Goal: Task Accomplishment & Management: Complete application form

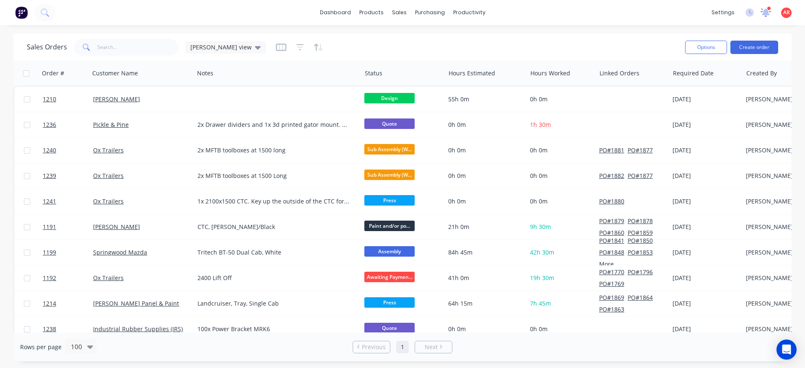
click at [766, 14] on icon at bounding box center [766, 12] width 8 height 8
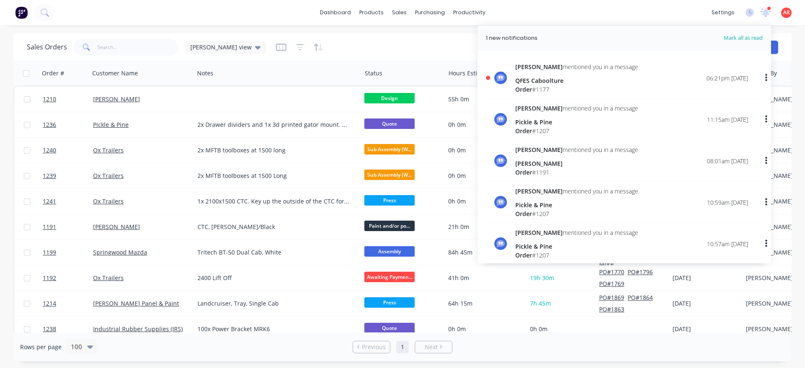
click at [552, 87] on div "Order # 1177" at bounding box center [576, 89] width 123 height 9
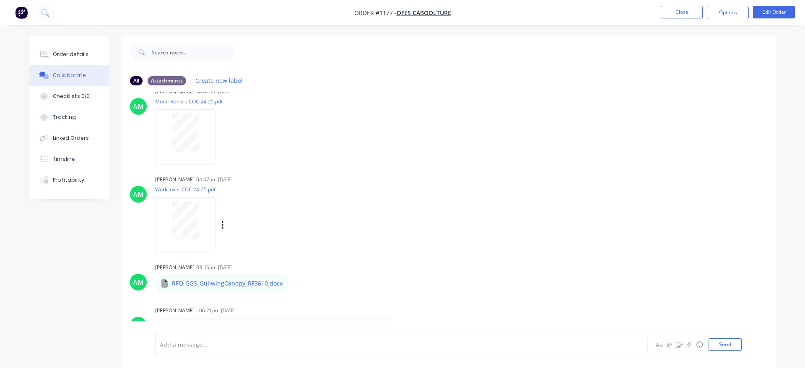
scroll to position [13, 0]
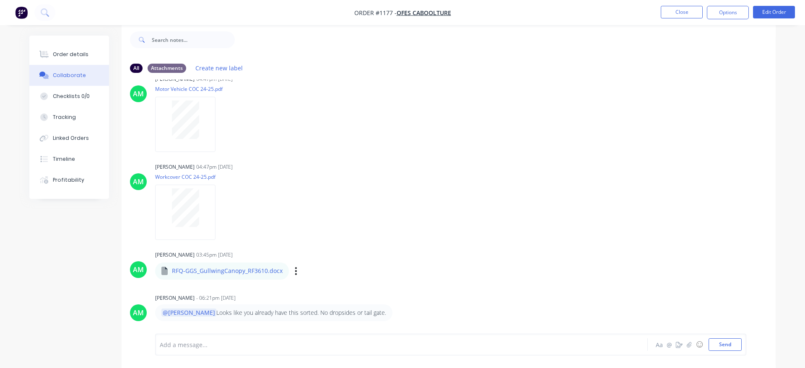
click at [277, 275] on p "RFQ-GGS_GullwingCanopy_RF3610.docx" at bounding box center [227, 271] width 111 height 8
click at [193, 272] on p "RFQ-GGS_GullwingCanopy_RF3610.docx" at bounding box center [227, 271] width 111 height 8
click at [375, 233] on div "[PERSON_NAME] 04:47pm [DATE] Workcover COC 24-25.pdf Labels Download Delete" at bounding box center [286, 198] width 262 height 75
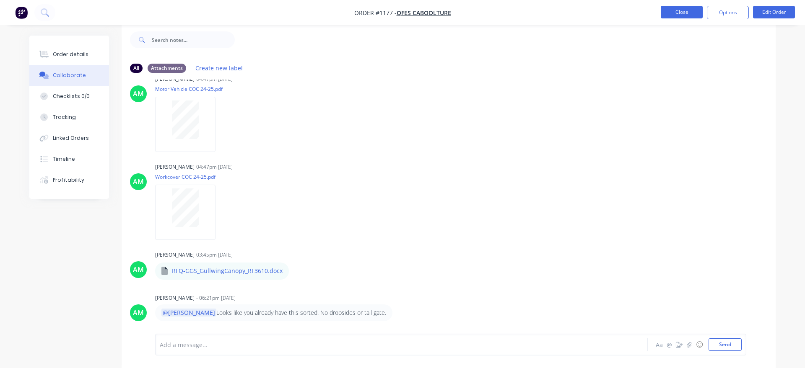
click at [677, 10] on button "Close" at bounding box center [682, 12] width 42 height 13
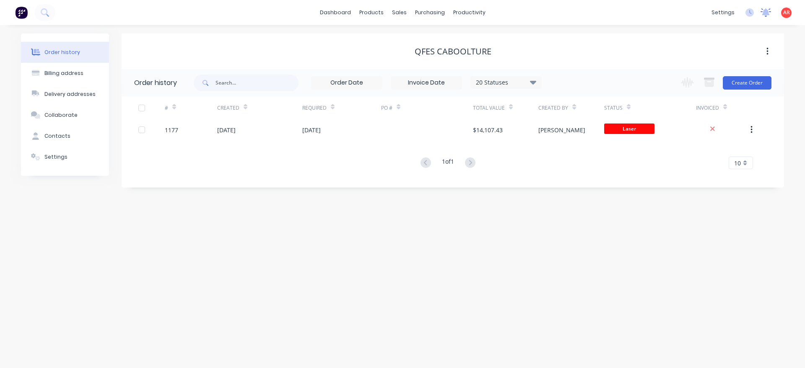
click at [768, 14] on icon at bounding box center [766, 11] width 8 height 7
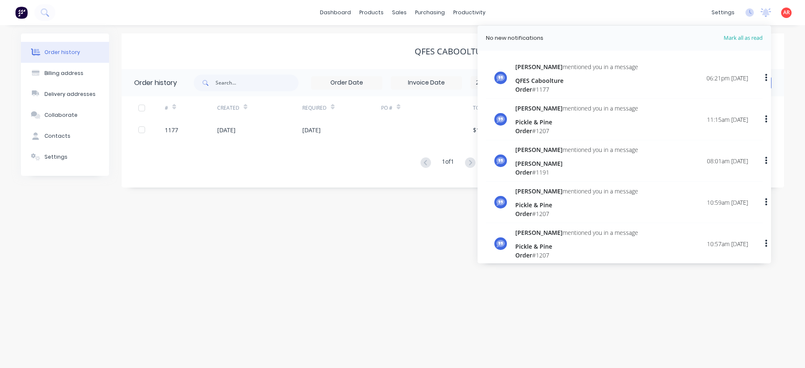
click at [538, 77] on div "QFES Caboolture" at bounding box center [576, 80] width 123 height 9
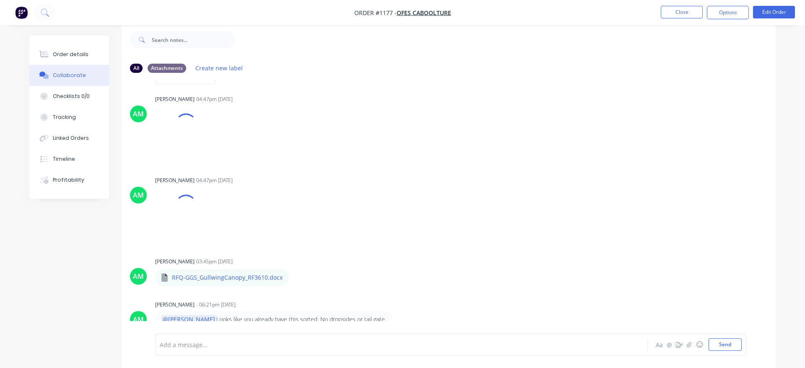
scroll to position [446, 0]
click at [213, 352] on div "Add a message... Aa @ ☺ Send" at bounding box center [450, 345] width 591 height 22
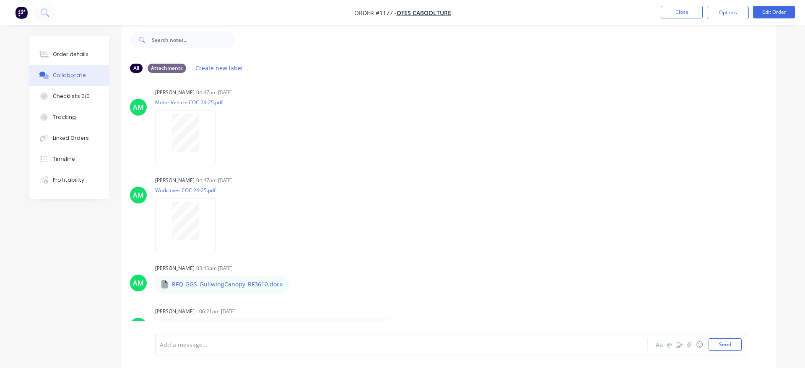
click at [192, 343] on div at bounding box center [378, 345] width 436 height 9
click at [726, 340] on button "Send" at bounding box center [724, 345] width 33 height 13
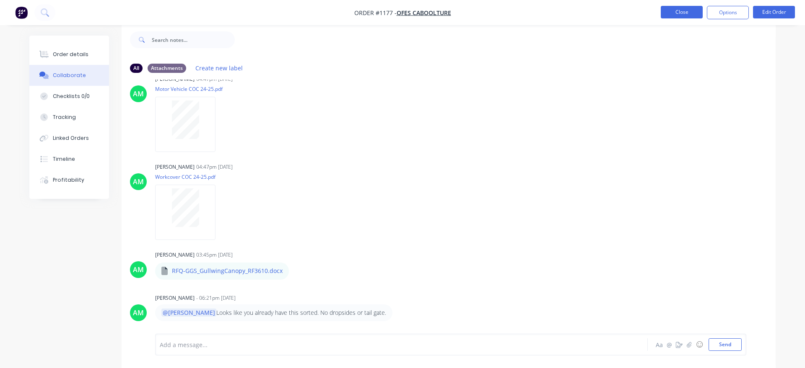
click at [671, 16] on button "Close" at bounding box center [682, 12] width 42 height 13
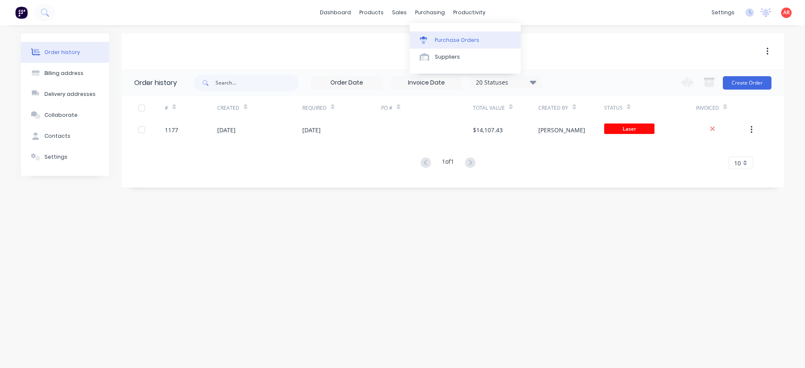
click at [445, 39] on div "Purchase Orders" at bounding box center [457, 40] width 44 height 8
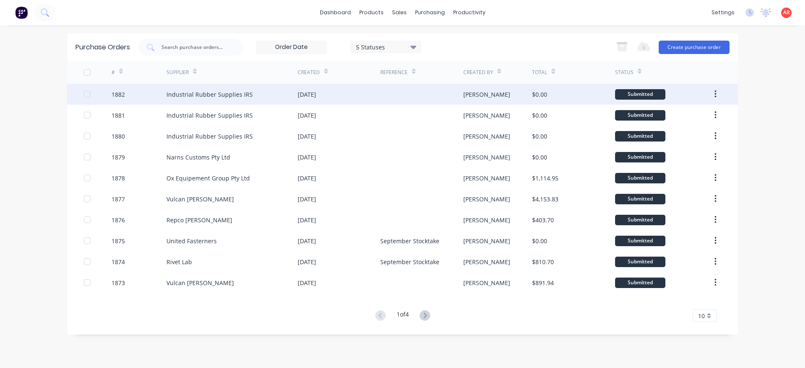
click at [90, 92] on div at bounding box center [87, 94] width 17 height 17
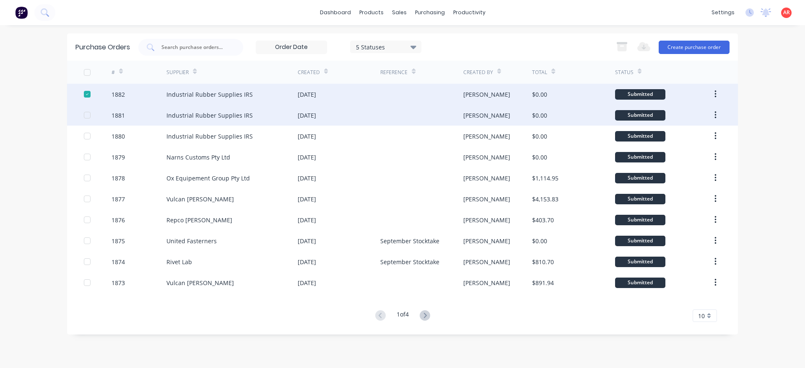
click at [86, 112] on div at bounding box center [87, 115] width 17 height 17
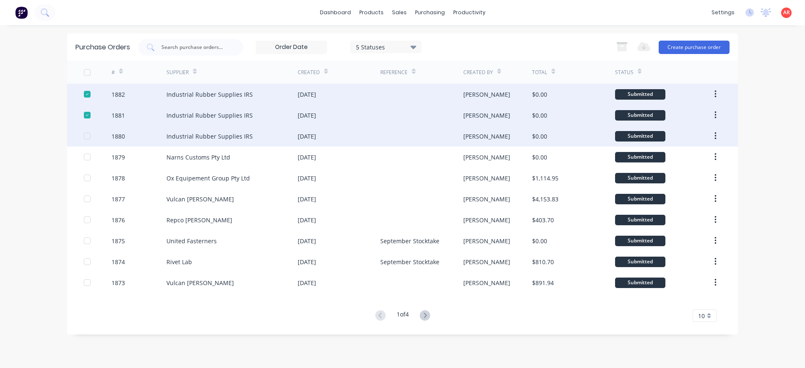
click at [88, 133] on div at bounding box center [87, 136] width 17 height 17
click at [621, 47] on icon "button" at bounding box center [621, 47] width 9 height 7
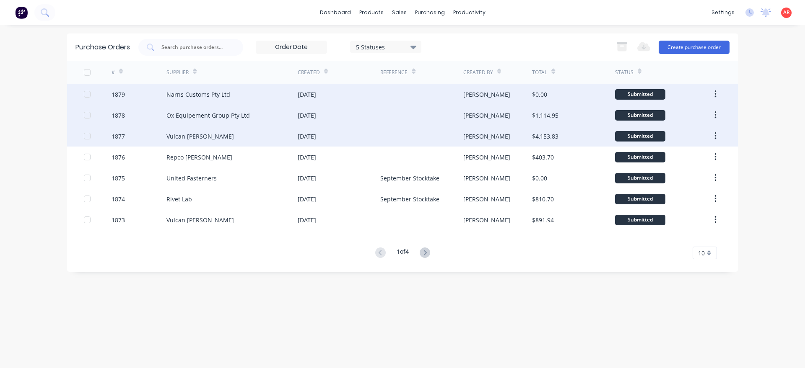
click at [83, 136] on div "1877 Vulcan [PERSON_NAME] [DATE] [PERSON_NAME] $4,153.83 Submitted" at bounding box center [402, 136] width 671 height 21
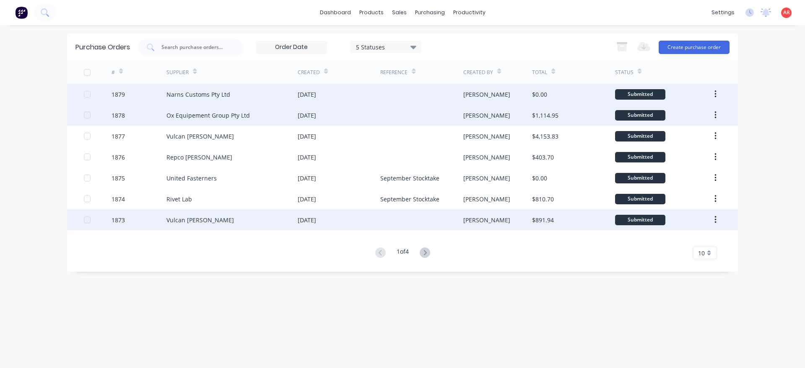
click at [88, 222] on div at bounding box center [87, 220] width 17 height 17
click at [88, 137] on div at bounding box center [87, 136] width 17 height 17
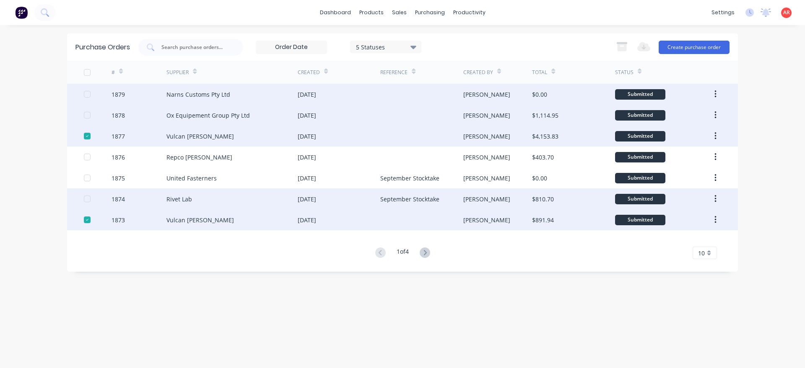
click at [88, 199] on div at bounding box center [87, 199] width 17 height 17
click at [624, 48] on icon "button" at bounding box center [621, 47] width 9 height 7
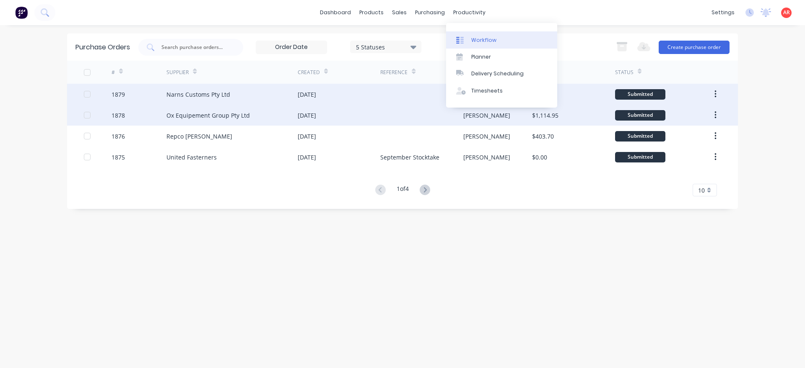
click at [480, 44] on link "Workflow" at bounding box center [501, 39] width 111 height 17
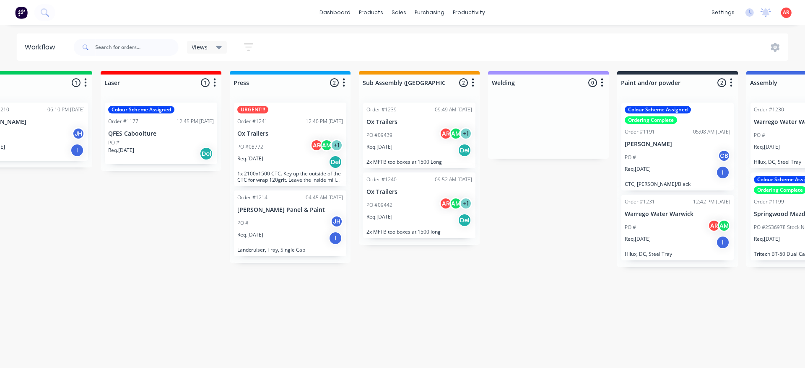
scroll to position [0, 451]
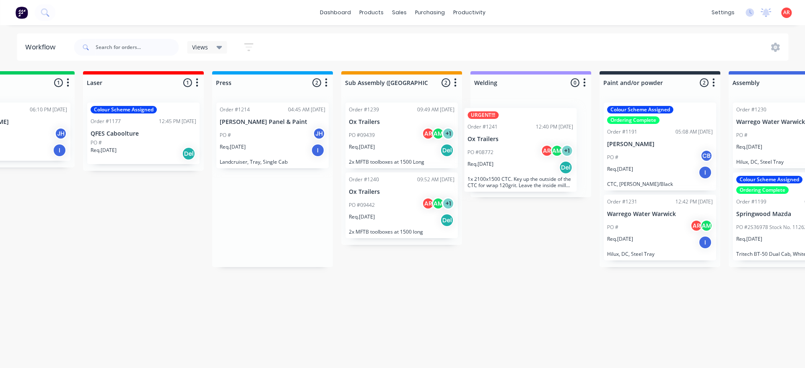
drag, startPoint x: 275, startPoint y: 150, endPoint x: 523, endPoint y: 158, distance: 247.9
click at [523, 158] on div "Submitted 0 Status colour #B7D3F3 hex #B7D3F3 Save Cancel Summaries Total order…" at bounding box center [484, 217] width 1884 height 293
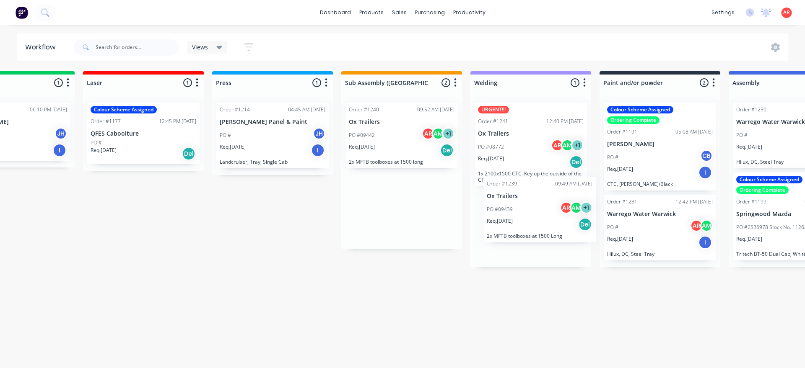
drag, startPoint x: 387, startPoint y: 146, endPoint x: 526, endPoint y: 228, distance: 161.6
click at [526, 228] on div "Submitted 0 Status colour #B7D3F3 hex #B7D3F3 Save Cancel Summaries Total order…" at bounding box center [484, 217] width 1884 height 293
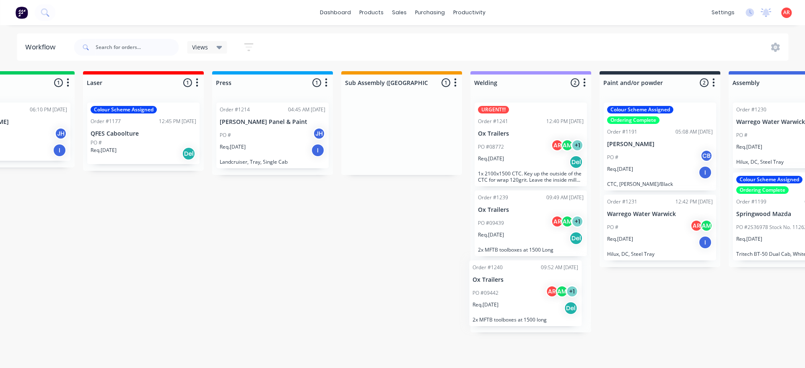
drag, startPoint x: 369, startPoint y: 147, endPoint x: 488, endPoint y: 304, distance: 196.7
click at [492, 307] on div "Submitted 0 Status colour #B7D3F3 hex #B7D3F3 Save Cancel Summaries Total order…" at bounding box center [484, 217] width 1884 height 293
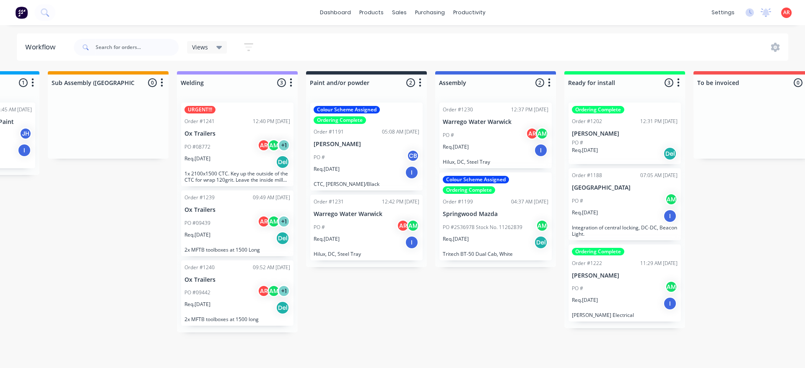
scroll to position [0, 746]
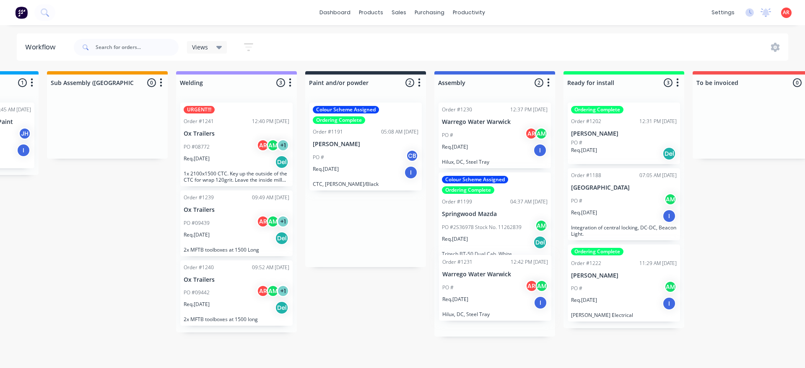
drag, startPoint x: 355, startPoint y: 230, endPoint x: 484, endPoint y: 293, distance: 144.2
click at [484, 293] on div "Submitted 0 Status colour #B7D3F3 hex #B7D3F3 Save Cancel Summaries Total order…" at bounding box center [190, 217] width 1884 height 293
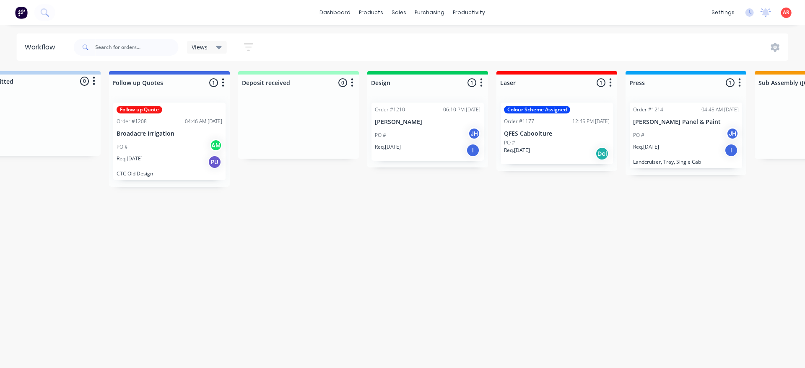
scroll to position [0, 0]
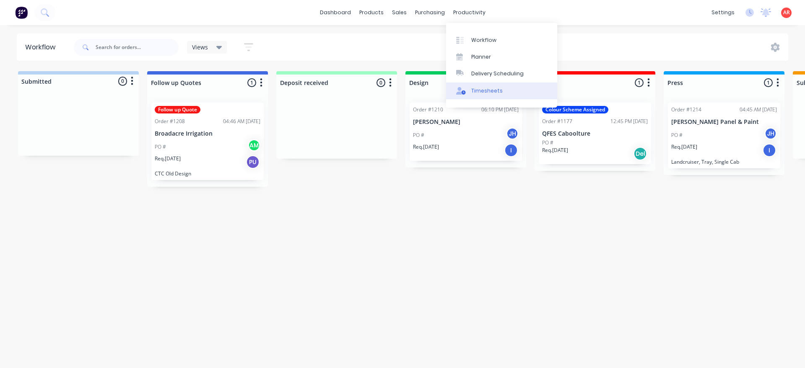
click at [492, 91] on div "Timesheets" at bounding box center [486, 91] width 31 height 8
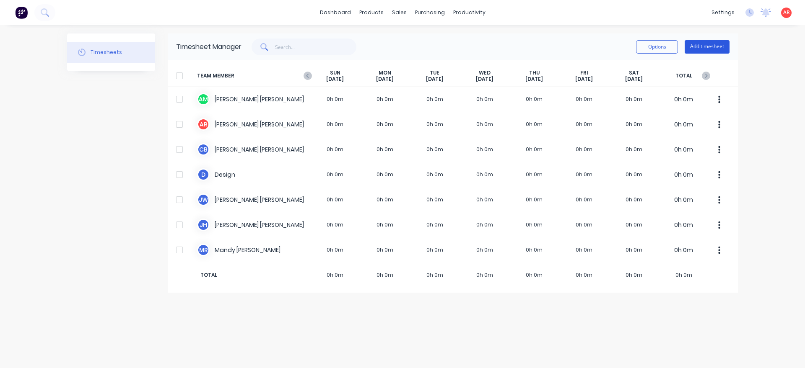
click at [713, 49] on button "Add timesheet" at bounding box center [707, 46] width 45 height 13
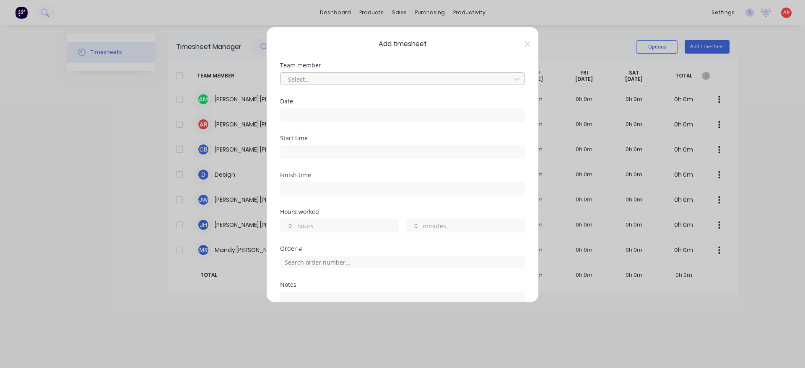
click at [396, 80] on div at bounding box center [397, 79] width 220 height 10
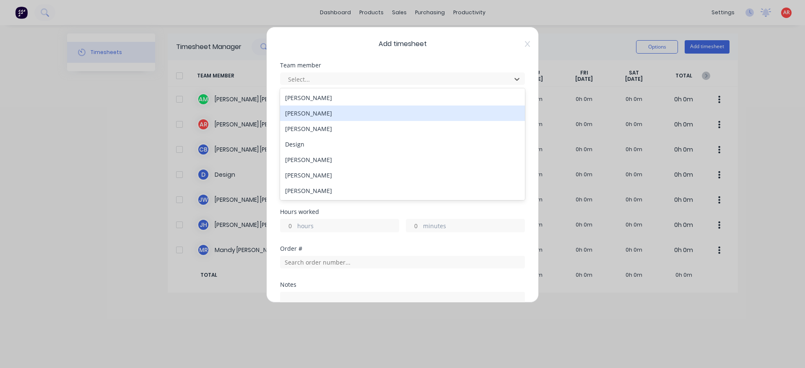
click at [353, 119] on div "[PERSON_NAME]" at bounding box center [402, 114] width 245 height 16
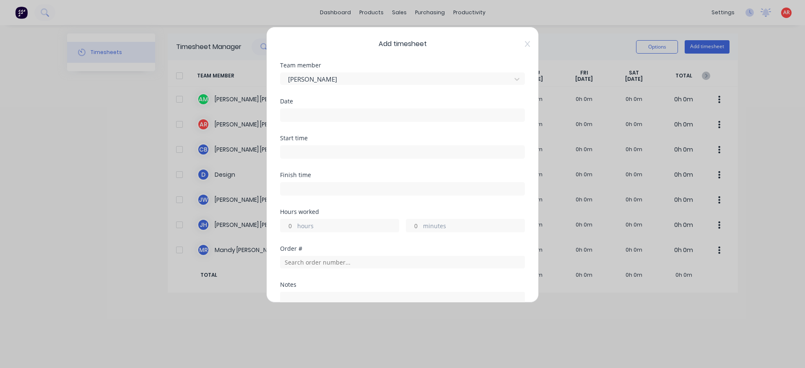
click at [353, 119] on input at bounding box center [402, 115] width 244 height 13
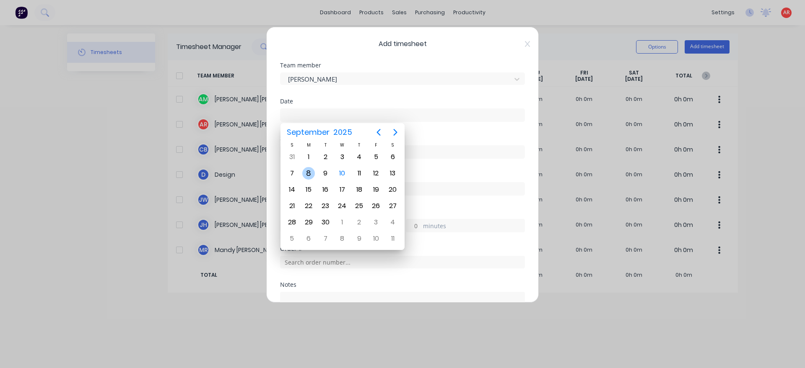
click at [302, 175] on div "8" at bounding box center [308, 174] width 17 height 16
type input "[DATE]"
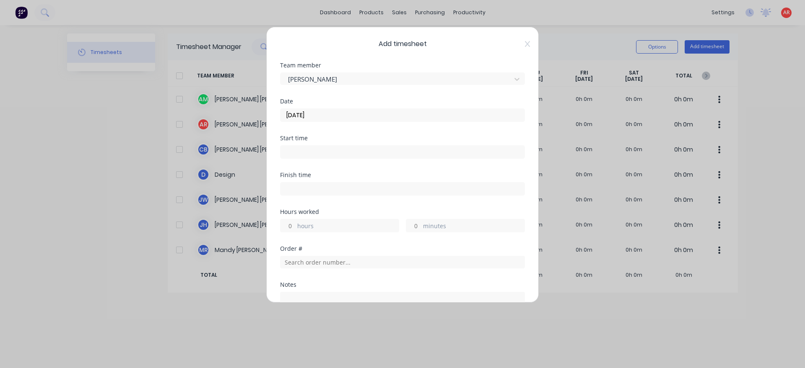
click at [306, 149] on input at bounding box center [402, 152] width 244 height 13
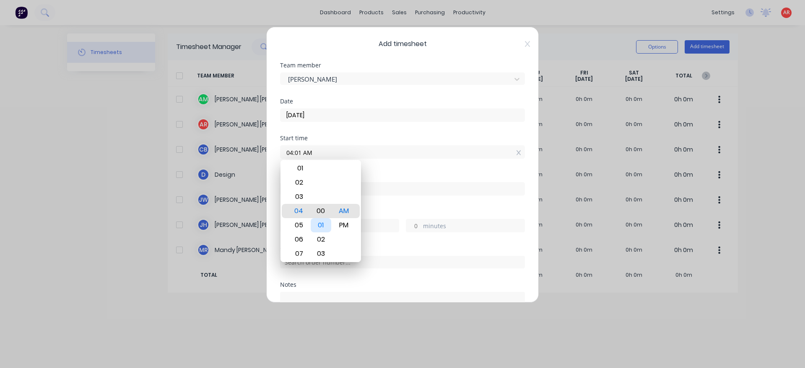
type input "04:00 AM"
click at [375, 207] on div "Finish time" at bounding box center [402, 190] width 245 height 37
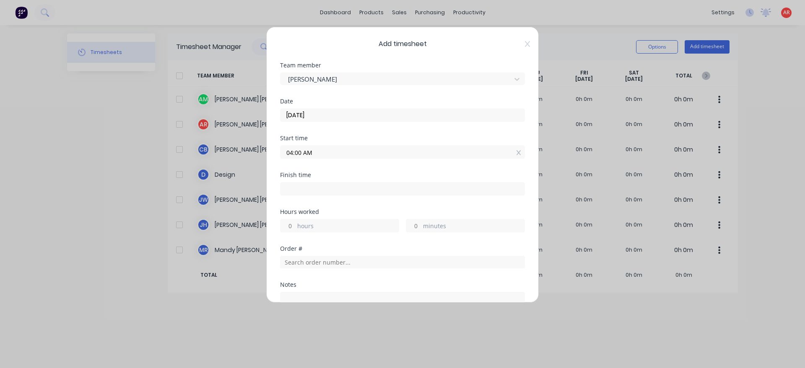
click at [375, 186] on input at bounding box center [402, 189] width 244 height 13
type input "04:32 AM"
type input "0"
type input "32"
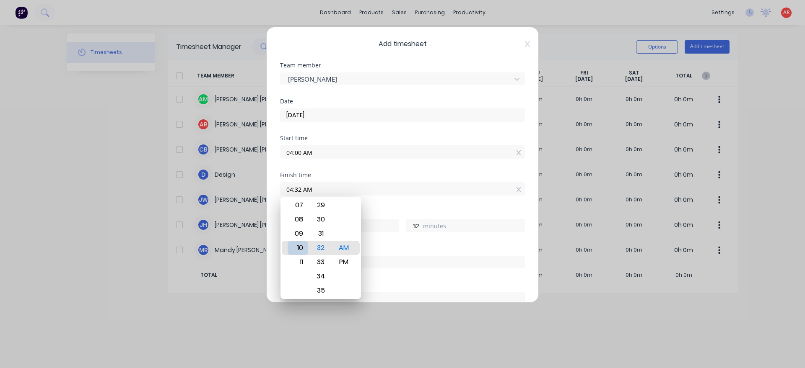
type input "10:32 AM"
type input "6"
click at [303, 233] on div "09" at bounding box center [298, 234] width 21 height 14
type input "09:32 AM"
type input "5"
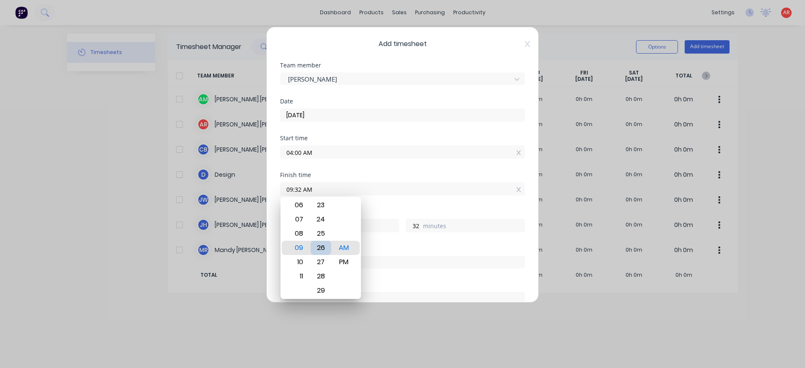
type input "09:26 AM"
type input "26"
type input "09:19 AM"
type input "19"
type input "09:12 AM"
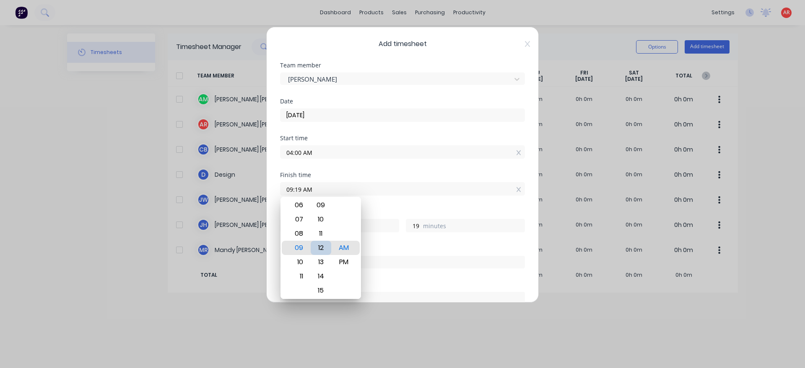
type input "12"
type input "09:06 AM"
type input "6"
type input "09:01 AM"
type input "1"
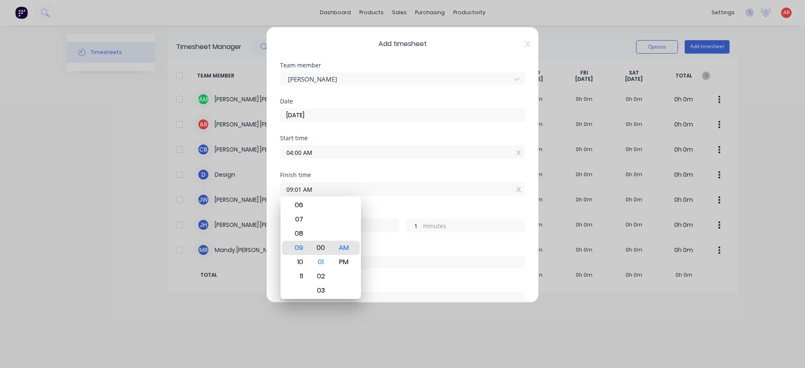
type input "09:00 AM"
type input "0"
click at [385, 211] on div "Hours worked" at bounding box center [402, 212] width 245 height 6
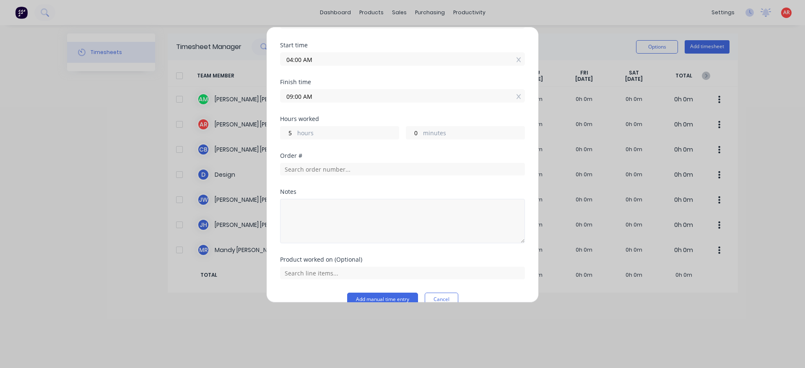
scroll to position [96, 0]
click at [341, 167] on input "text" at bounding box center [402, 167] width 245 height 13
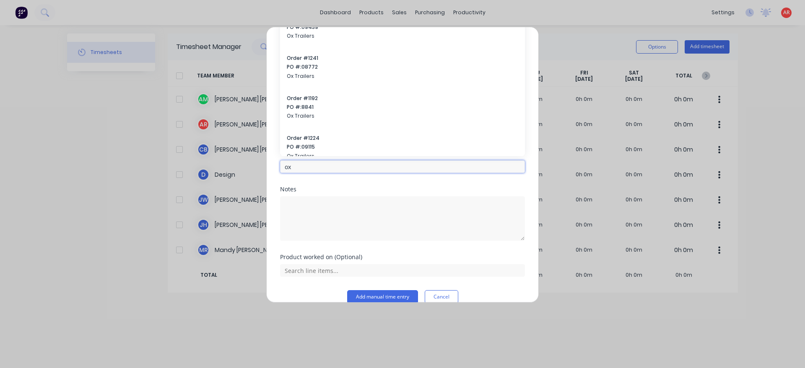
type input "ox"
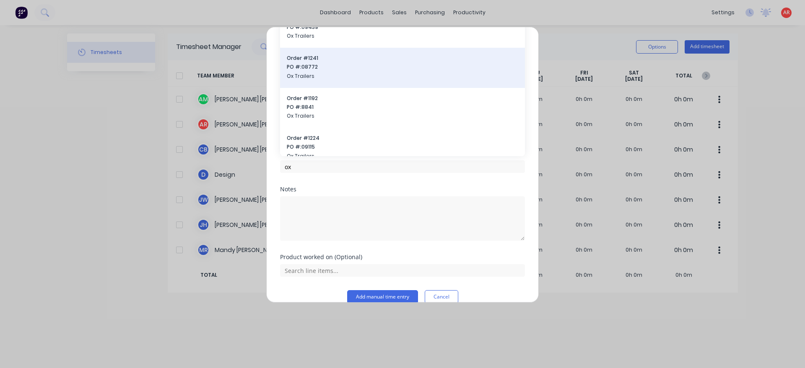
click at [326, 72] on div "Order # 1241 PO #: 08772 Ox Trailers" at bounding box center [402, 67] width 231 height 27
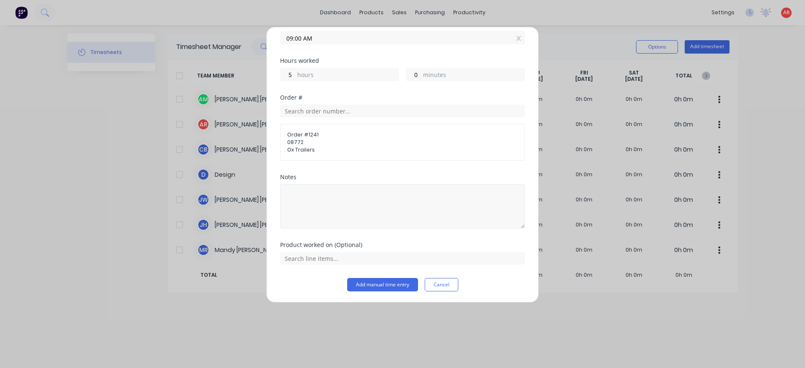
scroll to position [152, 0]
click at [331, 258] on input "text" at bounding box center [402, 258] width 245 height 13
click at [288, 236] on icon at bounding box center [289, 237] width 5 height 6
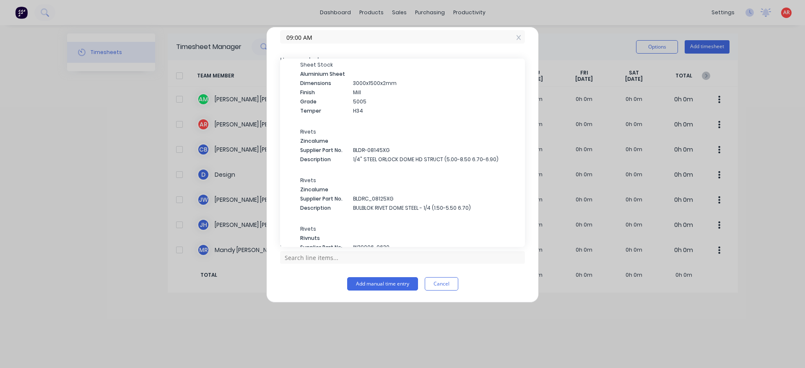
scroll to position [0, 0]
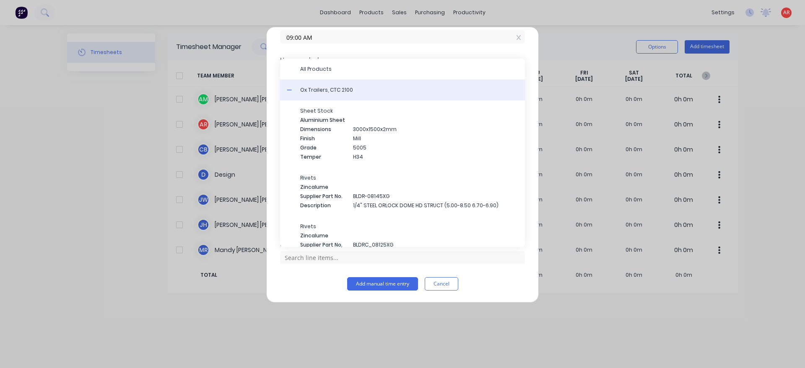
click at [314, 92] on span "Ox Trailers, CTC 2100" at bounding box center [409, 90] width 218 height 8
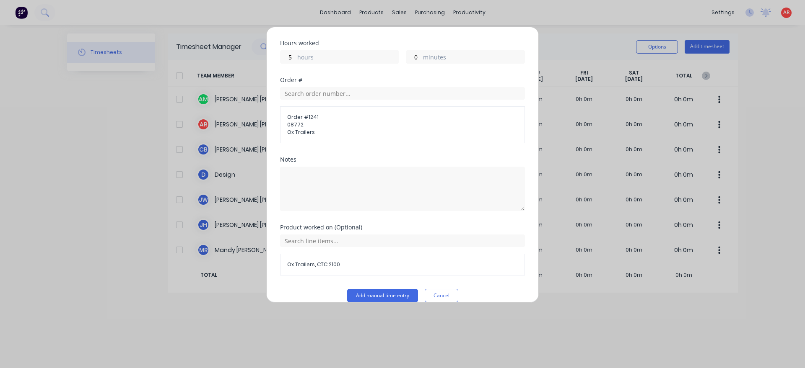
scroll to position [181, 0]
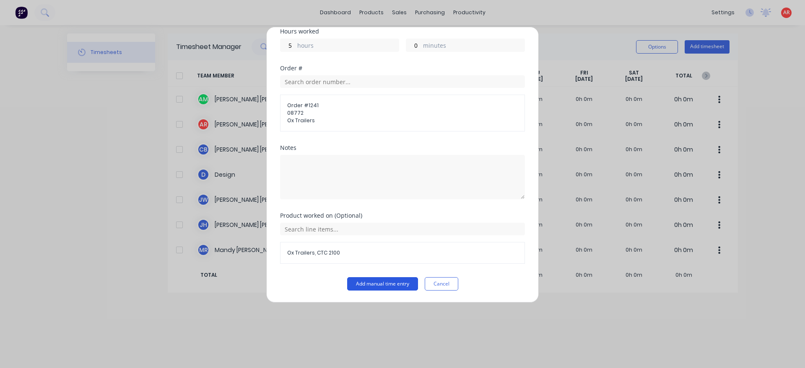
click at [374, 288] on button "Add manual time entry" at bounding box center [382, 284] width 71 height 13
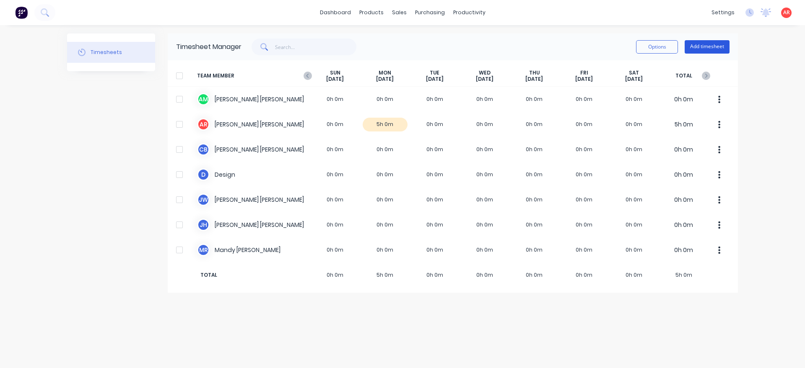
click at [711, 47] on button "Add timesheet" at bounding box center [707, 46] width 45 height 13
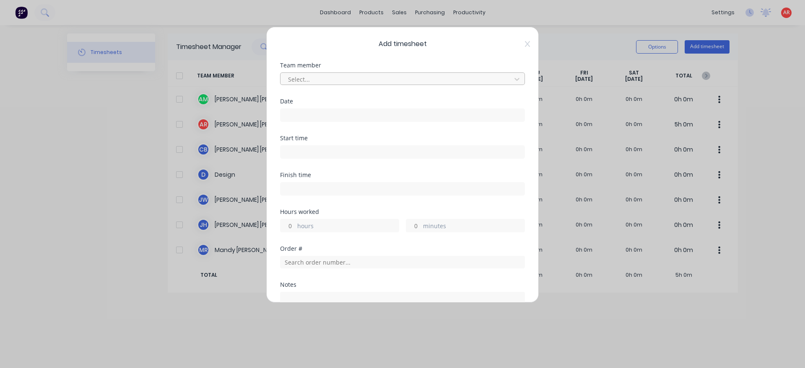
click at [394, 78] on div at bounding box center [397, 79] width 220 height 10
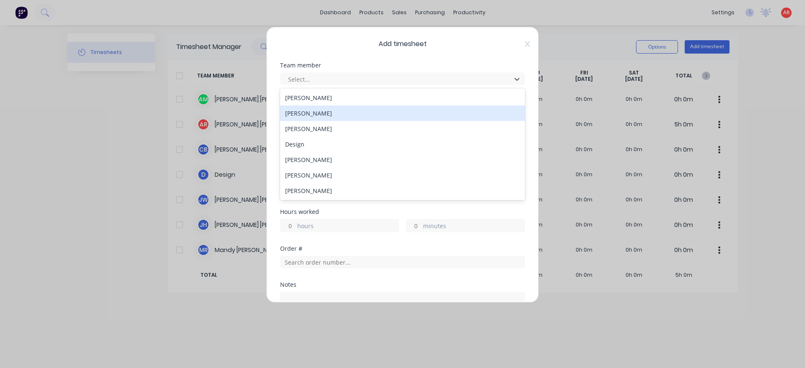
click at [353, 116] on div "[PERSON_NAME]" at bounding box center [402, 114] width 245 height 16
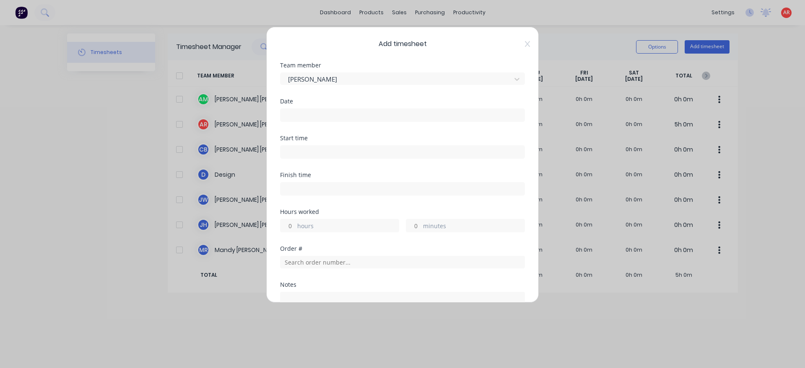
click at [347, 119] on input at bounding box center [402, 115] width 244 height 13
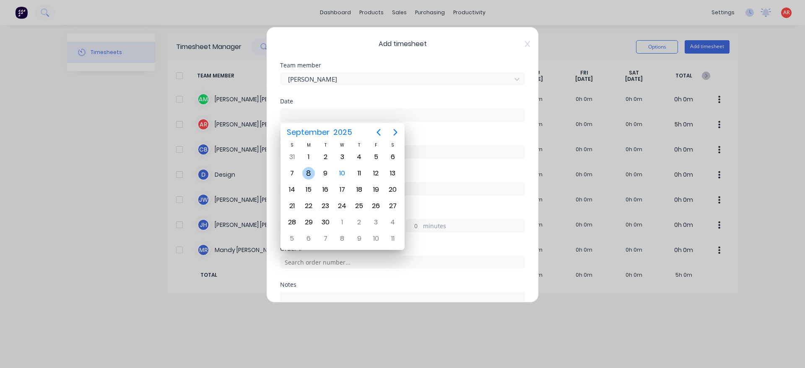
click at [311, 170] on div "8" at bounding box center [308, 173] width 13 height 13
type input "[DATE]"
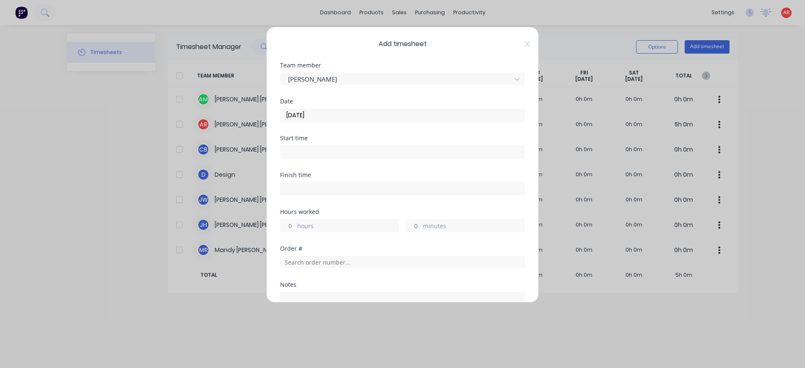
click at [307, 154] on input at bounding box center [402, 152] width 244 height 13
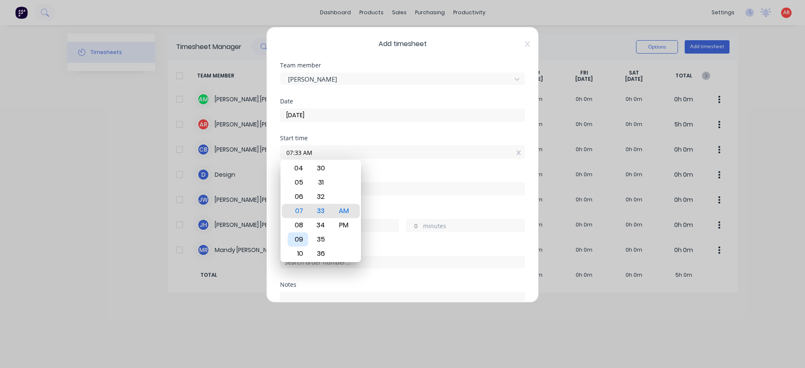
click at [300, 242] on div "09" at bounding box center [298, 240] width 21 height 14
type input "09:00 AM"
click at [388, 204] on div "Finish time" at bounding box center [402, 190] width 245 height 37
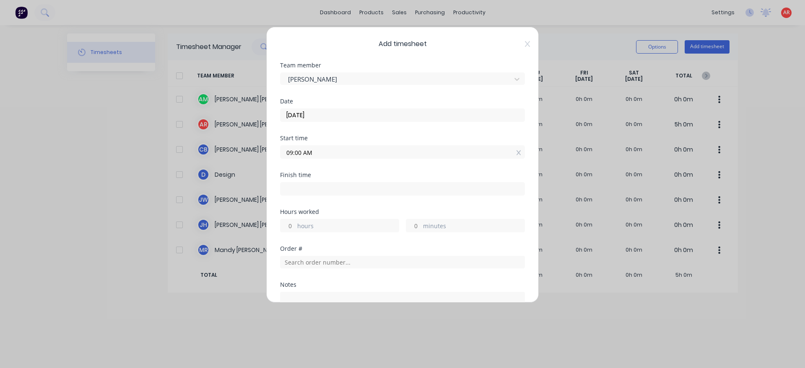
click at [362, 193] on input at bounding box center [402, 189] width 244 height 13
type input "04:33 AM"
type input "19"
type input "33"
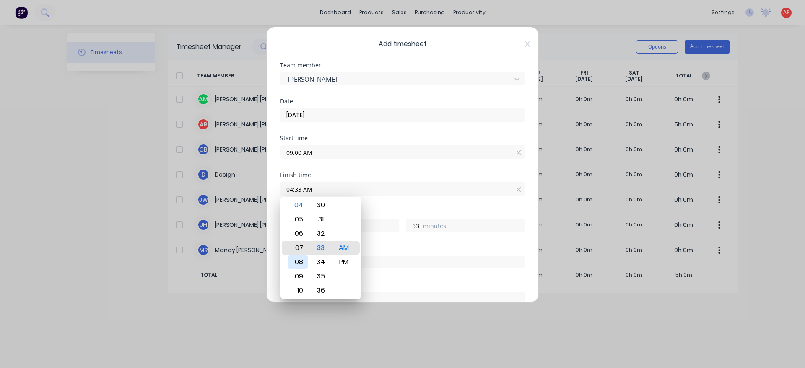
type input "07:33 AM"
type input "22"
type input "09:33 AM"
type input "0"
click at [302, 279] on div "11" at bounding box center [298, 277] width 21 height 14
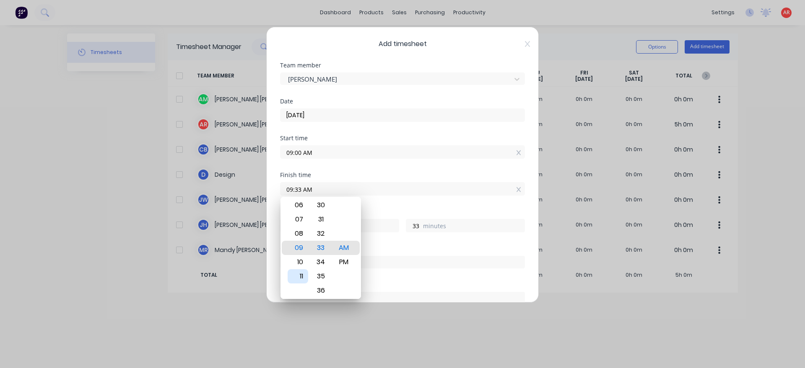
type input "11:33 AM"
type input "2"
type input "11:28 AM"
type input "28"
type input "11:22 AM"
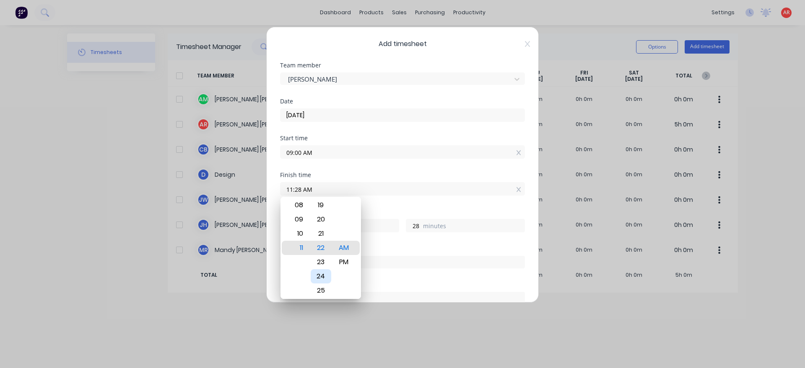
type input "22"
type input "11:16 AM"
type input "16"
type input "11:10 AM"
type input "10"
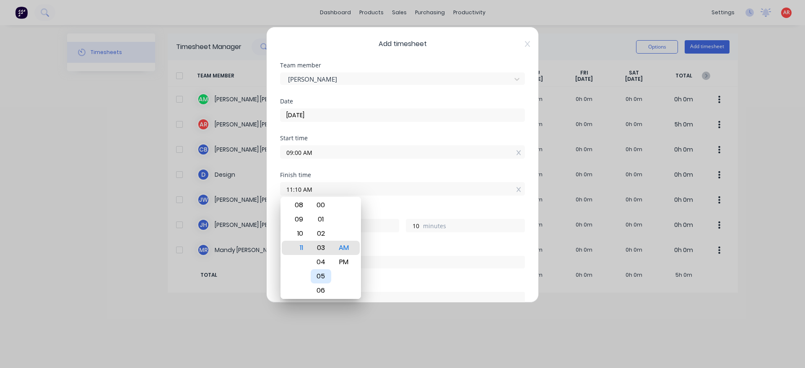
type input "11:03 AM"
type input "3"
type input "11:00 AM"
type input "0"
click at [379, 213] on div "Hours worked" at bounding box center [402, 212] width 245 height 6
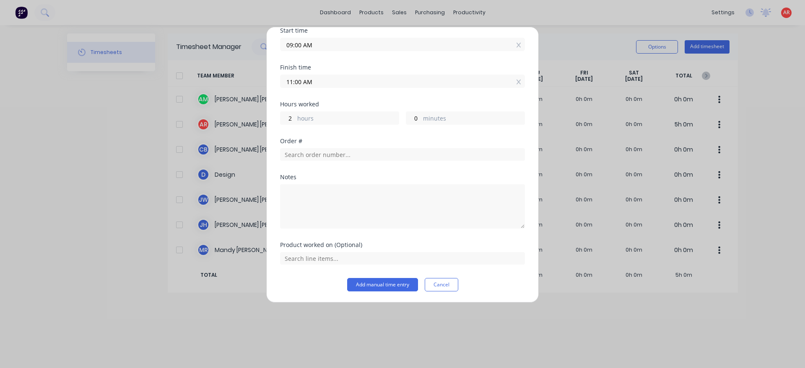
scroll to position [109, 0]
click at [336, 199] on textarea at bounding box center [402, 206] width 245 height 44
type textarea "Replacement hinge on door"
click at [379, 289] on button "Add manual time entry" at bounding box center [382, 284] width 71 height 13
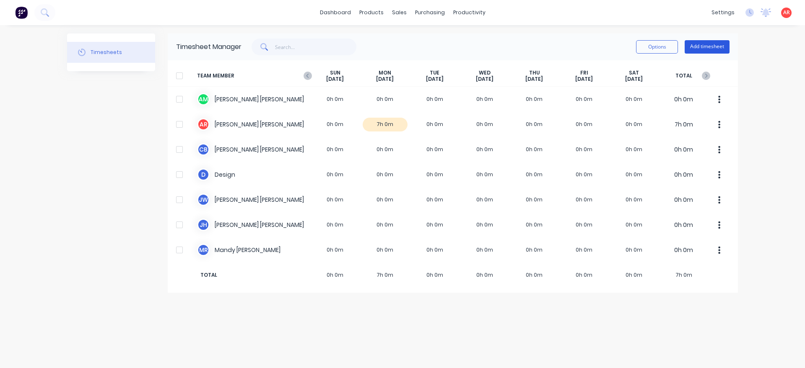
click at [713, 46] on button "Add timesheet" at bounding box center [707, 46] width 45 height 13
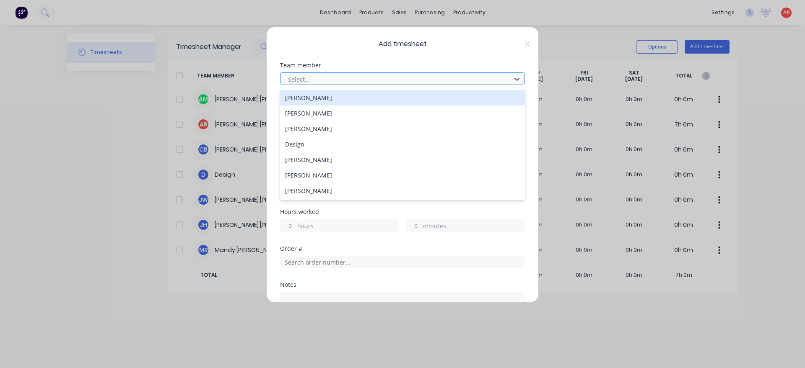
click at [399, 79] on div at bounding box center [397, 79] width 220 height 10
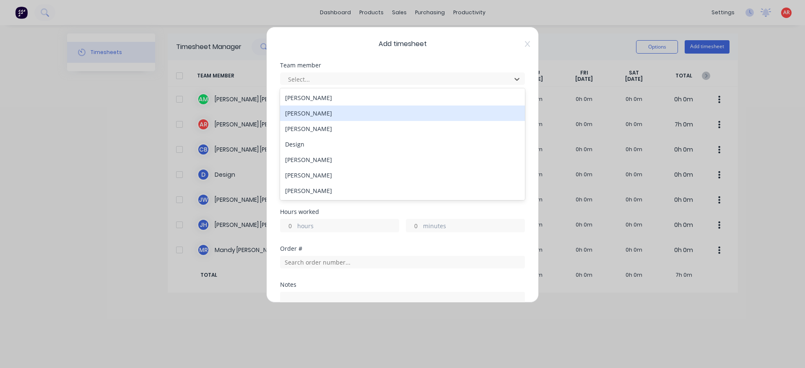
click at [342, 109] on div "[PERSON_NAME]" at bounding box center [402, 114] width 245 height 16
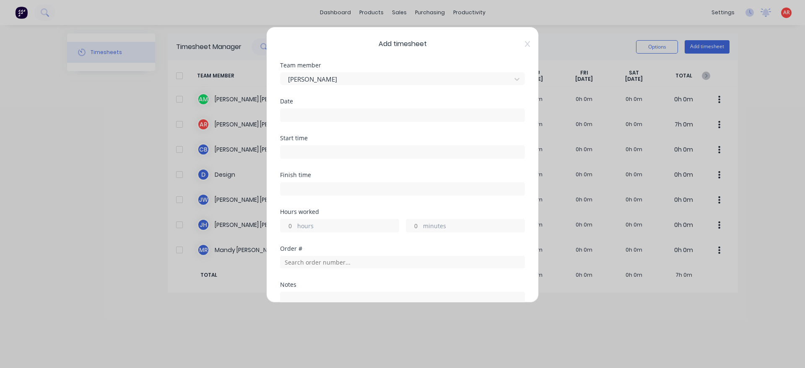
click at [335, 113] on input at bounding box center [402, 115] width 244 height 13
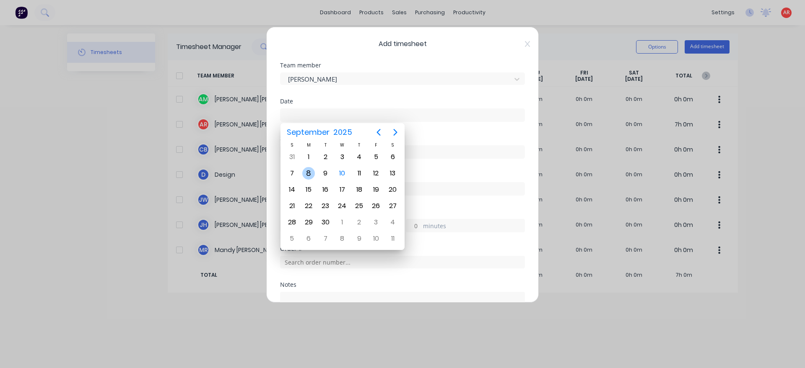
click at [309, 176] on div "8" at bounding box center [308, 173] width 13 height 13
type input "[DATE]"
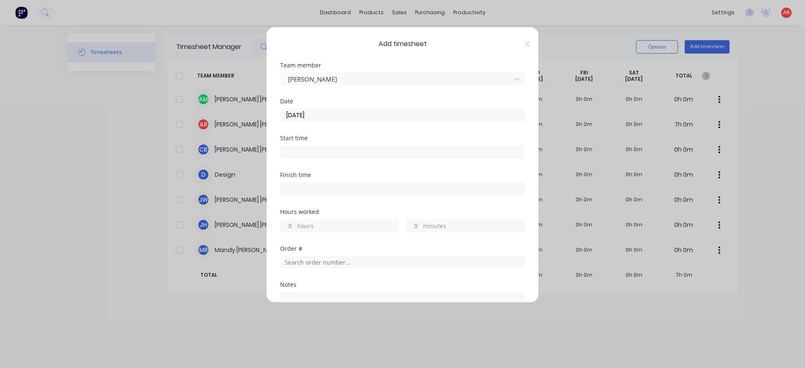
click at [307, 150] on input at bounding box center [402, 152] width 244 height 13
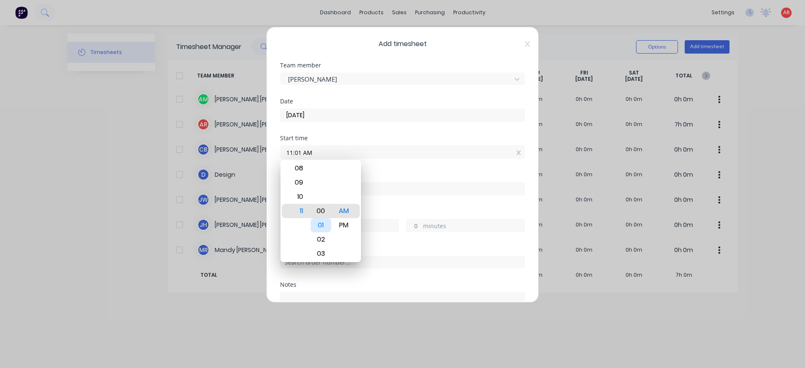
type input "11:00 AM"
click at [373, 213] on div "Hours worked" at bounding box center [402, 212] width 245 height 6
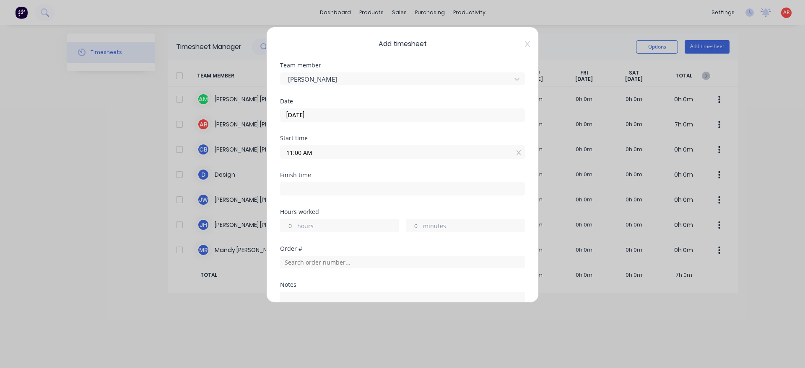
click at [370, 189] on input at bounding box center [402, 189] width 244 height 13
type input "04:33 AM"
type input "17"
type input "33"
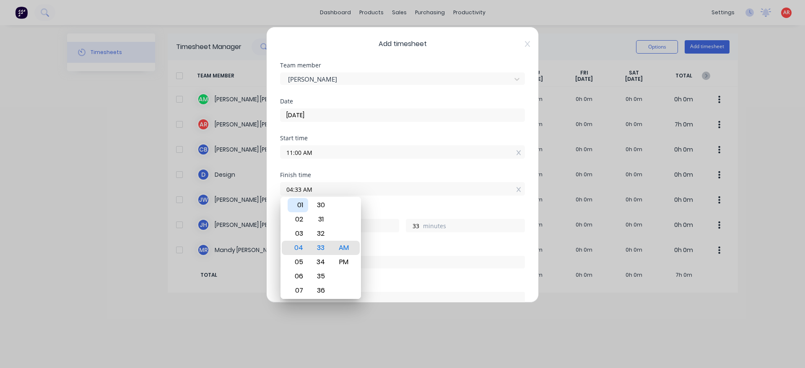
click at [299, 207] on div "01" at bounding box center [298, 205] width 21 height 14
type input "01:33 AM"
type input "14"
type input "01:26 AM"
type input "26"
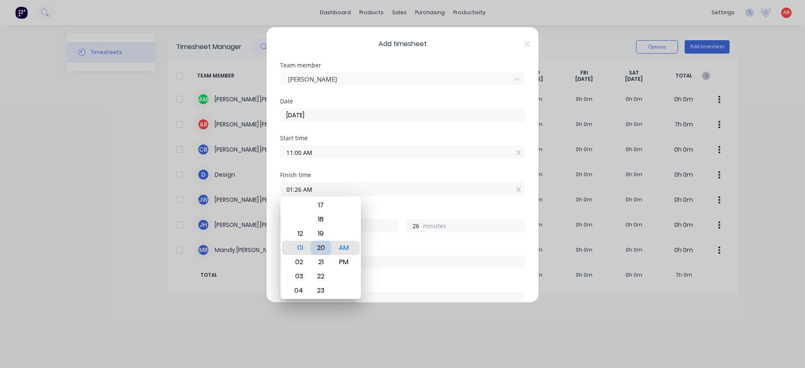
type input "01:20 AM"
type input "20"
type input "01:15 AM"
type input "15"
click at [339, 257] on div "PM" at bounding box center [344, 262] width 21 height 14
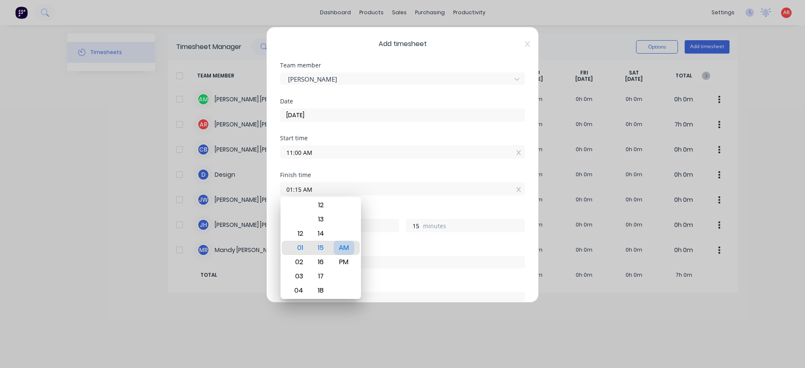
type input "01:15 PM"
type input "2"
click at [378, 246] on div "Order #" at bounding box center [402, 249] width 245 height 6
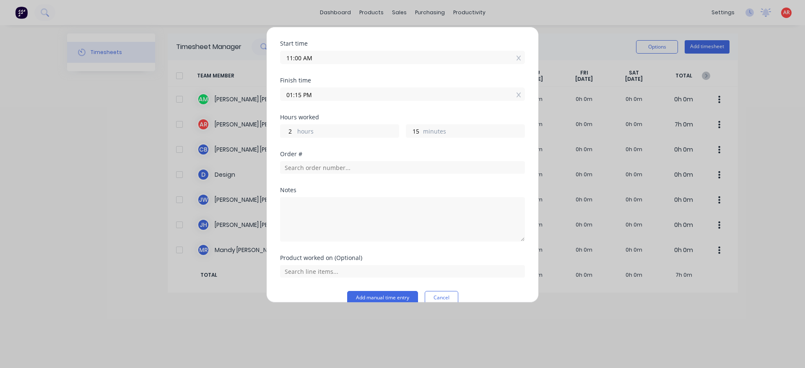
scroll to position [96, 0]
click at [342, 169] on input "text" at bounding box center [402, 167] width 245 height 13
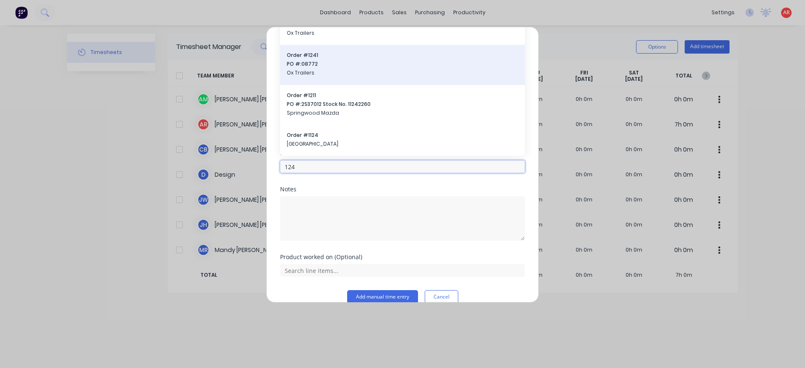
type input "124"
click at [343, 64] on span "PO #: 08772" at bounding box center [402, 64] width 231 height 8
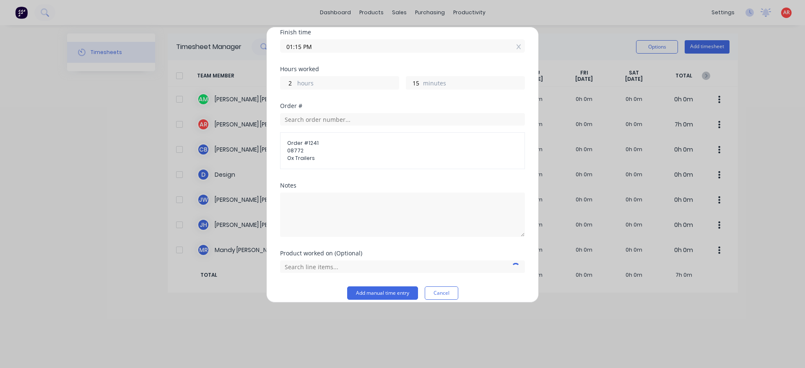
scroll to position [152, 0]
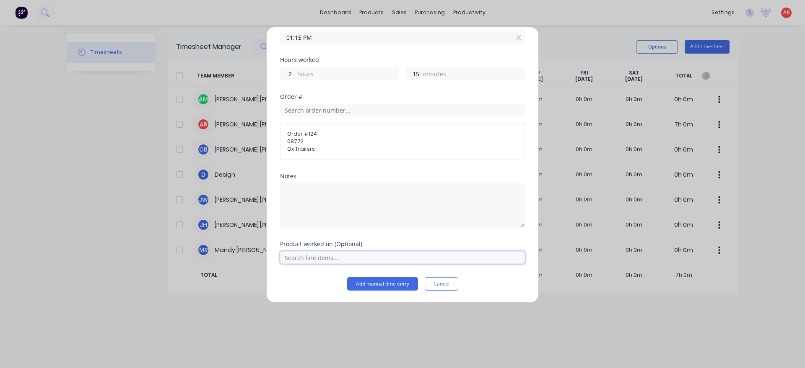
click at [332, 258] on input "text" at bounding box center [402, 258] width 245 height 13
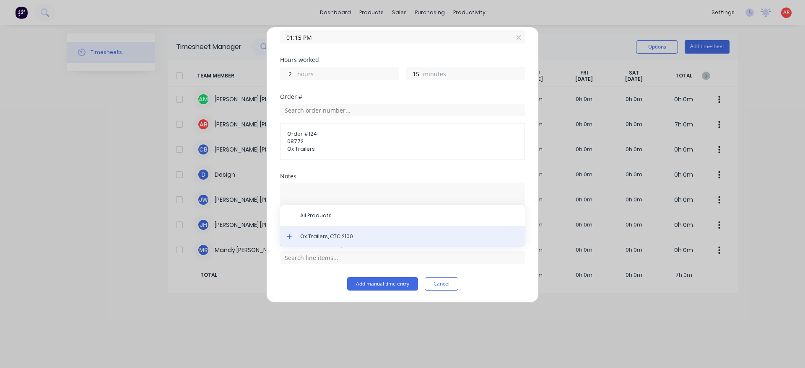
click at [324, 244] on div "Ox Trailers, CTC 2100" at bounding box center [402, 236] width 245 height 21
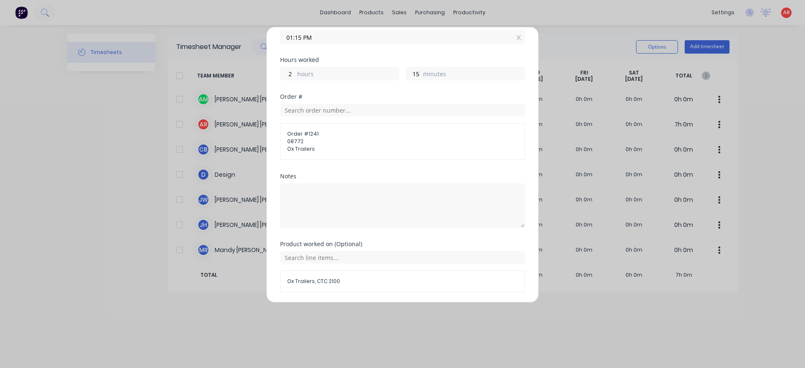
scroll to position [181, 0]
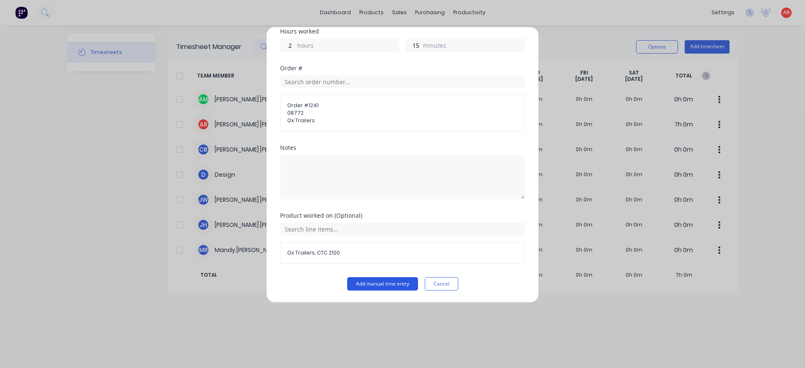
click at [367, 285] on button "Add manual time entry" at bounding box center [382, 284] width 71 height 13
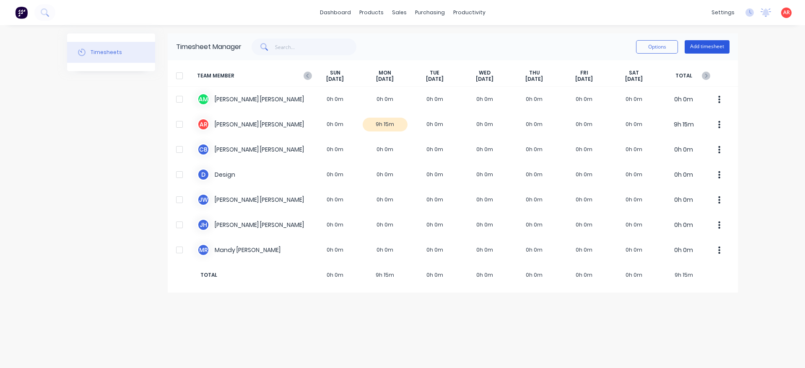
click at [727, 46] on button "Add timesheet" at bounding box center [707, 46] width 45 height 13
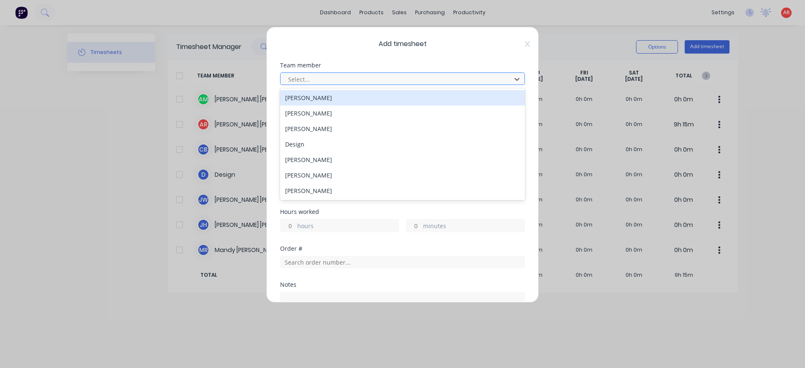
click at [433, 82] on div at bounding box center [397, 79] width 220 height 10
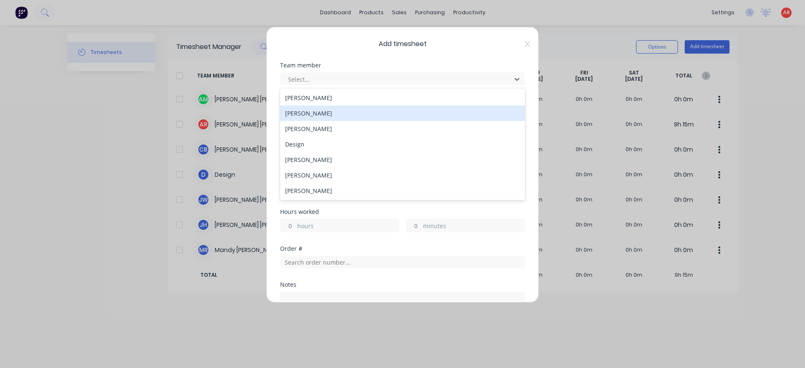
click at [362, 118] on div "[PERSON_NAME]" at bounding box center [402, 114] width 245 height 16
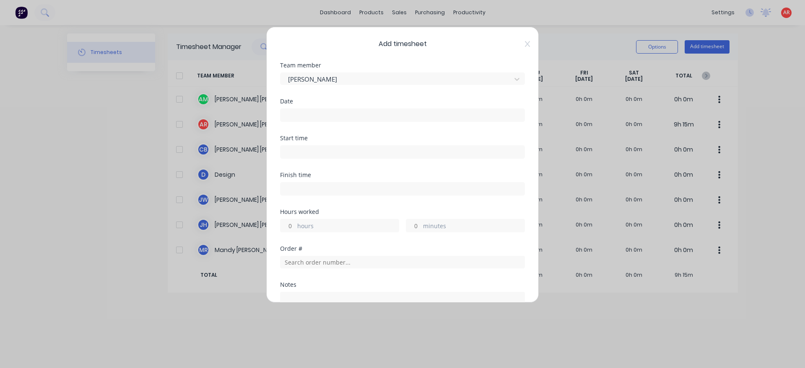
click at [336, 118] on input at bounding box center [402, 115] width 244 height 13
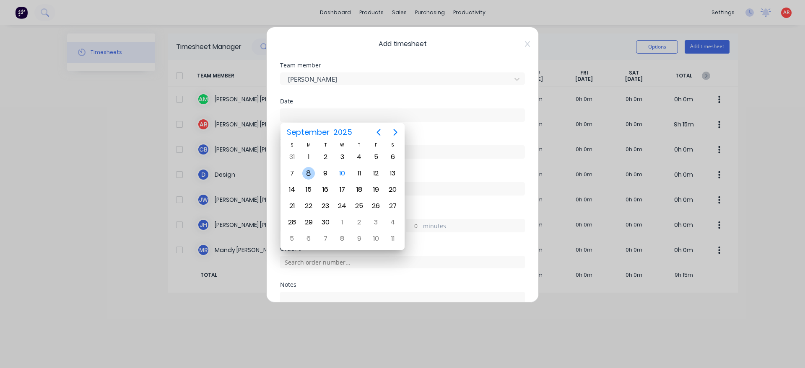
click at [308, 178] on div "8" at bounding box center [308, 173] width 13 height 13
type input "[DATE]"
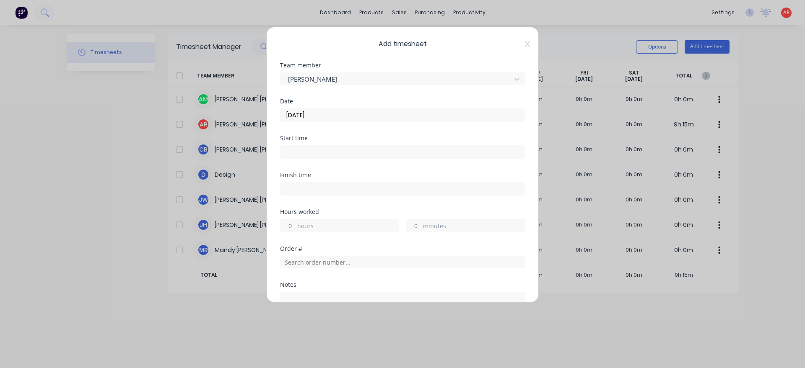
click at [304, 152] on input at bounding box center [402, 152] width 244 height 13
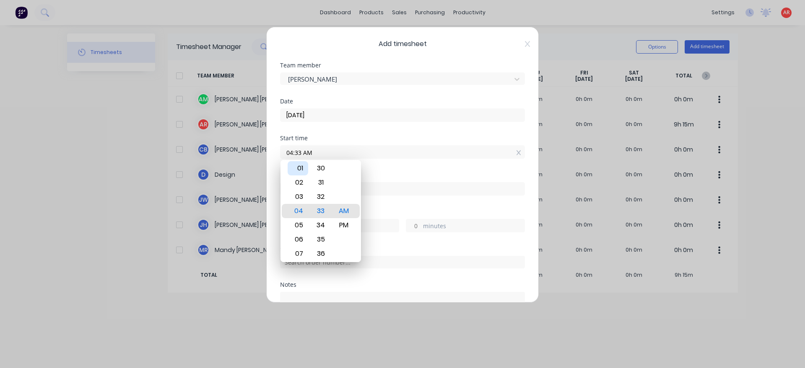
click at [299, 165] on div "01" at bounding box center [298, 168] width 21 height 14
click at [322, 197] on div "15" at bounding box center [321, 197] width 21 height 14
drag, startPoint x: 343, startPoint y: 231, endPoint x: 352, endPoint y: 215, distance: 17.3
click at [343, 231] on div "PM" at bounding box center [344, 225] width 21 height 14
type input "01:15 PM"
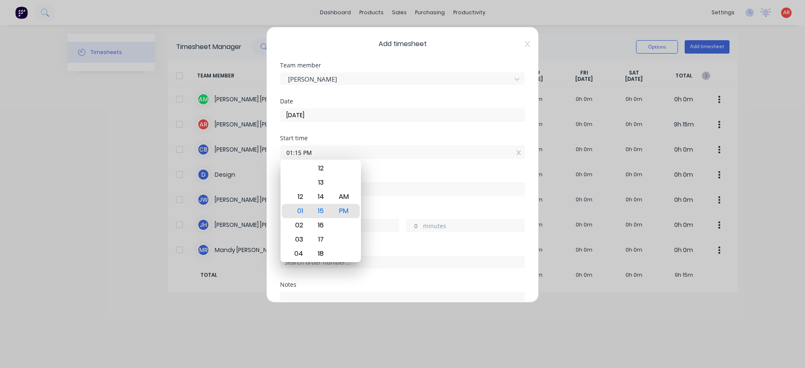
click at [376, 205] on div "Finish time" at bounding box center [402, 190] width 245 height 37
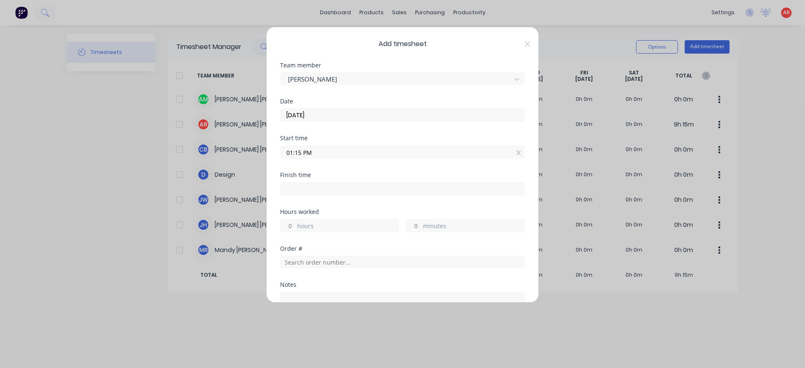
drag, startPoint x: 370, startPoint y: 186, endPoint x: 361, endPoint y: 187, distance: 8.9
click at [368, 186] on input at bounding box center [402, 189] width 244 height 13
type input "04:34 AM"
type input "15"
type input "19"
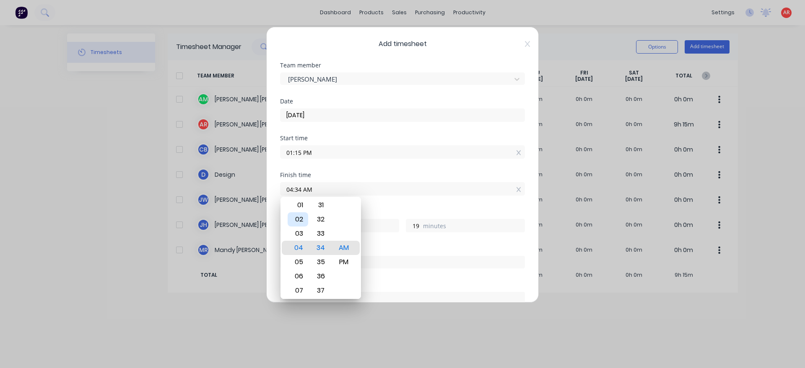
click at [303, 222] on div "02" at bounding box center [298, 220] width 21 height 14
type input "02:34 AM"
type input "13"
type input "02:28 AM"
type input "13"
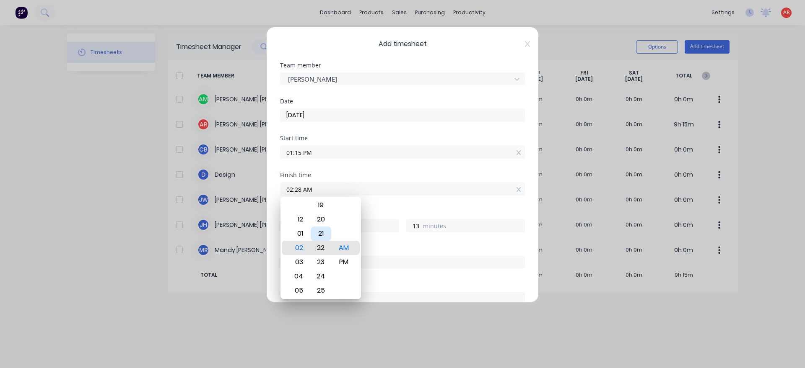
type input "02:22 AM"
type input "7"
type input "02:15 AM"
type input "0"
type input "02:09 AM"
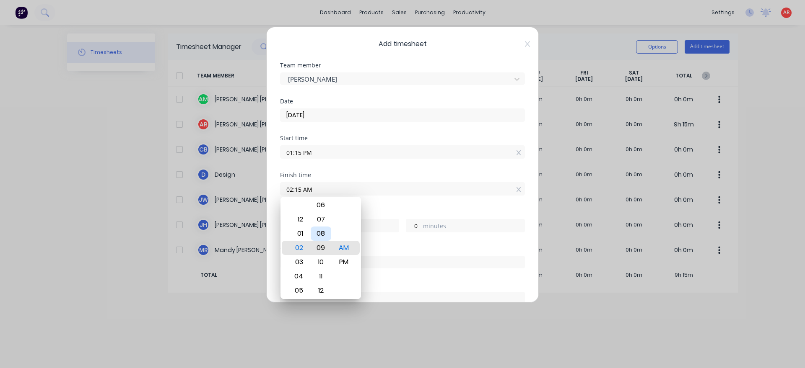
type input "12"
type input "54"
type input "02:02 AM"
type input "47"
type input "02:00 AM"
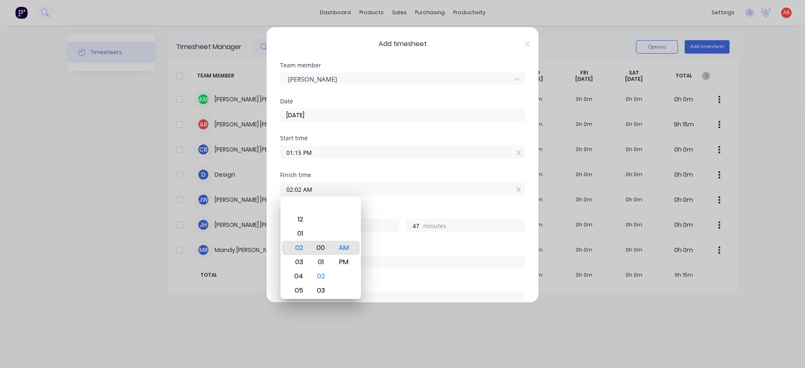
type input "45"
click at [345, 268] on div "PM" at bounding box center [344, 262] width 21 height 14
type input "02:00 PM"
type input "0"
click at [386, 250] on div "Order #" at bounding box center [402, 249] width 245 height 6
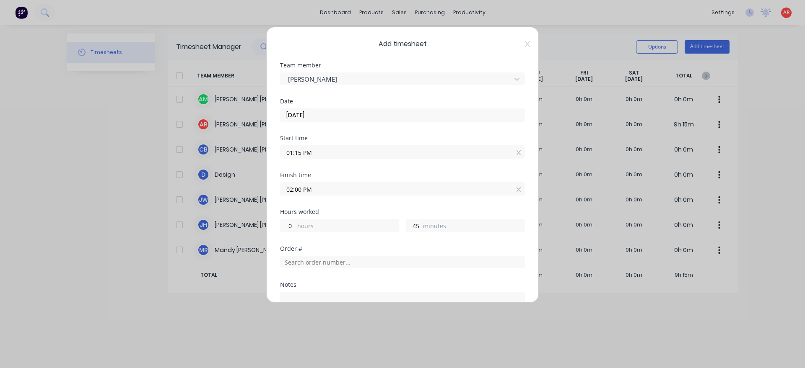
scroll to position [109, 0]
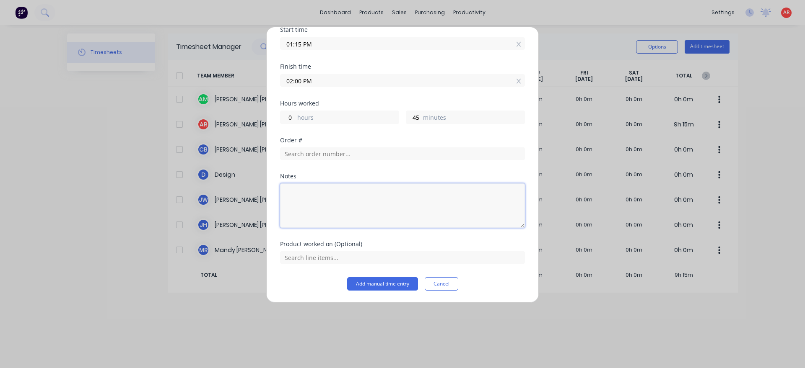
click at [370, 208] on textarea at bounding box center [402, 206] width 245 height 44
type textarea "Fold URD's"
click at [390, 289] on button "Add manual time entry" at bounding box center [382, 284] width 71 height 13
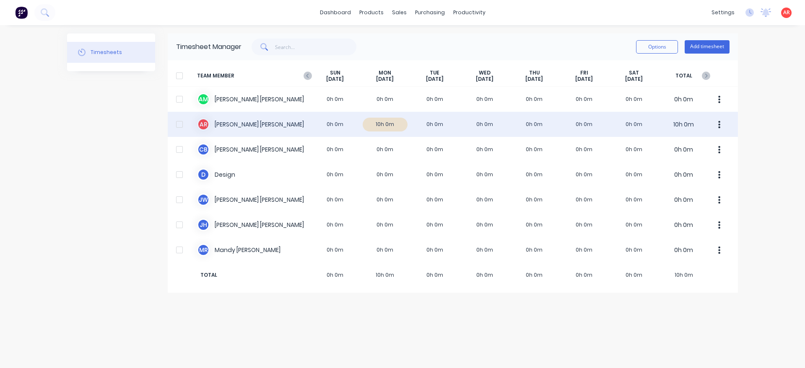
click at [182, 124] on div at bounding box center [179, 124] width 17 height 17
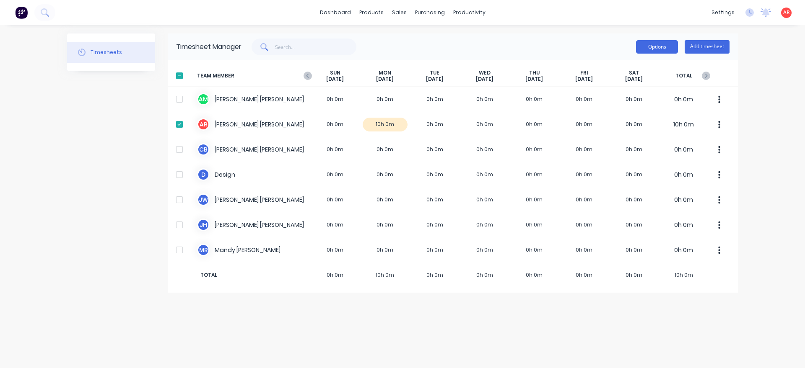
click at [667, 42] on button "Options" at bounding box center [657, 46] width 42 height 13
click at [642, 68] on div "Approve" at bounding box center [638, 68] width 65 height 12
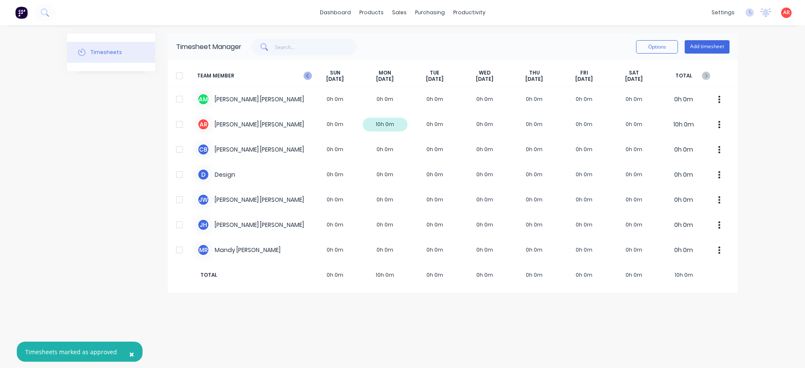
click at [307, 76] on icon "button" at bounding box center [307, 76] width 3 height 4
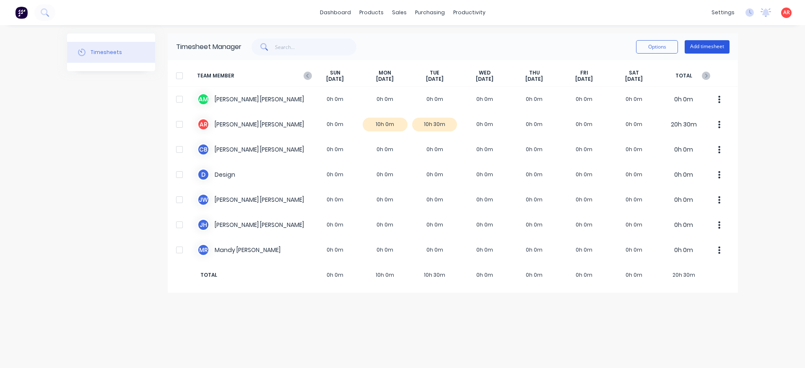
click at [705, 49] on button "Add timesheet" at bounding box center [707, 46] width 45 height 13
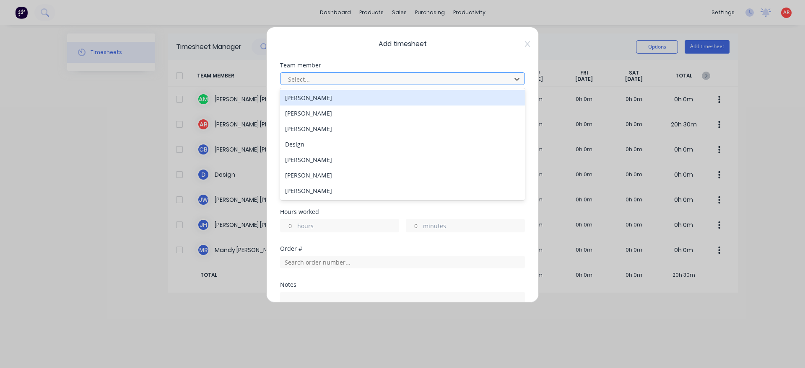
click at [312, 80] on div at bounding box center [397, 79] width 220 height 10
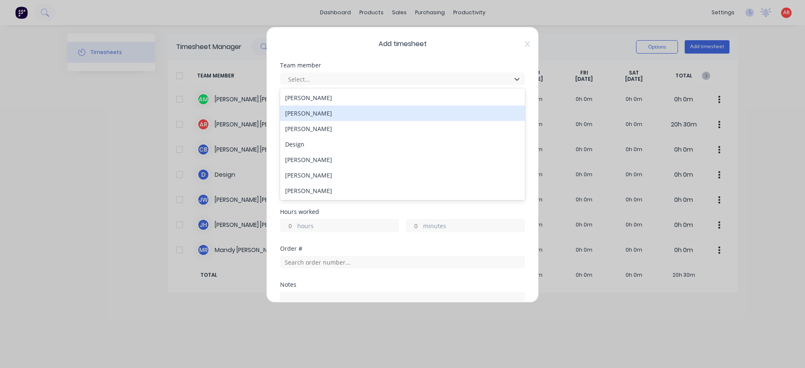
click at [322, 116] on div "[PERSON_NAME]" at bounding box center [402, 114] width 245 height 16
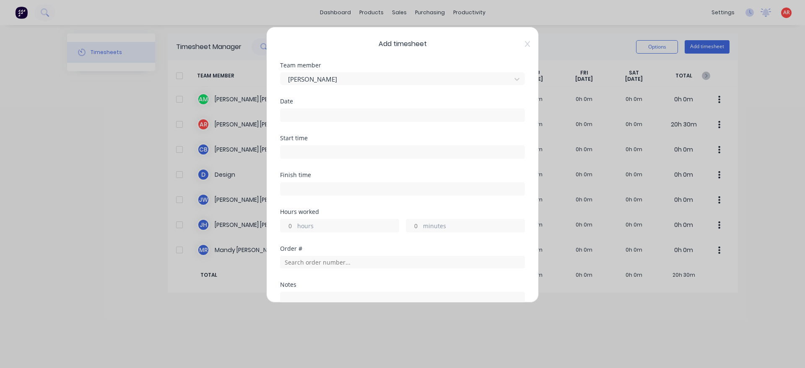
click at [323, 124] on div "Date" at bounding box center [402, 117] width 245 height 37
click at [322, 117] on input at bounding box center [402, 115] width 244 height 13
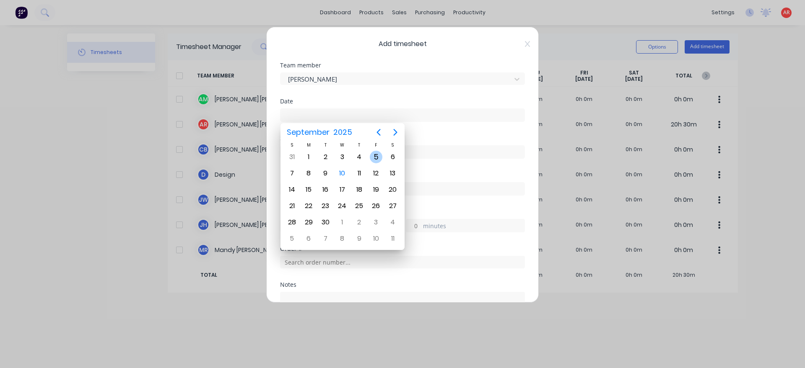
click at [377, 155] on div "5" at bounding box center [376, 157] width 13 height 13
type input "[DATE]"
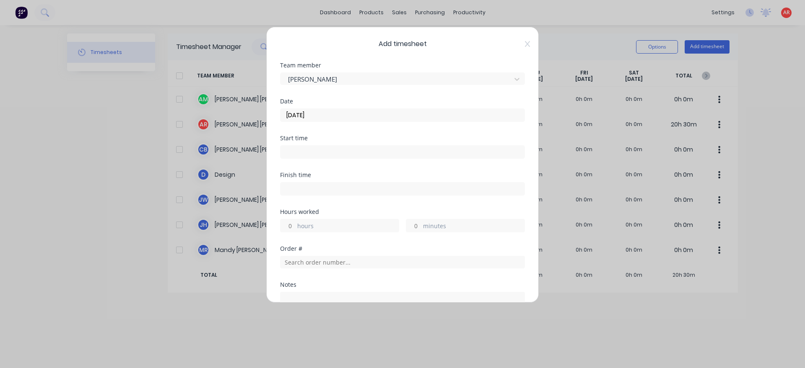
click at [326, 145] on label at bounding box center [402, 151] width 245 height 13
click at [326, 146] on input at bounding box center [402, 152] width 244 height 13
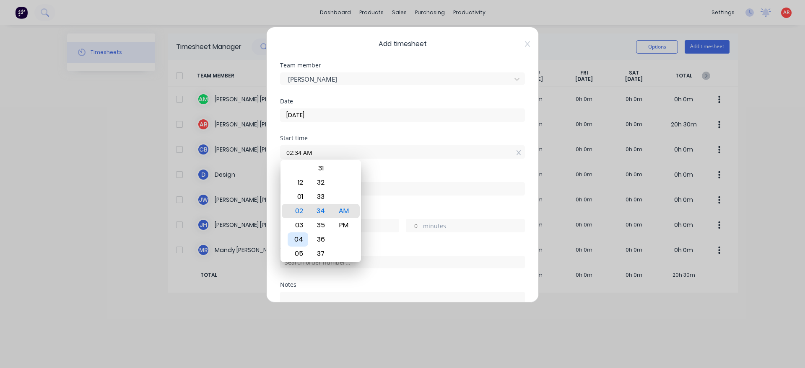
click at [303, 238] on div "04" at bounding box center [298, 240] width 21 height 14
type input "04:00 AM"
click at [373, 207] on div "Finish time" at bounding box center [402, 190] width 245 height 37
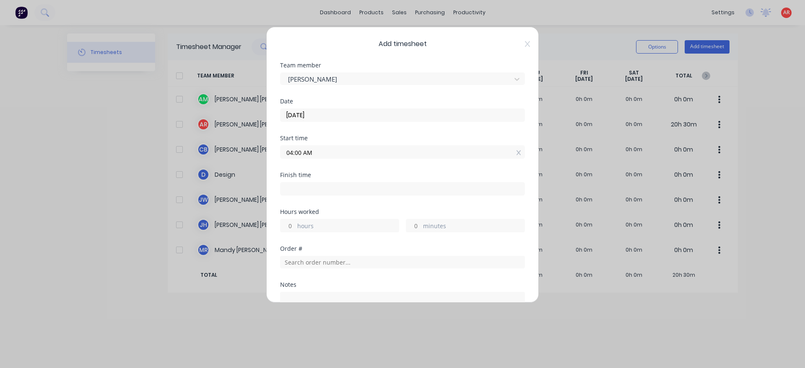
click at [364, 192] on input at bounding box center [402, 189] width 244 height 13
type input "04:34 AM"
type input "0"
type input "34"
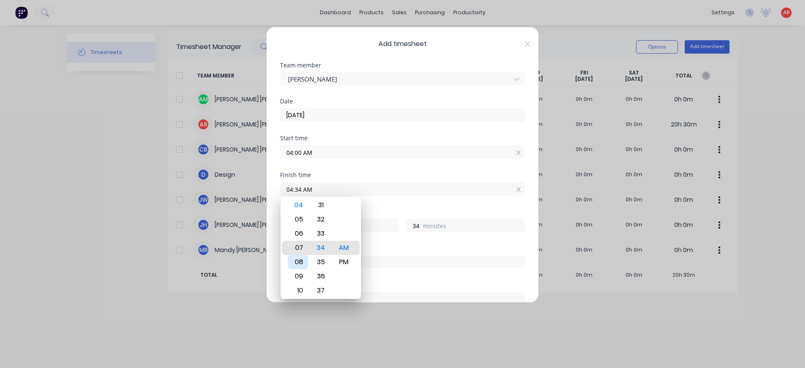
type input "07:34 AM"
type input "3"
click at [300, 265] on div "08" at bounding box center [298, 262] width 21 height 14
type input "08:34 AM"
type input "4"
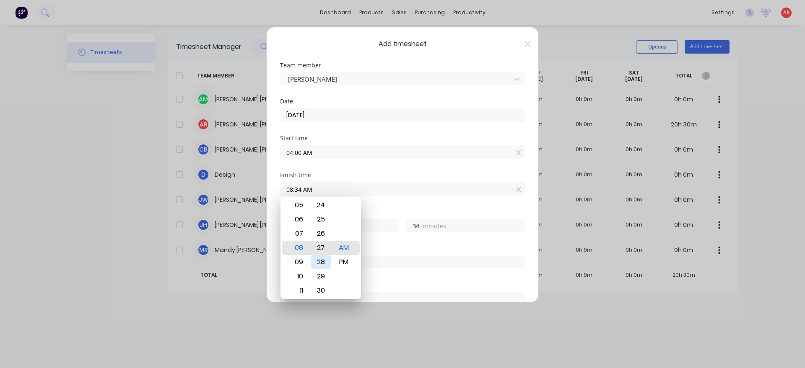
type input "08:27 AM"
type input "27"
type input "08:21 AM"
type input "21"
type input "08:15 AM"
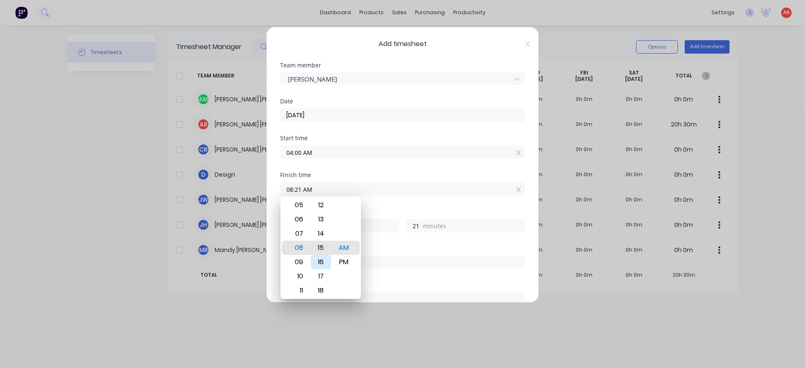
type input "15"
type input "08:09 AM"
type input "9"
type input "08:03 AM"
type input "3"
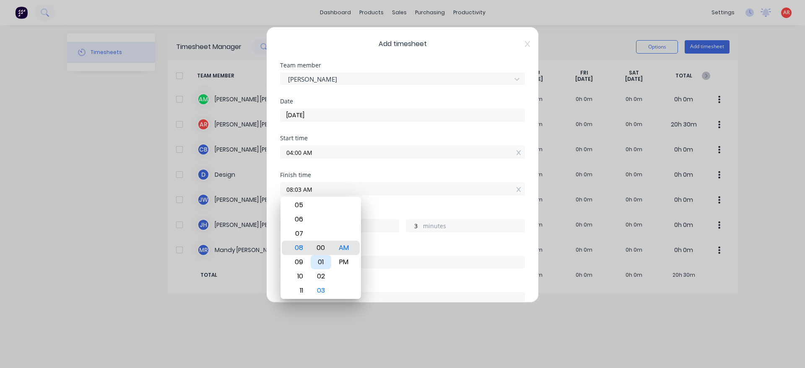
type input "08:00 AM"
type input "0"
click at [376, 214] on div "Hours worked" at bounding box center [402, 212] width 245 height 6
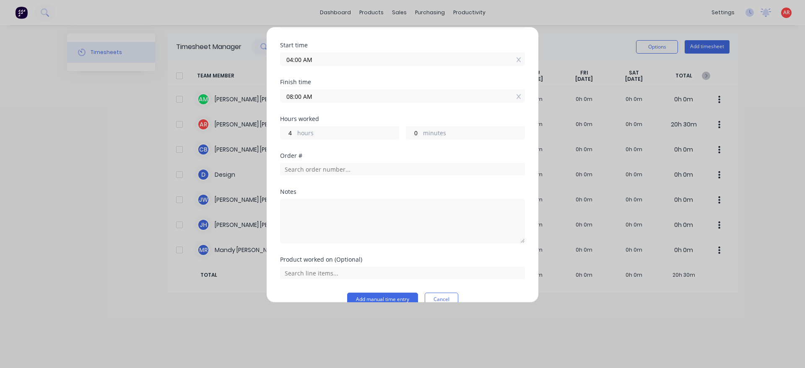
scroll to position [96, 0]
click at [316, 96] on input "08:00 AM" at bounding box center [402, 93] width 244 height 13
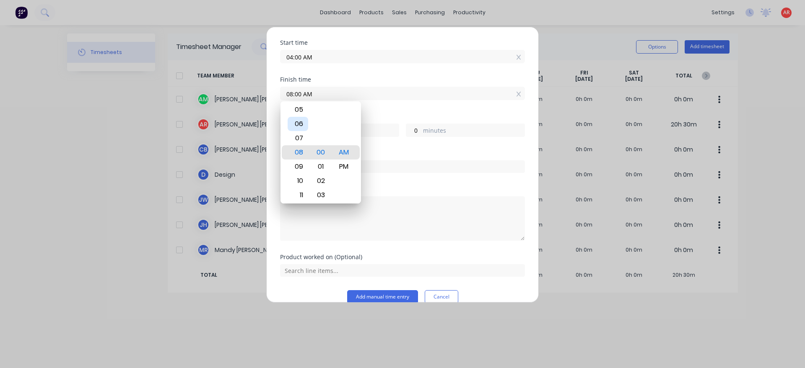
click at [302, 124] on div "06" at bounding box center [298, 124] width 21 height 14
type input "06:00 AM"
type input "2"
click at [387, 153] on div "Order #" at bounding box center [402, 153] width 245 height 6
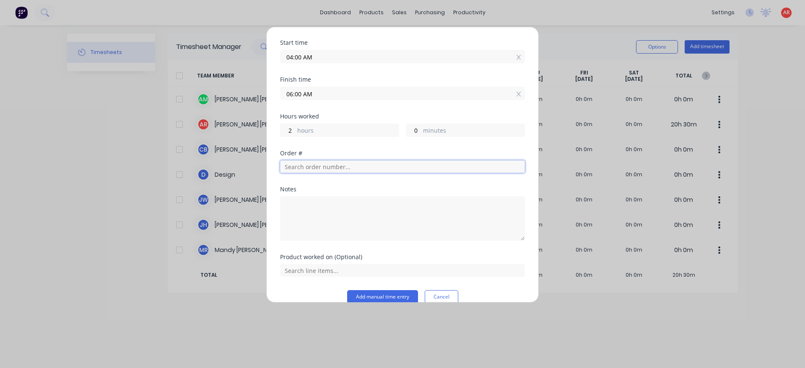
click at [348, 169] on input "text" at bounding box center [402, 167] width 245 height 13
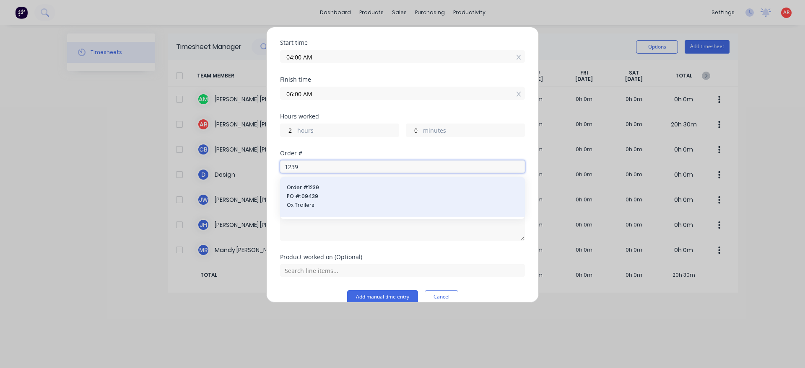
type input "1239"
click at [337, 195] on span "PO #: 09439" at bounding box center [402, 197] width 231 height 8
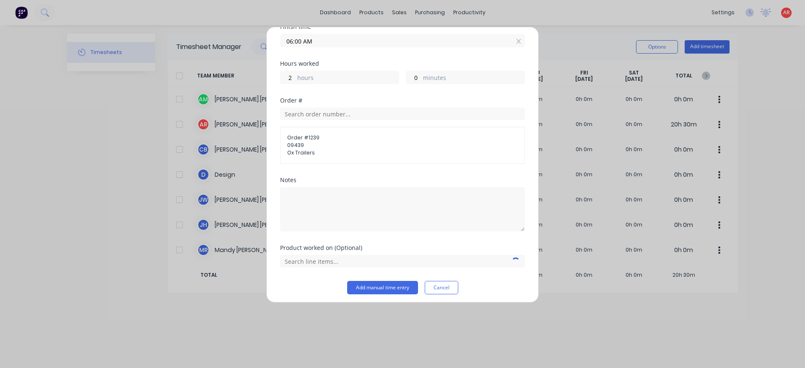
scroll to position [152, 0]
click at [331, 260] on input "text" at bounding box center [402, 258] width 245 height 13
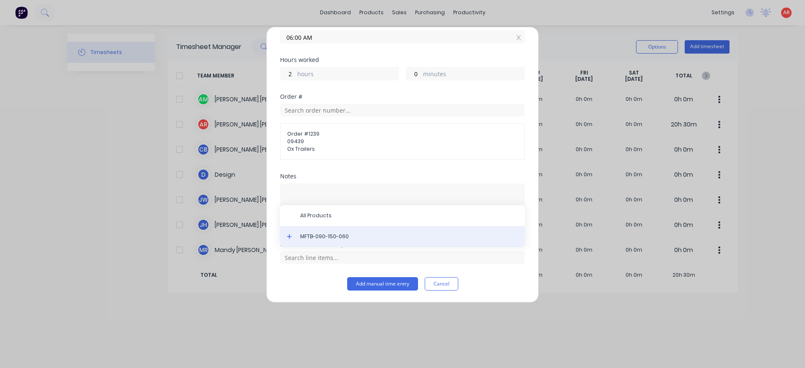
click at [309, 243] on div "MFTB-090-150-060" at bounding box center [402, 236] width 245 height 21
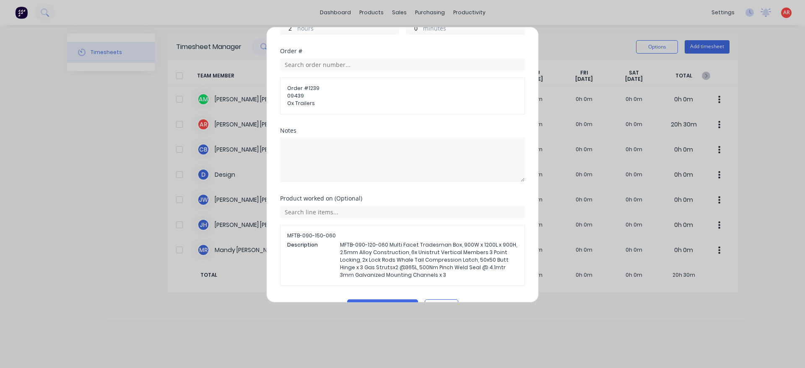
scroll to position [220, 0]
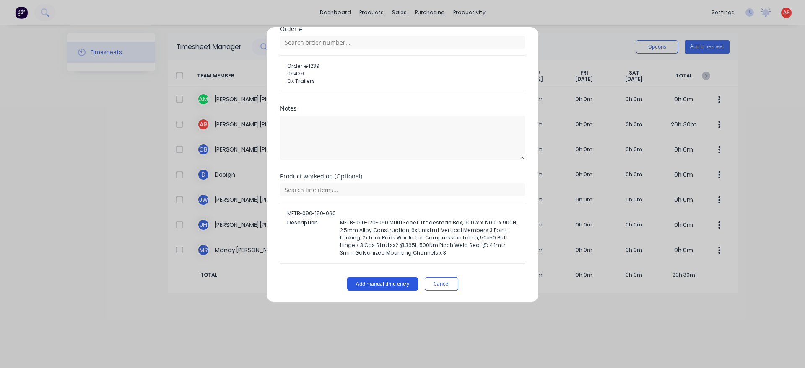
click at [377, 285] on button "Add manual time entry" at bounding box center [382, 284] width 71 height 13
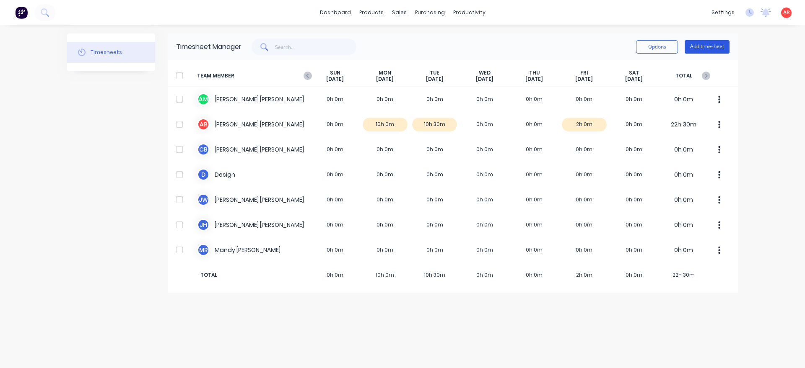
click at [711, 48] on button "Add timesheet" at bounding box center [707, 46] width 45 height 13
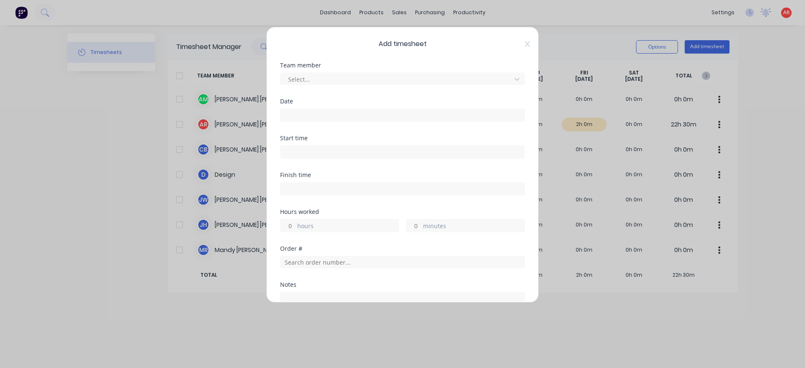
click at [410, 72] on div "Select..." at bounding box center [402, 77] width 245 height 15
click at [396, 78] on div at bounding box center [397, 79] width 220 height 10
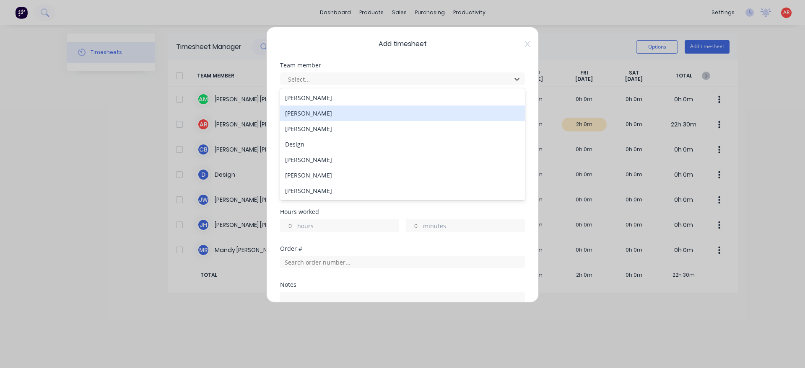
click at [351, 114] on div "[PERSON_NAME]" at bounding box center [402, 114] width 245 height 16
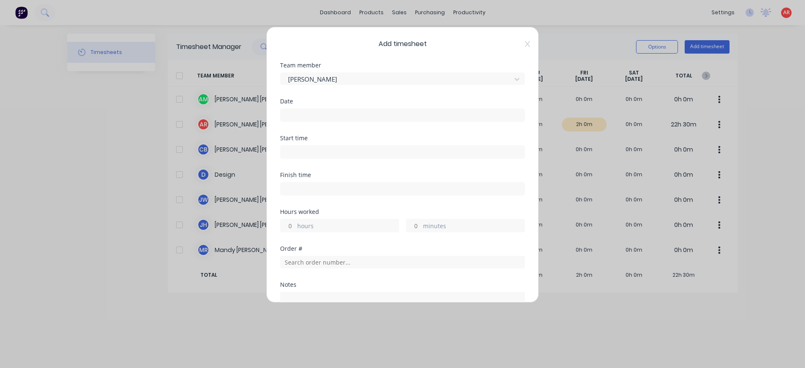
click at [344, 120] on input at bounding box center [402, 115] width 244 height 13
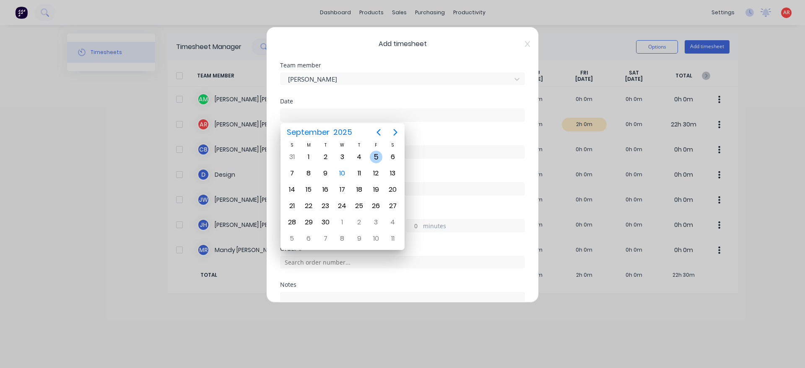
click at [377, 158] on div "5" at bounding box center [376, 157] width 13 height 13
type input "[DATE]"
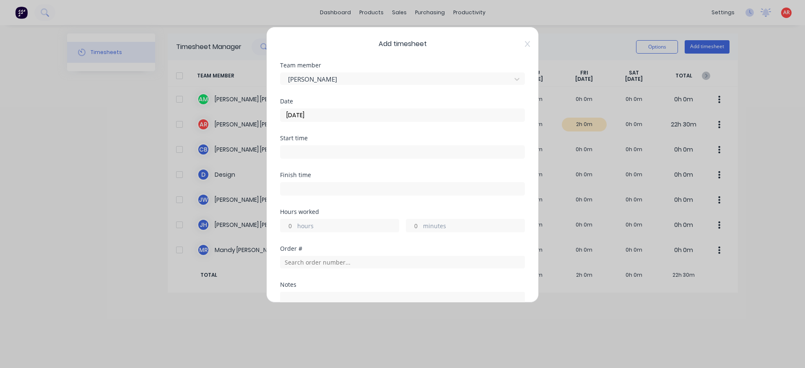
click at [347, 148] on input at bounding box center [402, 152] width 244 height 13
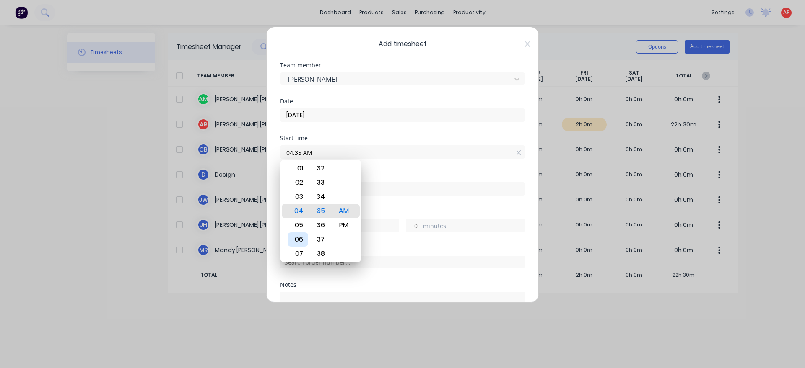
click at [303, 241] on div "06" at bounding box center [298, 240] width 21 height 14
type input "06:00 AM"
click at [382, 214] on div "Hours worked" at bounding box center [402, 212] width 245 height 6
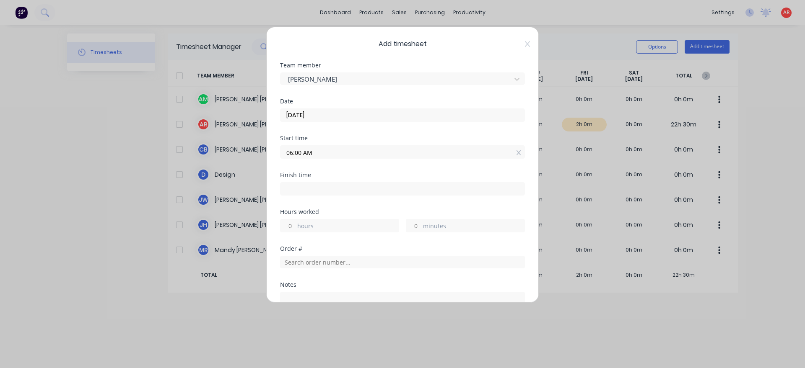
click at [371, 190] on input at bounding box center [402, 189] width 244 height 13
type input "04:35 AM"
type input "22"
type input "35"
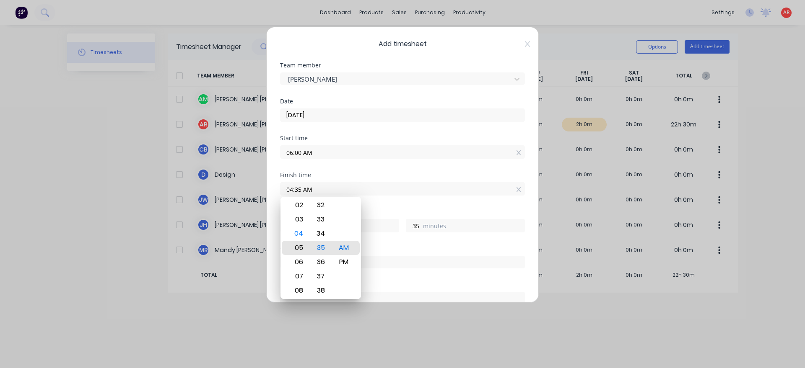
type input "06:35 AM"
type input "0"
click at [305, 279] on div "08" at bounding box center [298, 277] width 21 height 14
type input "08:35 AM"
type input "2"
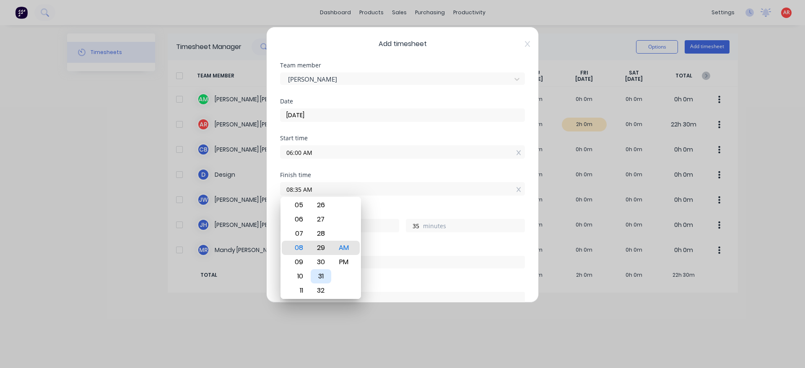
type input "08:29 AM"
type input "29"
type input "08:25 AM"
type input "25"
type input "08:19 AM"
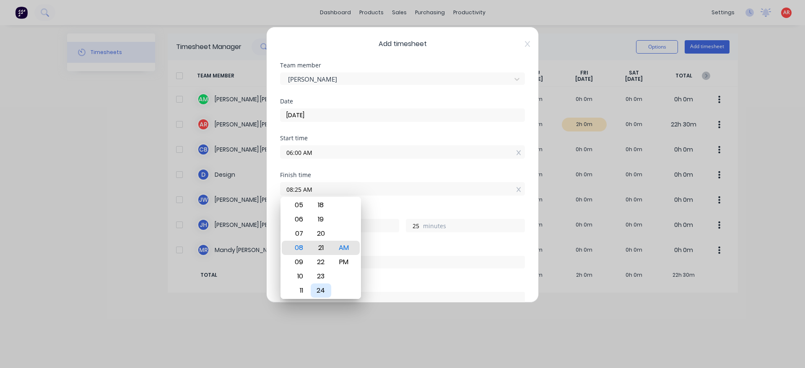
type input "19"
type input "08:13 AM"
type input "13"
type input "08:07 AM"
type input "7"
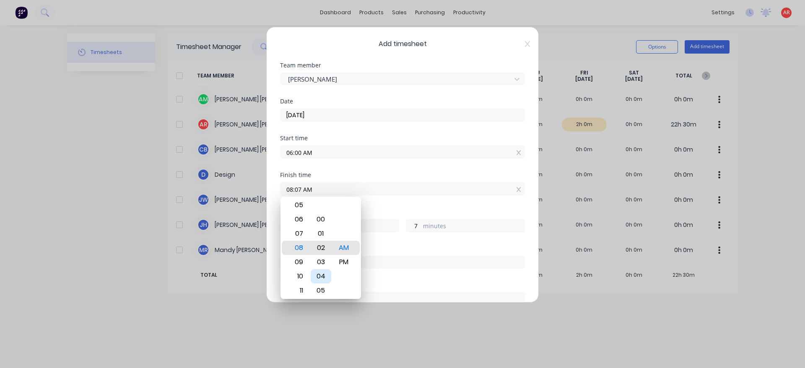
type input "08:02 AM"
type input "2"
type input "08:00 AM"
type input "0"
click at [368, 249] on div "Order #" at bounding box center [402, 249] width 245 height 6
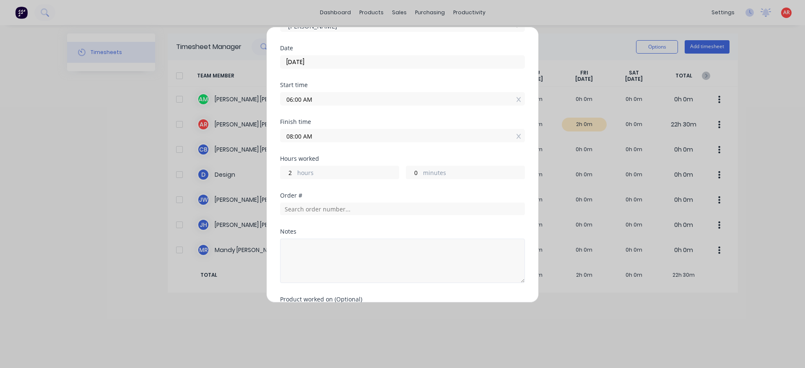
scroll to position [96, 0]
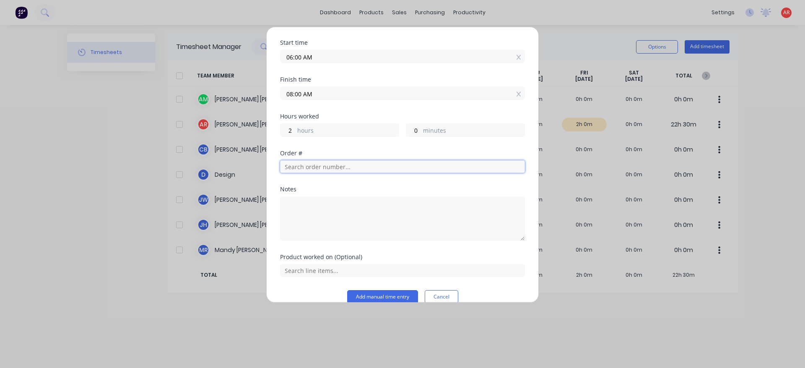
click at [324, 168] on input "text" at bounding box center [402, 167] width 245 height 13
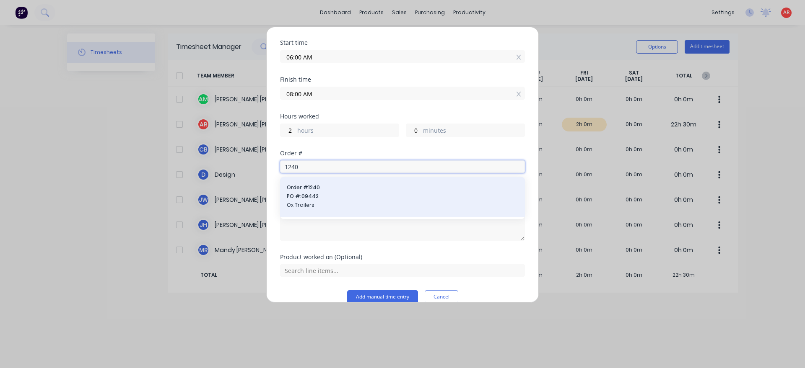
type input "1240"
click at [342, 195] on span "PO #: 09442" at bounding box center [402, 197] width 231 height 8
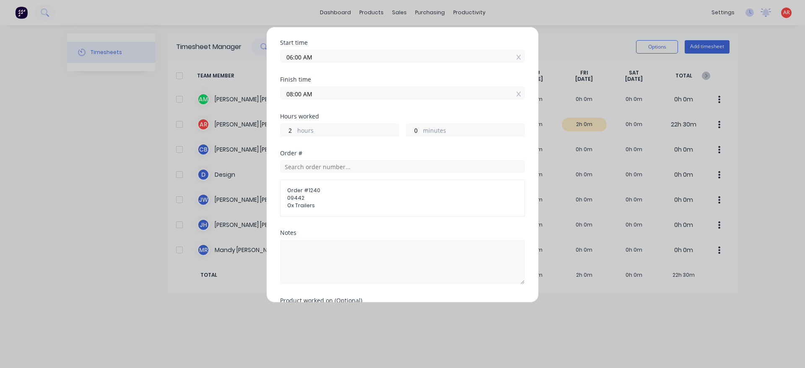
scroll to position [152, 0]
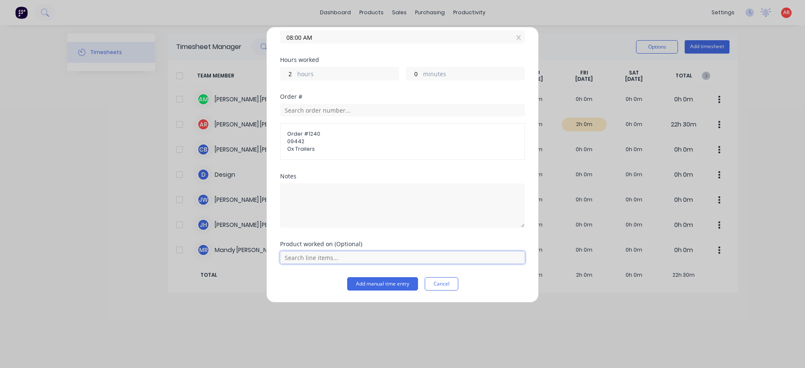
click at [330, 262] on input "text" at bounding box center [402, 258] width 245 height 13
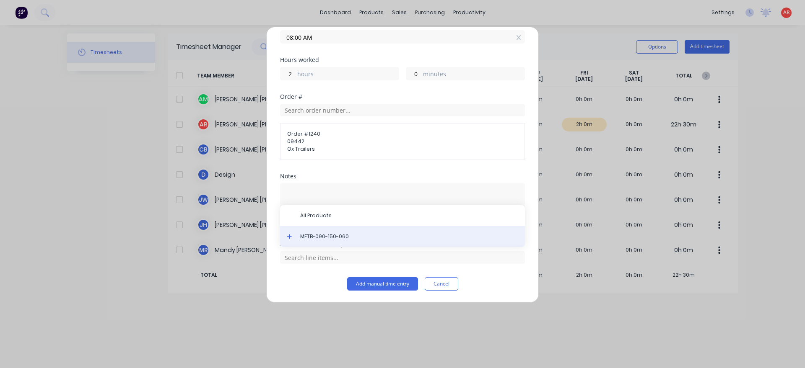
click at [327, 246] on div "MFTB-090-150-060" at bounding box center [402, 236] width 245 height 21
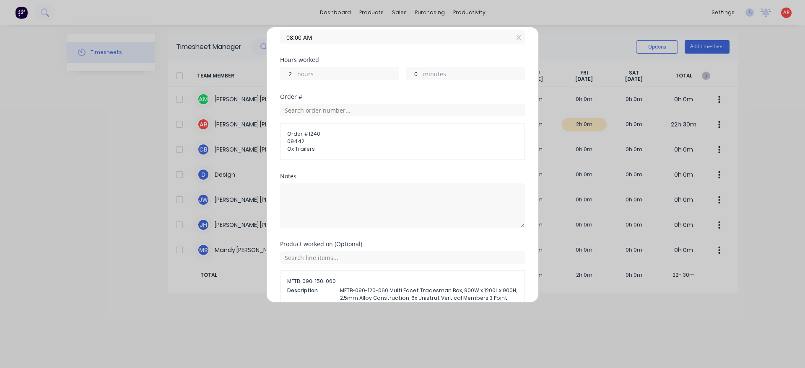
scroll to position [220, 0]
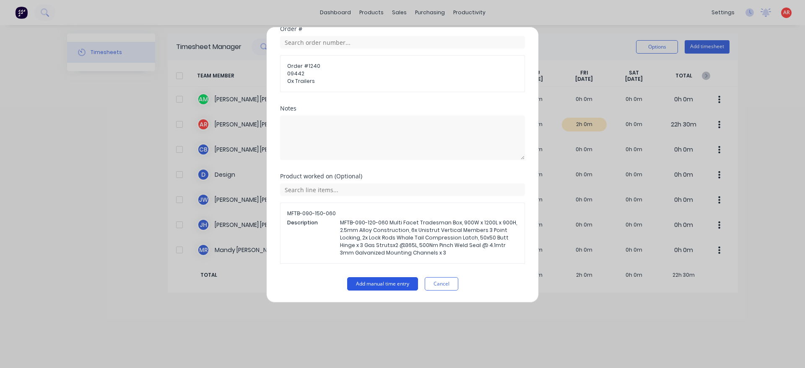
click at [376, 284] on button "Add manual time entry" at bounding box center [382, 284] width 71 height 13
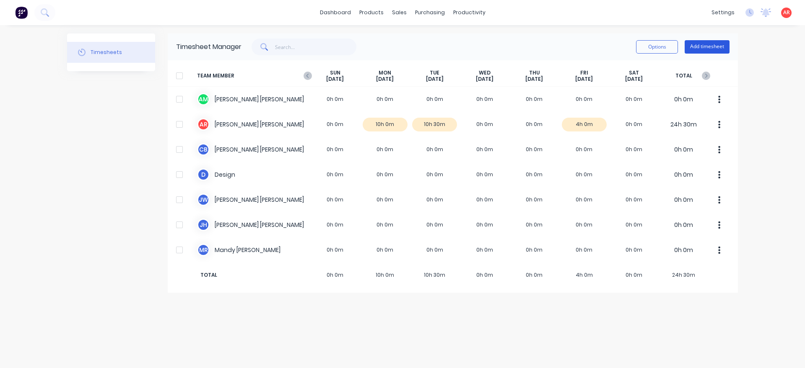
click at [706, 43] on button "Add timesheet" at bounding box center [707, 46] width 45 height 13
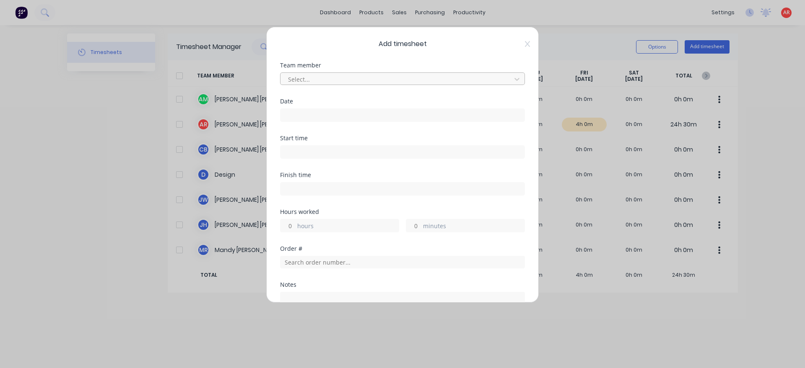
click at [416, 83] on div at bounding box center [397, 79] width 220 height 10
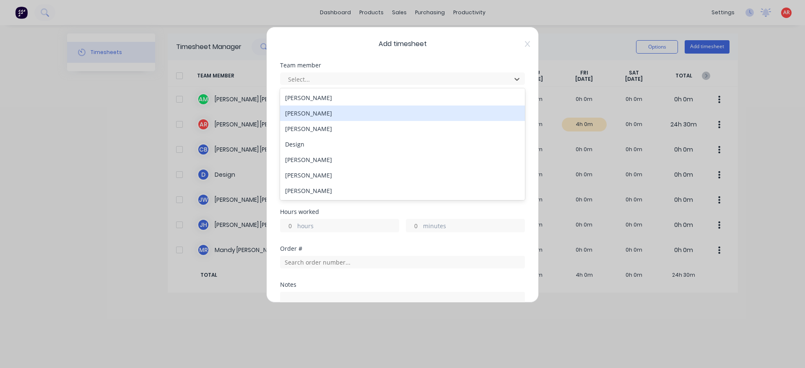
click at [351, 112] on div "[PERSON_NAME]" at bounding box center [402, 114] width 245 height 16
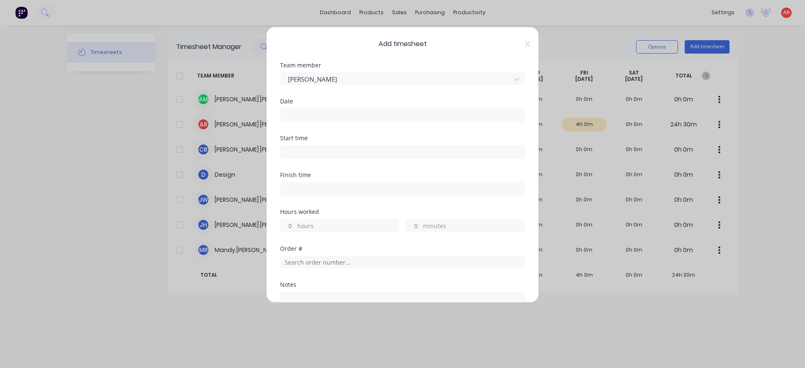
click at [350, 112] on input at bounding box center [402, 115] width 244 height 13
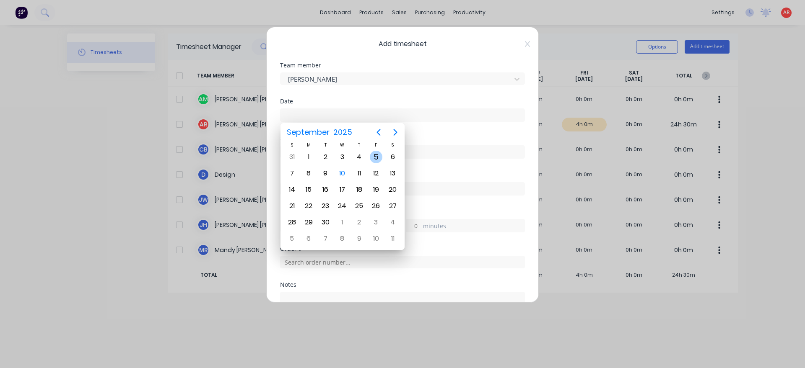
click at [376, 156] on div "5" at bounding box center [376, 157] width 13 height 13
type input "[DATE]"
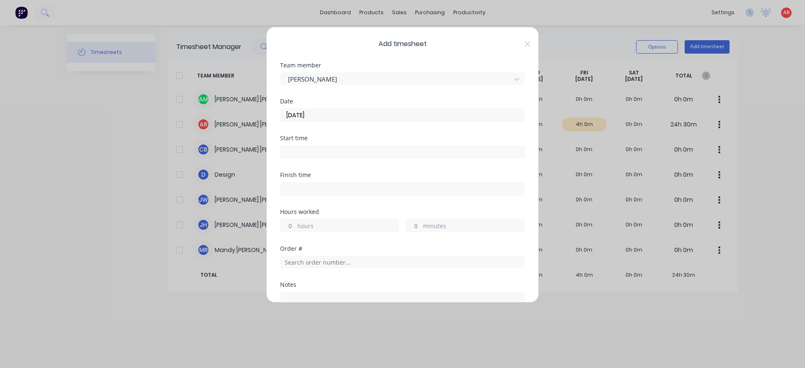
click at [322, 150] on input at bounding box center [402, 152] width 244 height 13
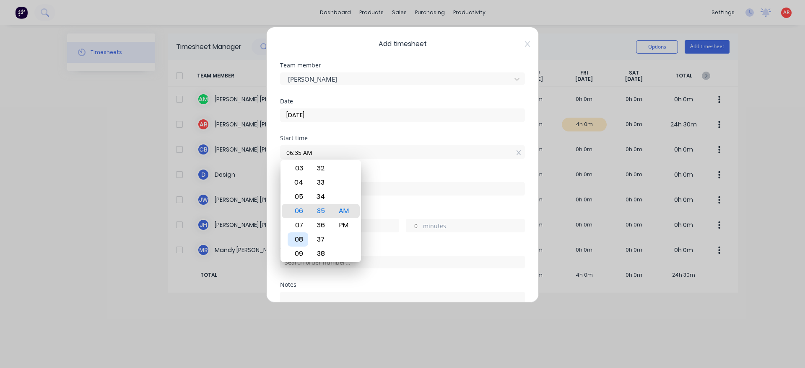
click at [302, 244] on div "08" at bounding box center [298, 240] width 21 height 14
type input "08:00 AM"
click at [386, 199] on div "Finish time" at bounding box center [402, 190] width 245 height 37
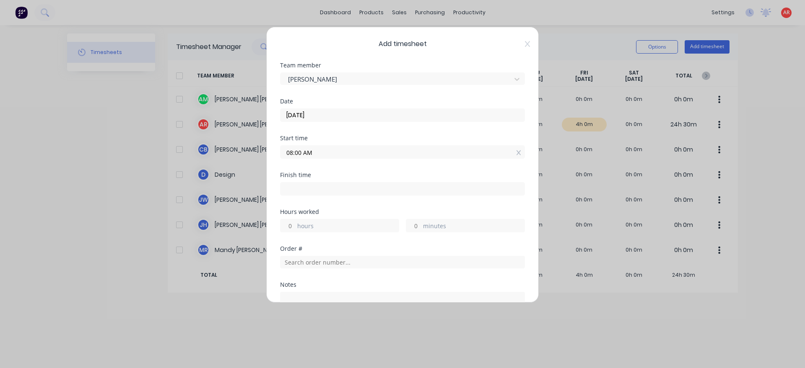
click at [377, 192] on input at bounding box center [402, 189] width 244 height 13
type input "04:35 AM"
type input "20"
type input "35"
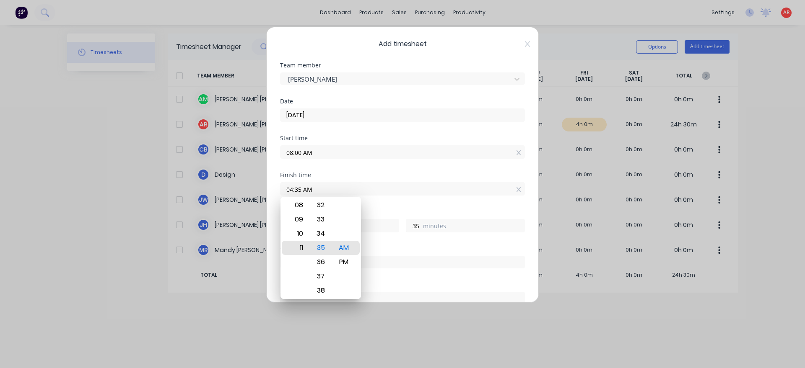
type input "11:35 AM"
type input "3"
type input "11:30 AM"
type input "30"
type input "11:24 AM"
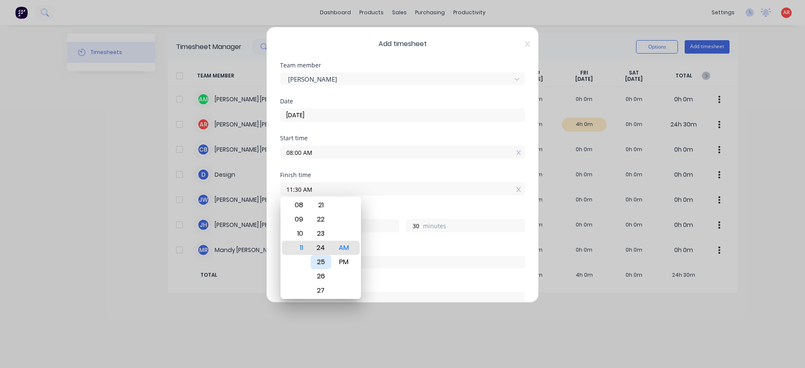
type input "24"
type input "11:17 AM"
type input "17"
type input "11:09 AM"
type input "9"
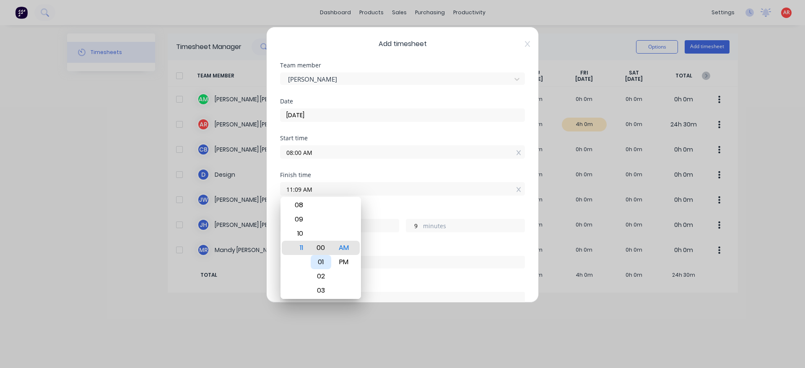
type input "11:00 AM"
type input "0"
click at [391, 216] on div "Hours worked 3 hours 0 minutes" at bounding box center [402, 220] width 245 height 23
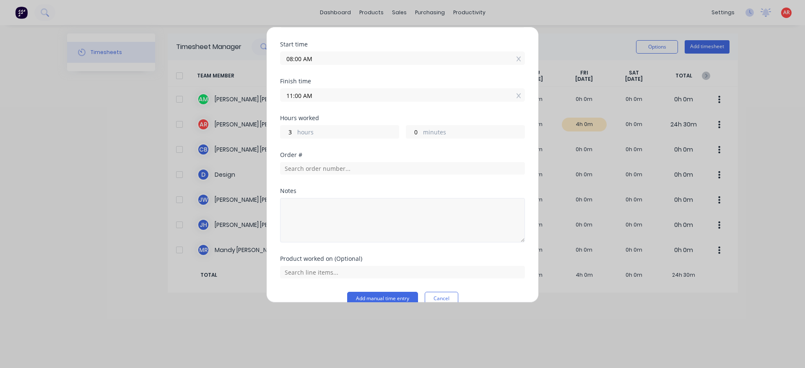
scroll to position [96, 0]
click at [327, 212] on textarea at bounding box center [402, 219] width 245 height 44
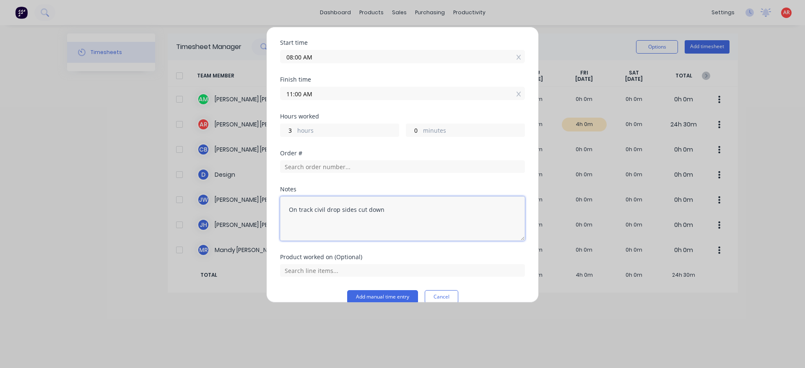
scroll to position [109, 0]
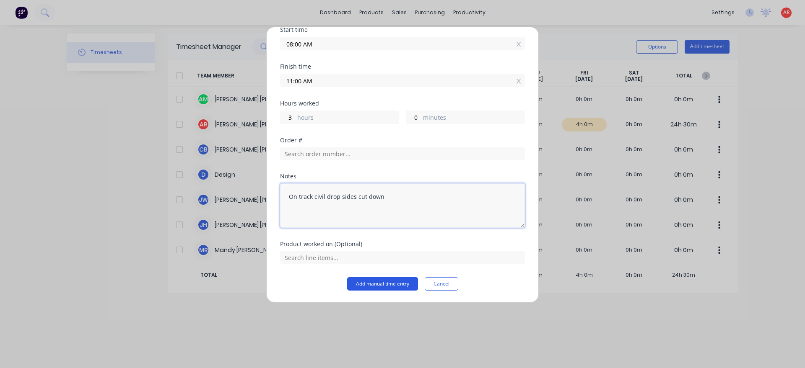
type textarea "On track civil drop sides cut down"
click at [384, 282] on button "Add manual time entry" at bounding box center [382, 284] width 71 height 13
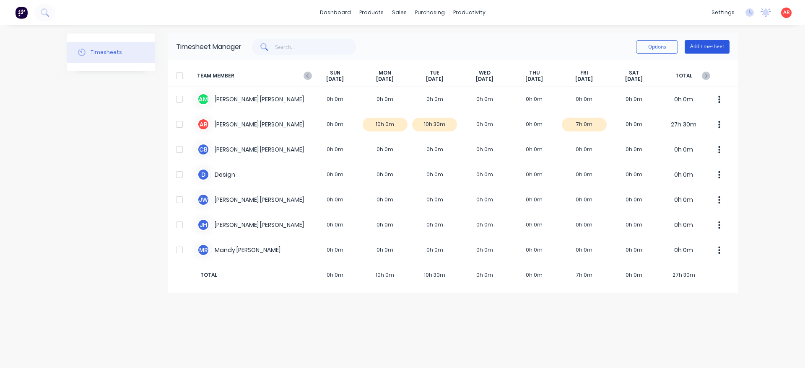
click at [710, 49] on button "Add timesheet" at bounding box center [707, 46] width 45 height 13
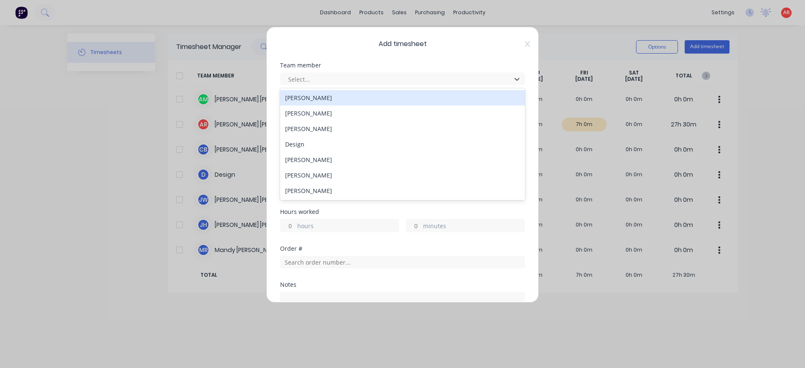
drag, startPoint x: 454, startPoint y: 80, endPoint x: 392, endPoint y: 98, distance: 64.9
click at [454, 80] on div at bounding box center [397, 79] width 220 height 10
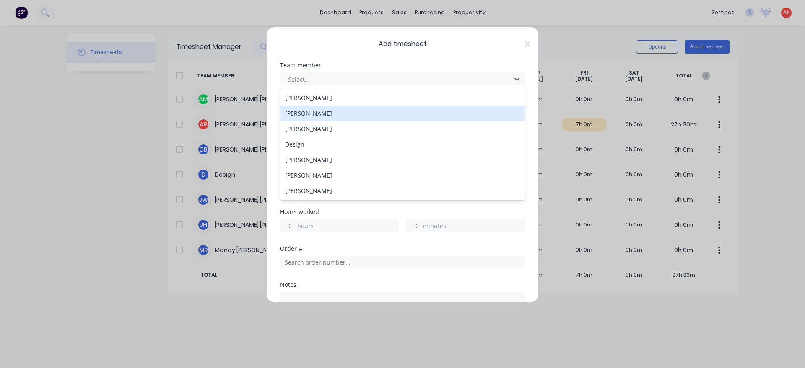
drag, startPoint x: 361, startPoint y: 114, endPoint x: 345, endPoint y: 124, distance: 18.6
click at [360, 115] on div "[PERSON_NAME]" at bounding box center [402, 114] width 245 height 16
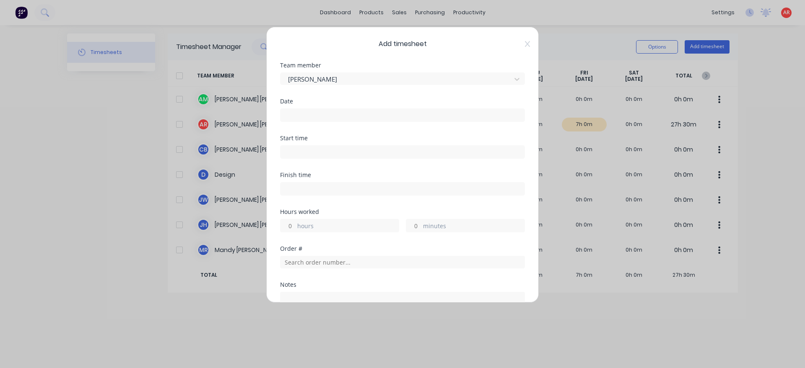
click at [334, 118] on input at bounding box center [402, 115] width 244 height 13
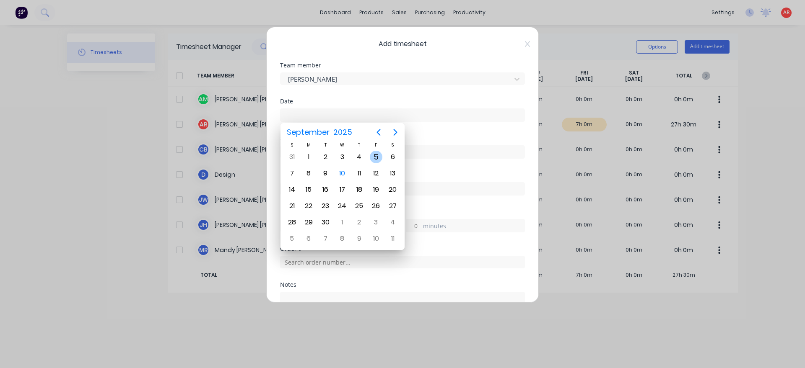
drag, startPoint x: 375, startPoint y: 153, endPoint x: 357, endPoint y: 152, distance: 17.6
click at [374, 153] on div "5" at bounding box center [376, 157] width 13 height 13
type input "[DATE]"
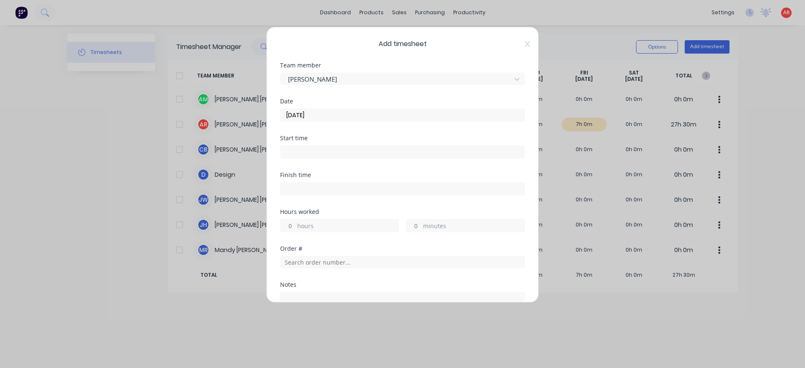
click at [346, 149] on input at bounding box center [402, 152] width 244 height 13
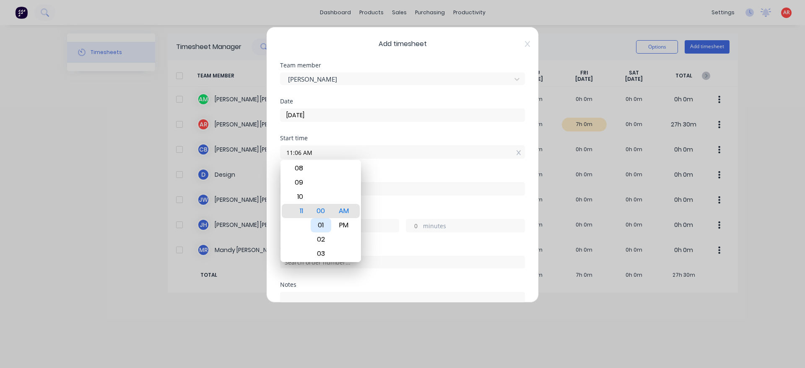
type input "11:00 AM"
click at [383, 205] on div "Finish time" at bounding box center [402, 190] width 245 height 37
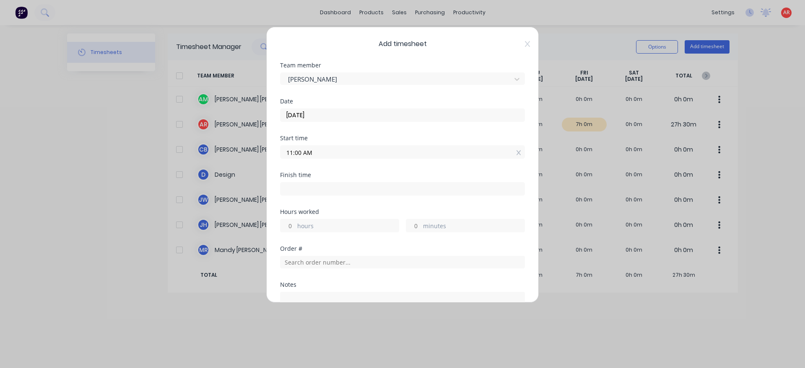
click at [375, 188] on input at bounding box center [402, 189] width 244 height 13
type input "04:36 AM"
type input "17"
type input "36"
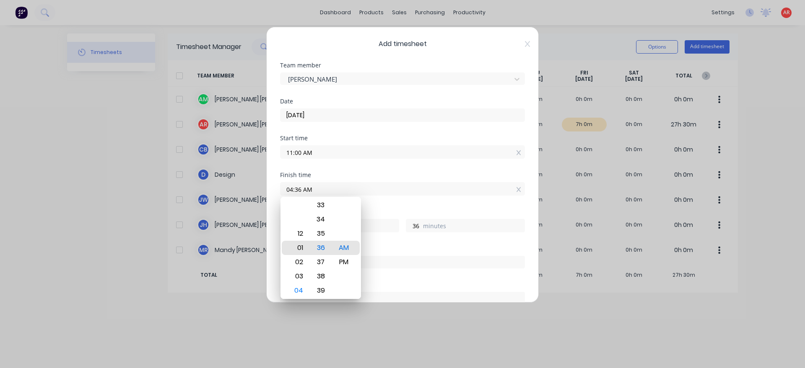
type input "12:36 AM"
type input "13"
type input "12:29 AM"
type input "29"
type input "12:22 AM"
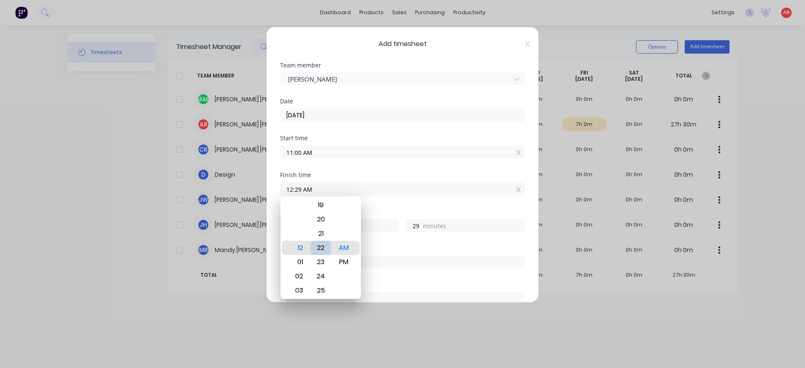
type input "22"
type input "12:15 AM"
type input "15"
type input "12:07 AM"
type input "7"
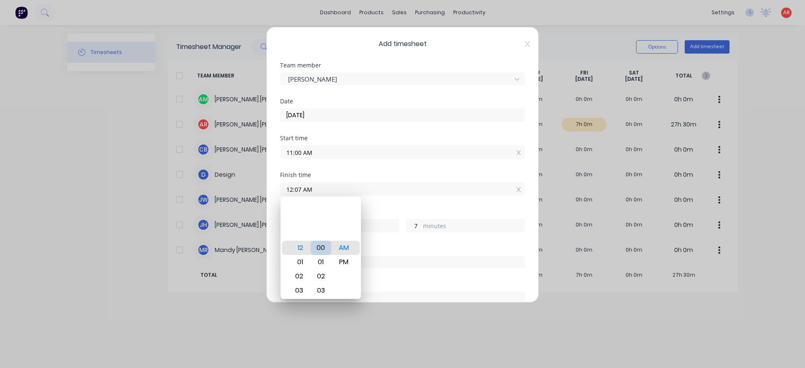
type input "12:00 AM"
type input "0"
click at [339, 258] on div "PM" at bounding box center [344, 262] width 21 height 14
type input "12:00 PM"
type input "1"
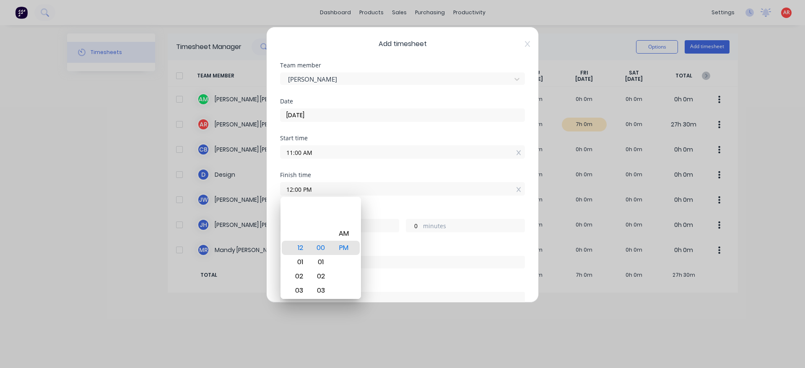
click at [382, 214] on div "Hours worked" at bounding box center [402, 212] width 245 height 6
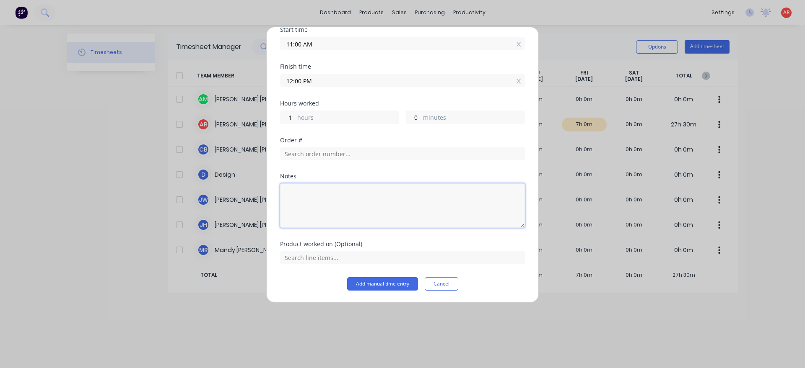
click at [352, 195] on textarea at bounding box center [402, 206] width 245 height 44
type textarea "[DATE] clean up and 2 walk ins."
click at [400, 286] on button "Add manual time entry" at bounding box center [382, 284] width 71 height 13
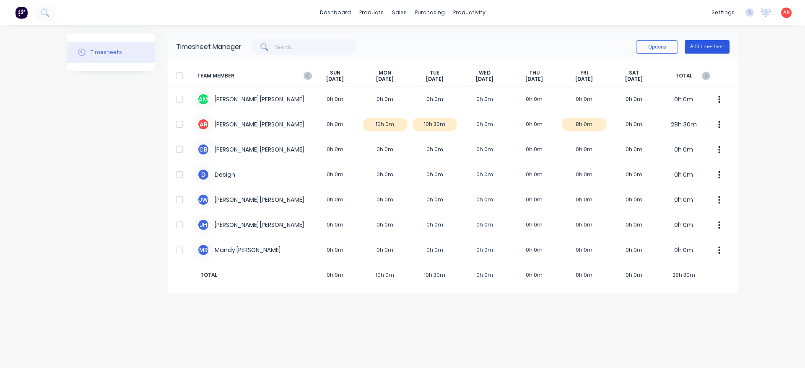
click at [718, 47] on button "Add timesheet" at bounding box center [707, 46] width 45 height 13
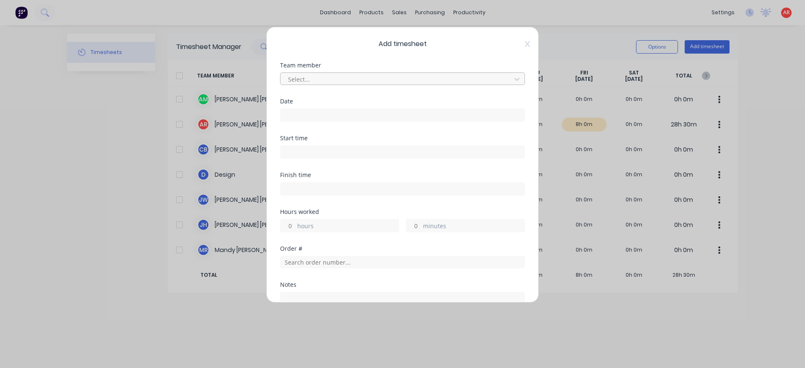
click at [464, 77] on div at bounding box center [397, 79] width 220 height 10
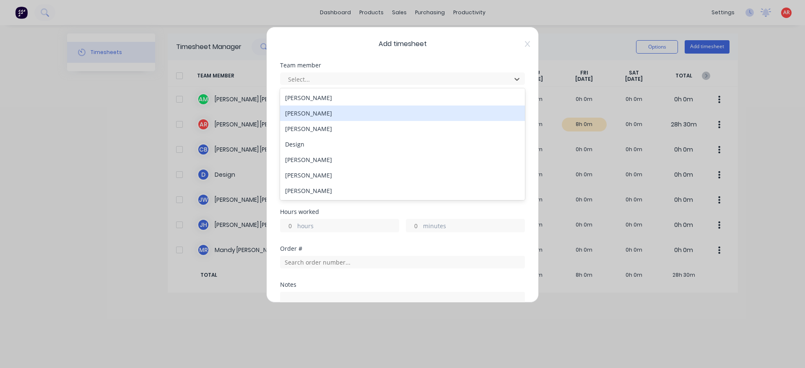
click at [376, 115] on div "[PERSON_NAME]" at bounding box center [402, 114] width 245 height 16
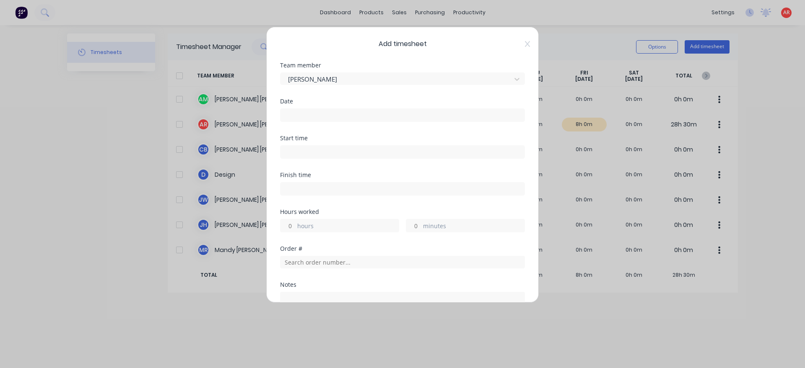
click at [374, 114] on input at bounding box center [402, 115] width 244 height 13
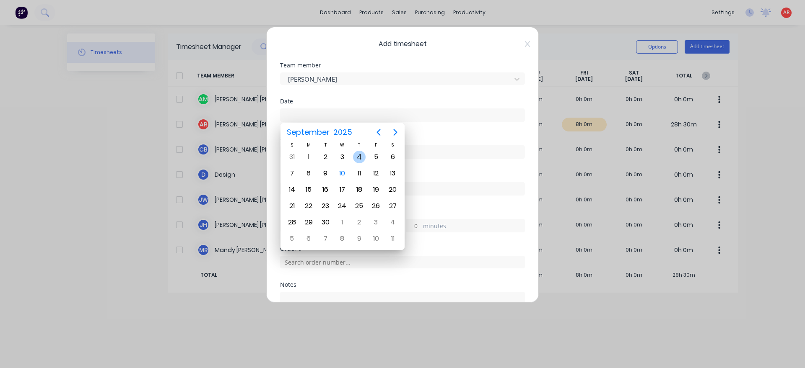
click at [359, 156] on div "4" at bounding box center [359, 157] width 13 height 13
type input "[DATE]"
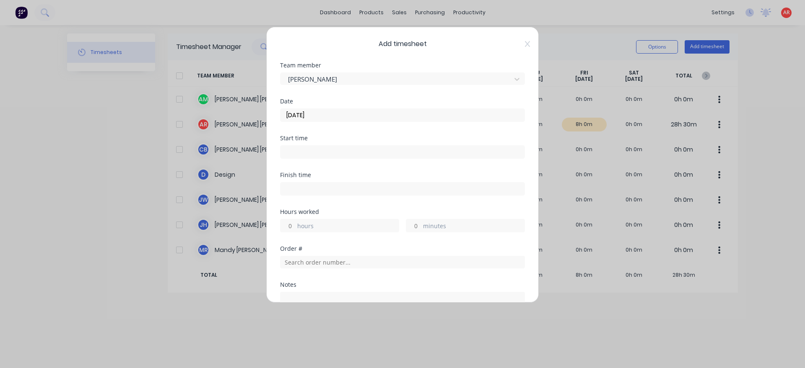
click at [343, 145] on div at bounding box center [402, 151] width 245 height 16
click at [342, 148] on input at bounding box center [402, 152] width 244 height 13
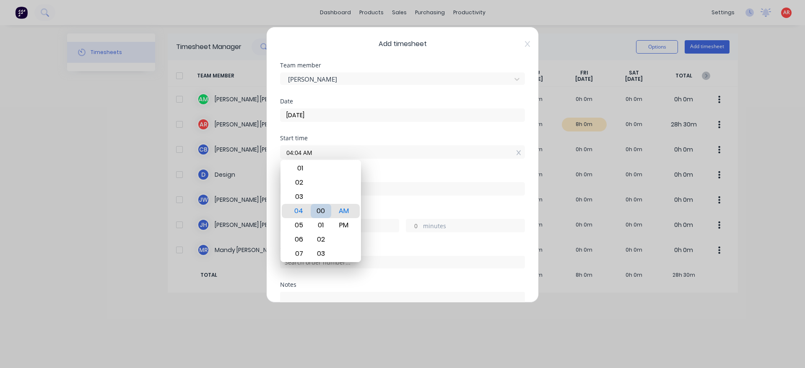
type input "04:00 AM"
click at [386, 199] on div "Finish time" at bounding box center [402, 190] width 245 height 37
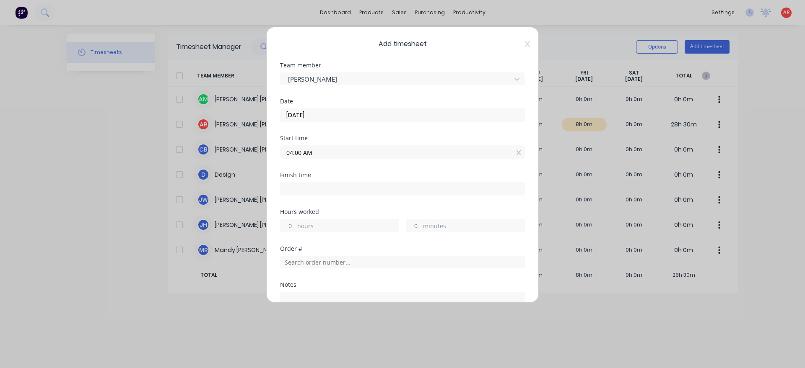
click at [379, 193] on input at bounding box center [402, 189] width 244 height 13
type input "04:39 AM"
type input "0"
type input "39"
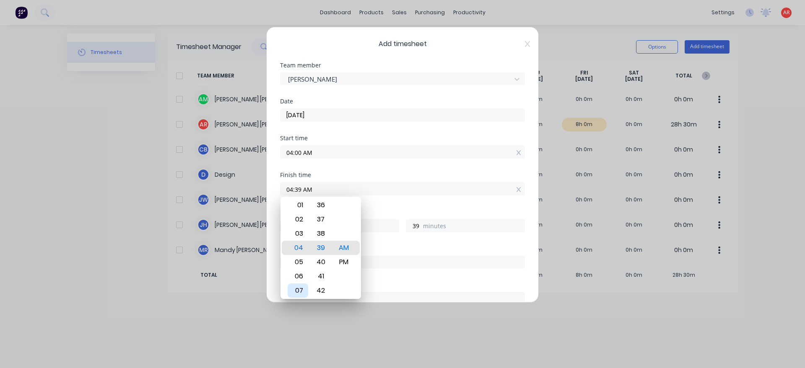
click at [301, 288] on div "07" at bounding box center [298, 291] width 21 height 14
type input "07:39 AM"
type input "3"
type input "07:33 AM"
type input "33"
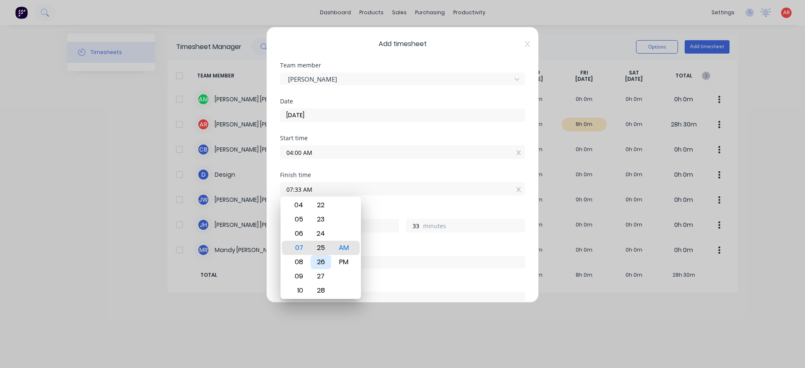
type input "07:25 AM"
type input "25"
type input "07:18 AM"
type input "18"
type input "07:11 AM"
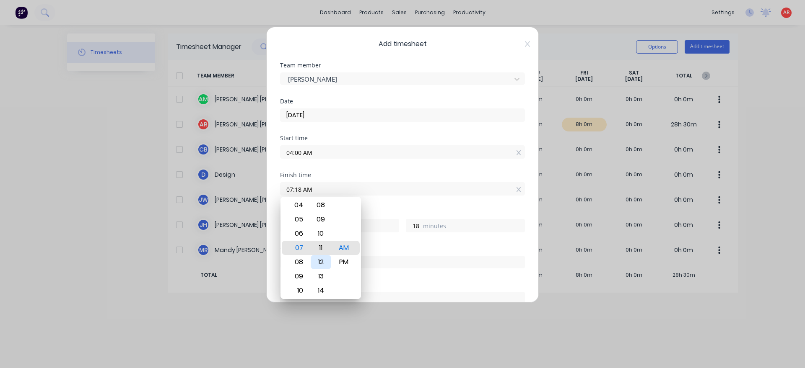
type input "11"
type input "07:05 AM"
type input "5"
type input "07:00 AM"
type input "0"
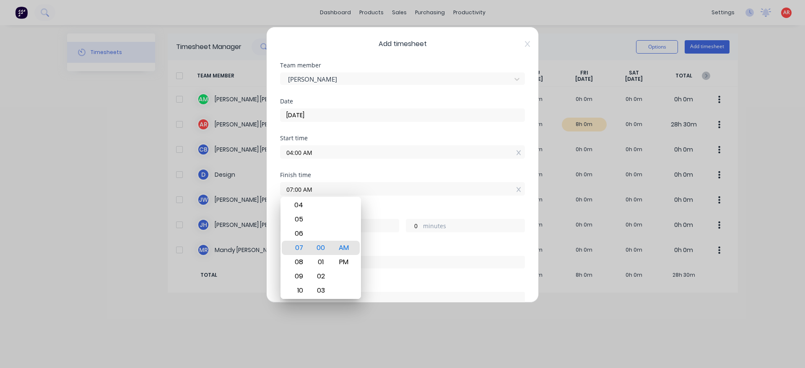
click at [378, 213] on div "Hours worked" at bounding box center [402, 212] width 245 height 6
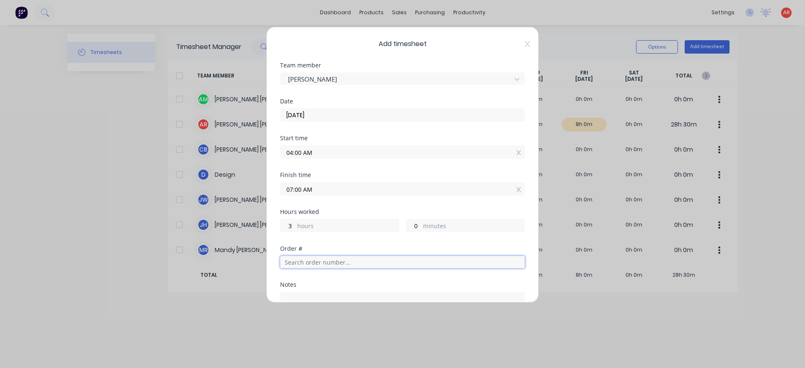
click at [334, 265] on input "text" at bounding box center [402, 262] width 245 height 13
type input "warrego"
click at [335, 206] on span "Warrego Water Warwick" at bounding box center [402, 209] width 231 height 8
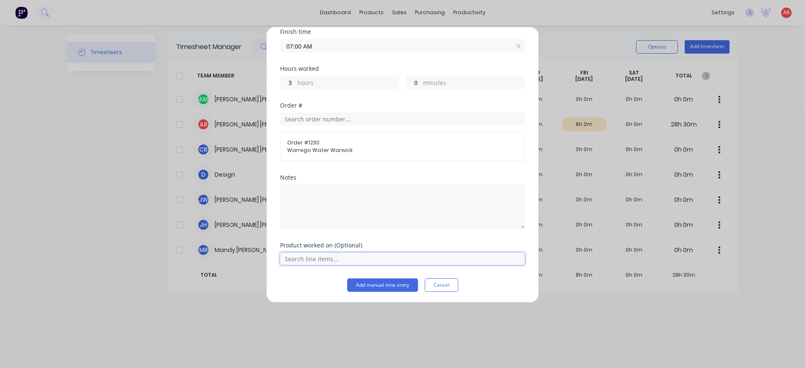
click at [351, 257] on input "text" at bounding box center [402, 259] width 245 height 13
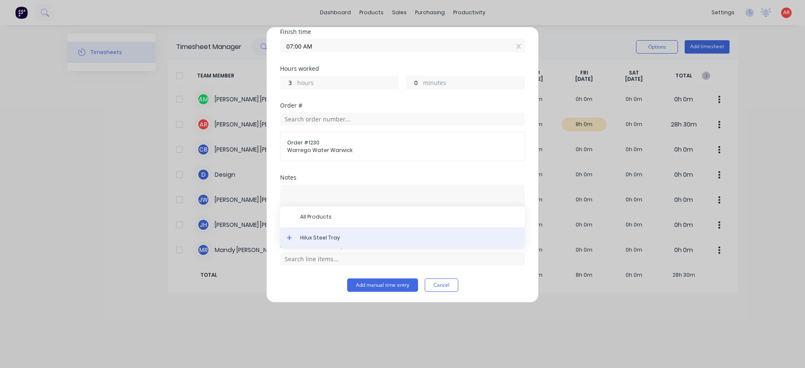
click at [343, 248] on div "Hilux Steel Tray" at bounding box center [402, 238] width 245 height 21
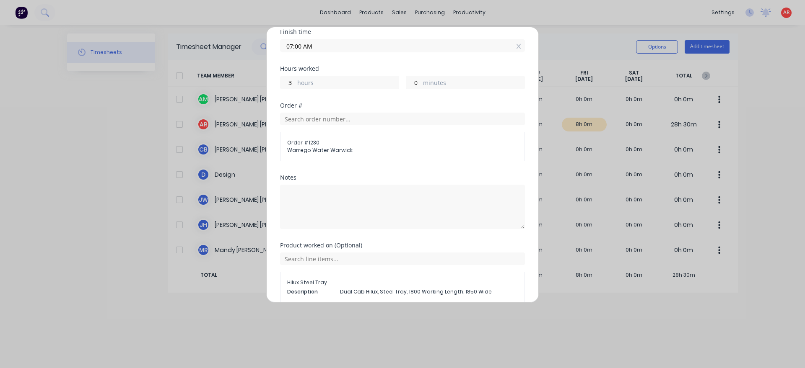
scroll to position [182, 0]
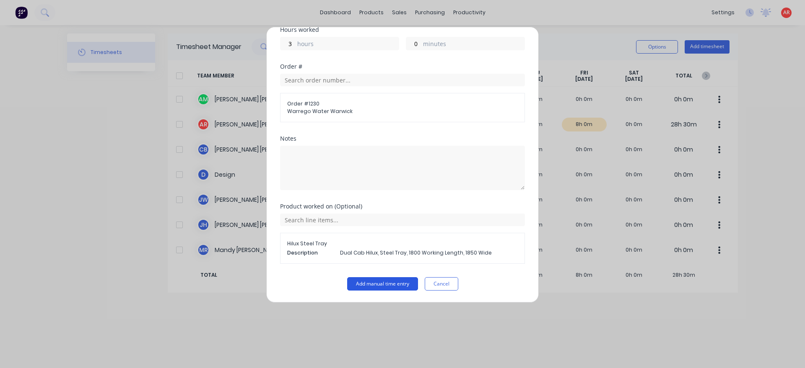
click at [375, 283] on button "Add manual time entry" at bounding box center [382, 284] width 71 height 13
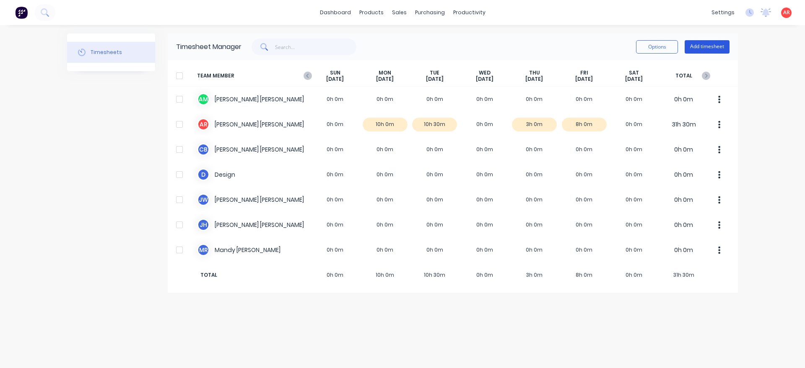
click at [715, 49] on button "Add timesheet" at bounding box center [707, 46] width 45 height 13
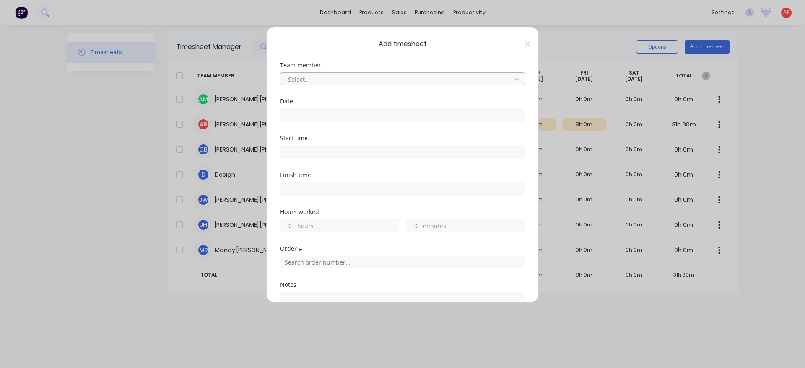
click at [316, 76] on div at bounding box center [397, 79] width 220 height 10
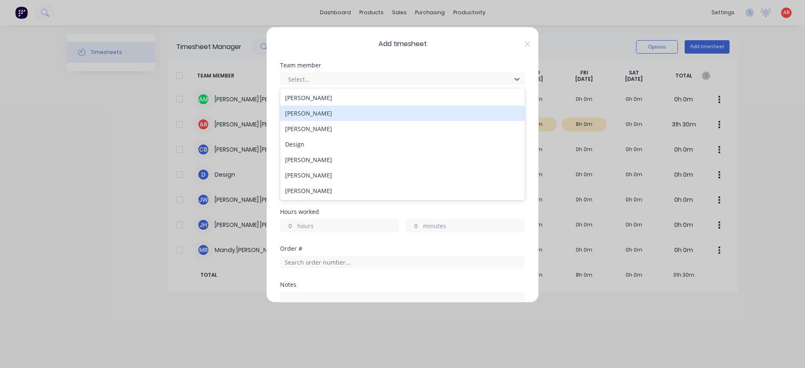
click at [315, 115] on div "[PERSON_NAME]" at bounding box center [402, 114] width 245 height 16
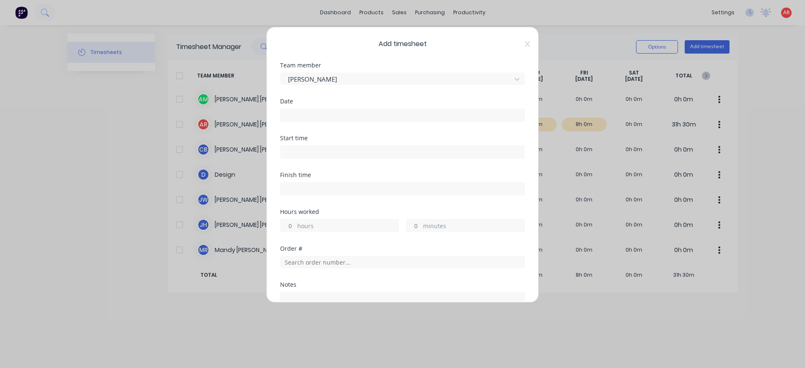
click at [316, 118] on input at bounding box center [402, 115] width 244 height 13
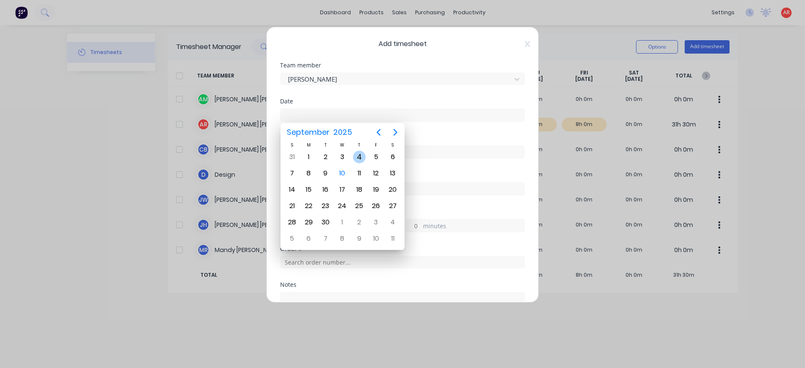
click at [362, 158] on div "4" at bounding box center [359, 157] width 13 height 13
type input "[DATE]"
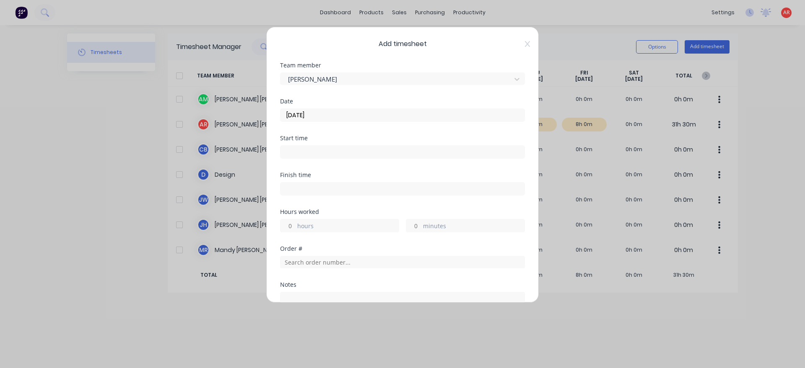
click at [329, 145] on div at bounding box center [402, 151] width 245 height 16
click at [325, 150] on input at bounding box center [402, 152] width 244 height 13
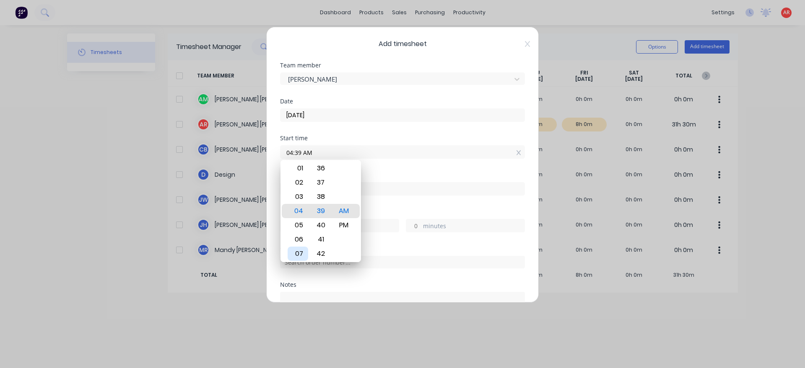
click at [295, 249] on div "07" at bounding box center [298, 254] width 21 height 14
type input "07:00 AM"
click at [378, 205] on div "Finish time" at bounding box center [402, 190] width 245 height 37
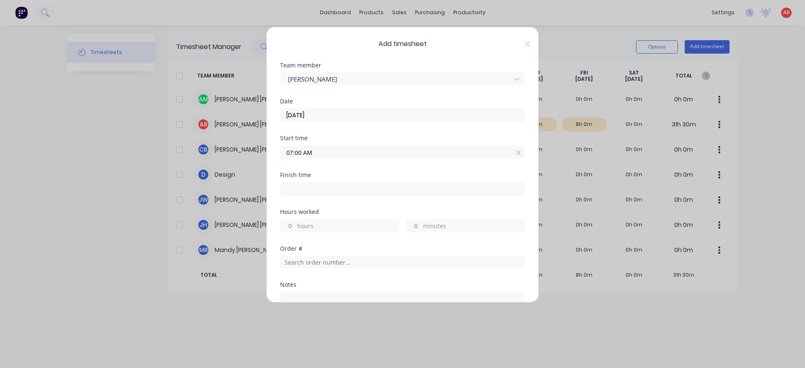
click at [370, 191] on input at bounding box center [402, 189] width 244 height 13
type input "04:39 AM"
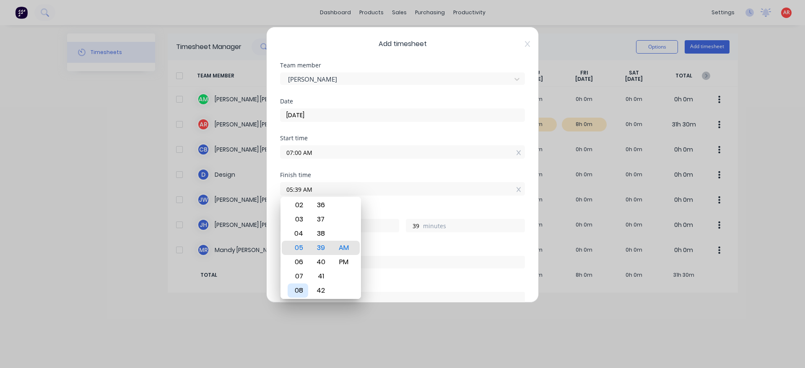
click at [301, 284] on div "08" at bounding box center [298, 291] width 21 height 14
click at [380, 207] on div "Finish time 08:00 AM" at bounding box center [402, 190] width 245 height 37
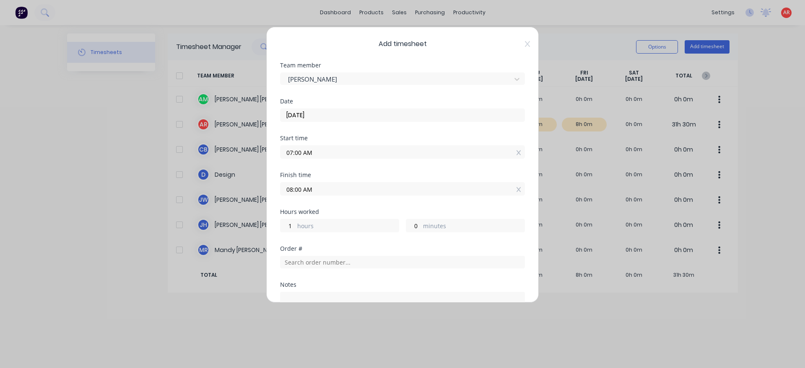
scroll to position [109, 0]
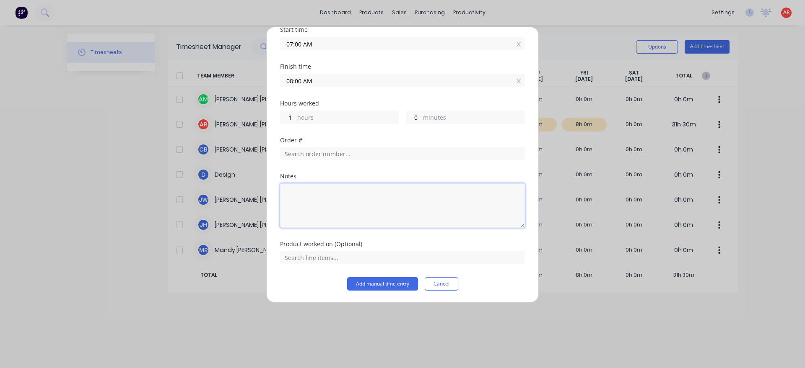
click at [364, 195] on textarea at bounding box center [402, 206] width 245 height 44
click at [383, 288] on button "Add manual time entry" at bounding box center [382, 284] width 71 height 13
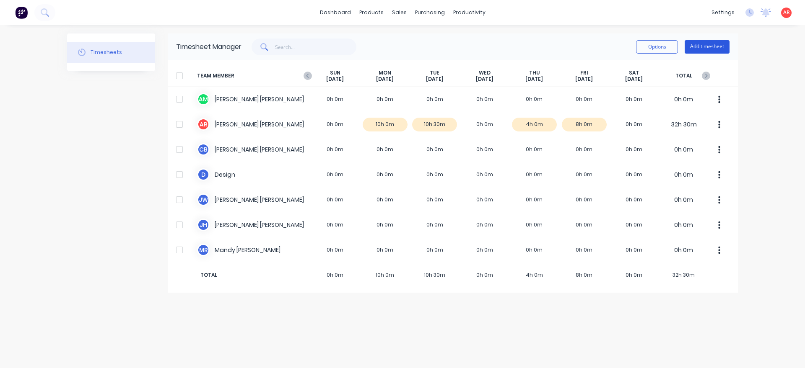
click at [710, 44] on button "Add timesheet" at bounding box center [707, 46] width 45 height 13
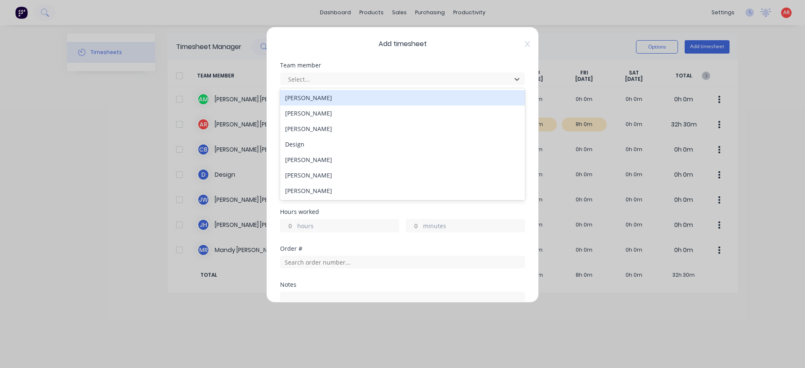
drag, startPoint x: 420, startPoint y: 77, endPoint x: 389, endPoint y: 91, distance: 33.8
click at [419, 78] on div at bounding box center [397, 79] width 220 height 10
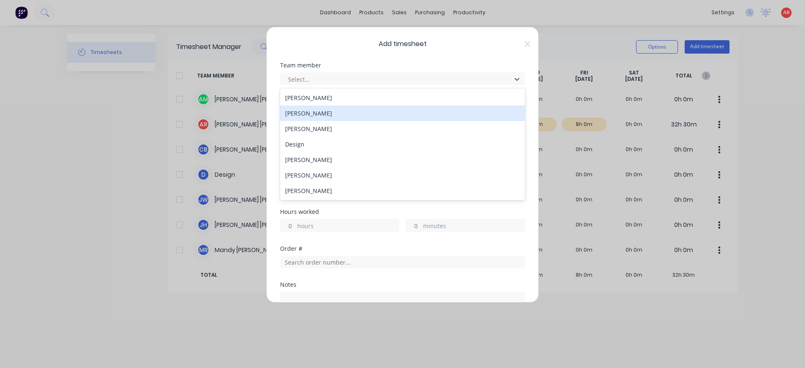
click at [358, 113] on div "[PERSON_NAME]" at bounding box center [402, 114] width 245 height 16
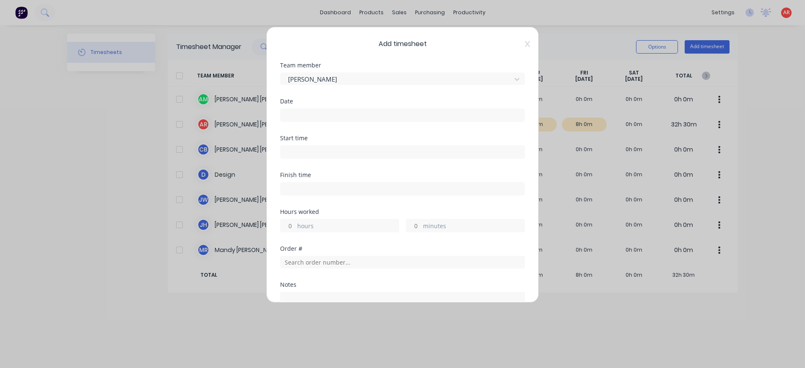
click at [353, 116] on input at bounding box center [402, 115] width 244 height 13
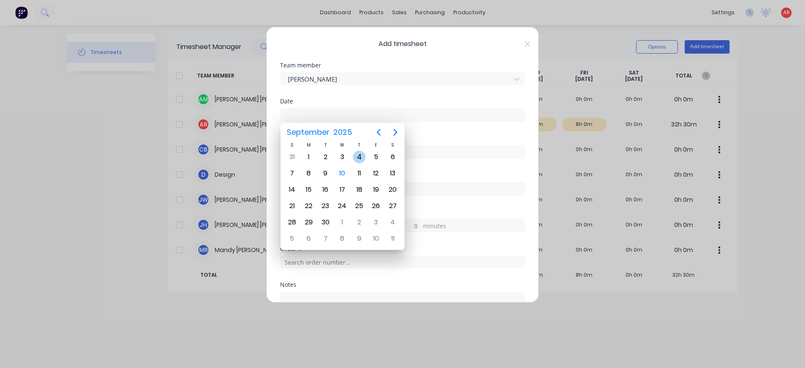
drag, startPoint x: 357, startPoint y: 157, endPoint x: 342, endPoint y: 155, distance: 14.9
click at [356, 157] on div "4" at bounding box center [359, 157] width 13 height 13
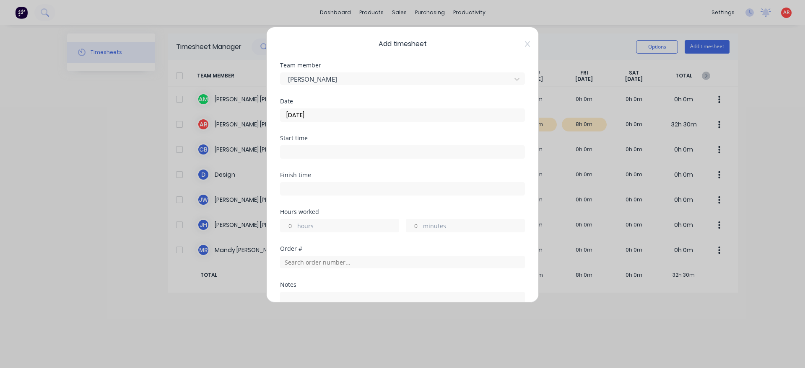
click at [335, 151] on input at bounding box center [402, 152] width 244 height 13
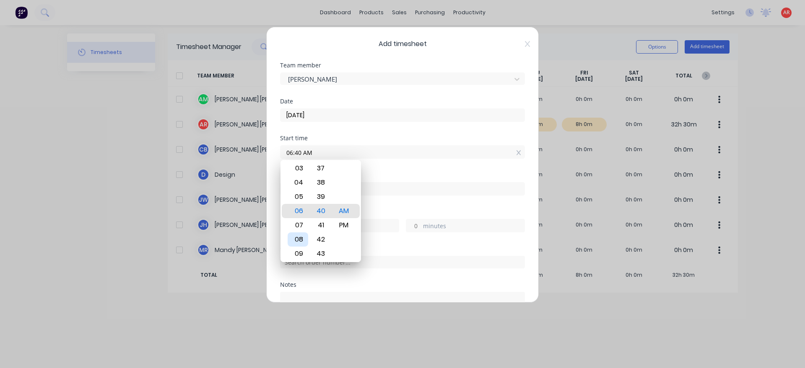
click at [303, 242] on div "08" at bounding box center [298, 240] width 21 height 14
click at [382, 205] on div "Finish time" at bounding box center [402, 190] width 245 height 37
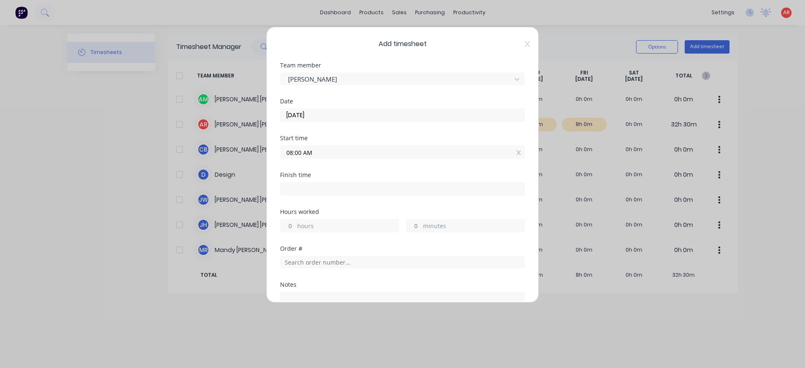
click at [294, 193] on input at bounding box center [402, 189] width 244 height 13
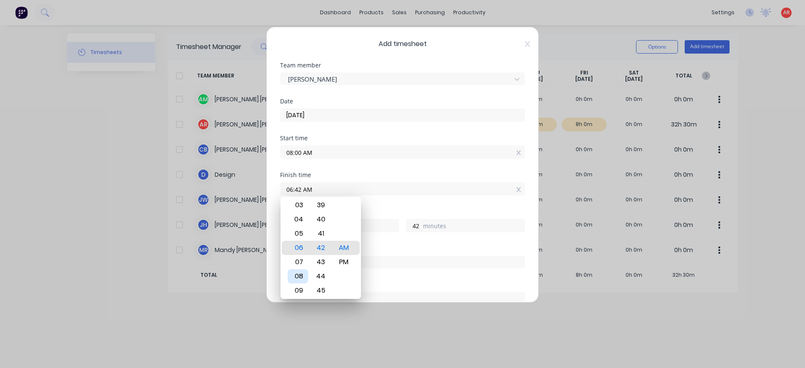
click at [301, 281] on div "08" at bounding box center [298, 277] width 21 height 14
click at [298, 288] on div "12 01 02 03 04 05 06 07 08 09 10 11" at bounding box center [297, 234] width 23 height 1154
click at [301, 263] on div "09" at bounding box center [298, 262] width 21 height 14
click at [321, 266] on div "30" at bounding box center [321, 262] width 21 height 14
click at [391, 243] on div "Hours worked 1 hours 30 minutes" at bounding box center [402, 227] width 245 height 37
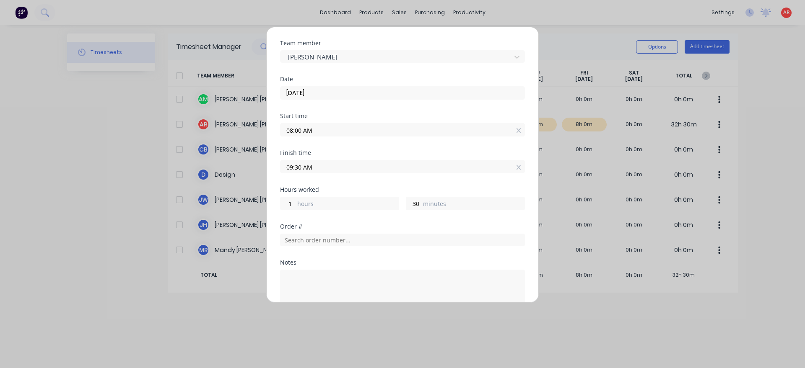
scroll to position [48, 0]
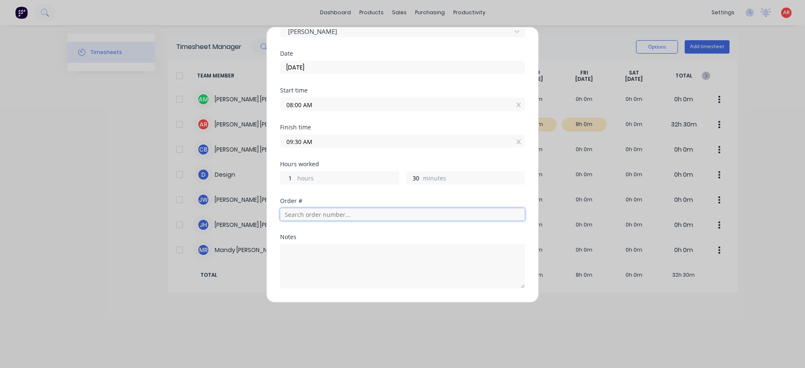
click at [338, 213] on input "text" at bounding box center [402, 214] width 245 height 13
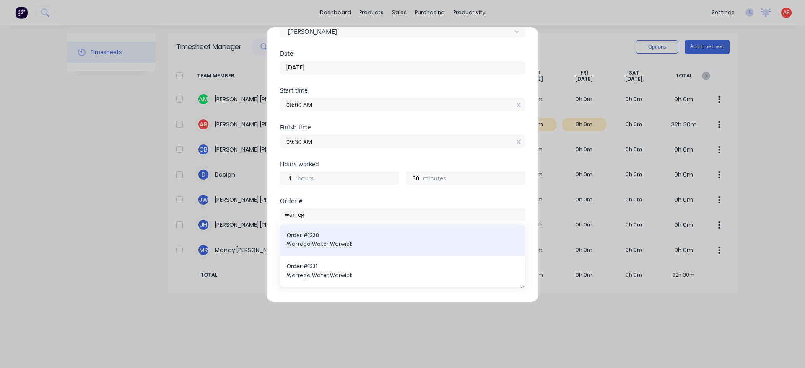
click at [322, 236] on span "Order # 1230" at bounding box center [402, 236] width 231 height 8
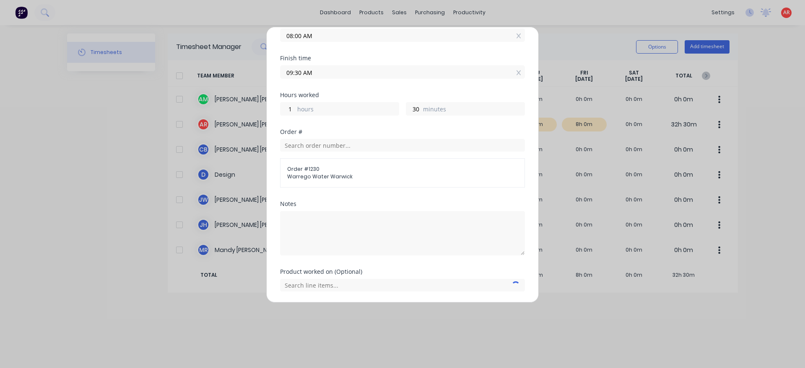
scroll to position [145, 0]
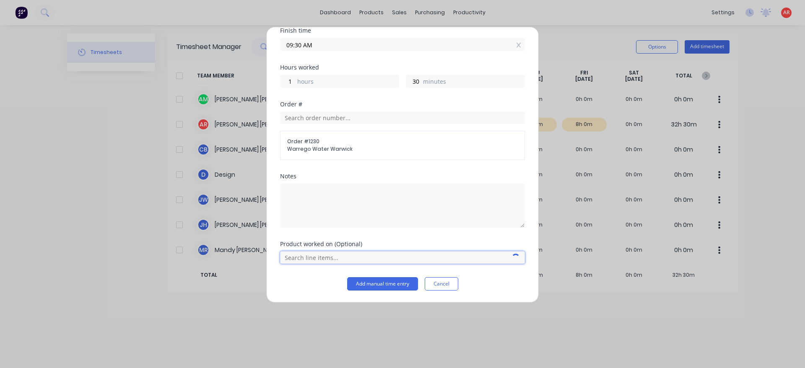
click at [321, 259] on input "text" at bounding box center [402, 258] width 245 height 13
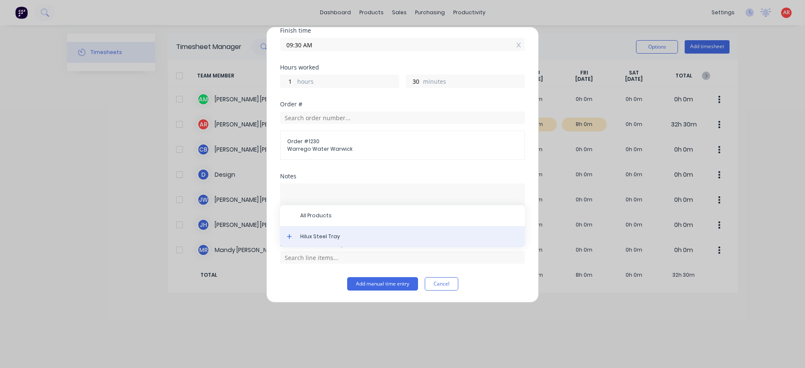
click at [319, 244] on div "Hilux Steel Tray" at bounding box center [402, 236] width 245 height 21
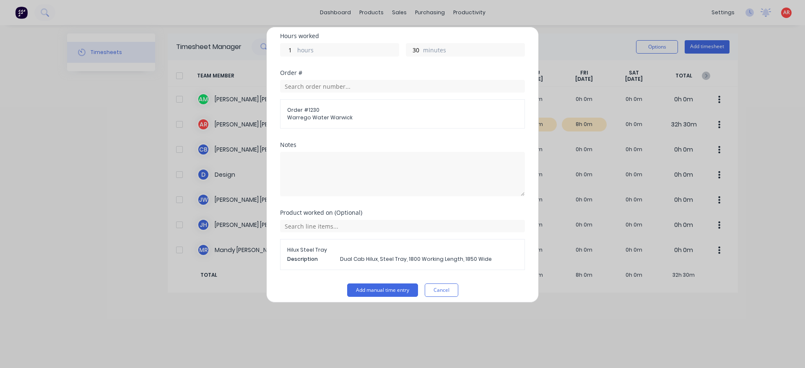
scroll to position [182, 0]
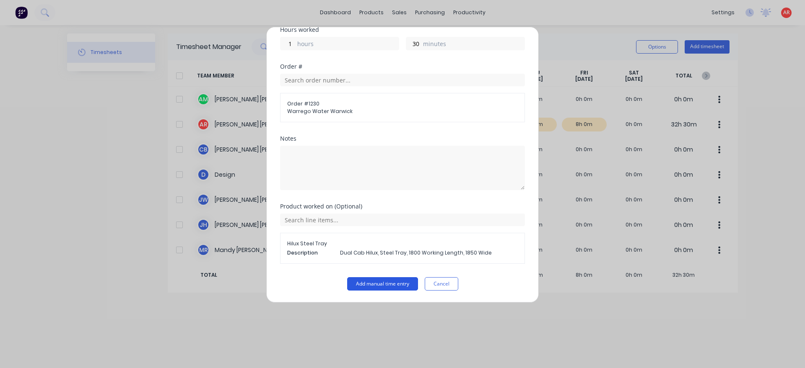
click at [380, 283] on button "Add manual time entry" at bounding box center [382, 284] width 71 height 13
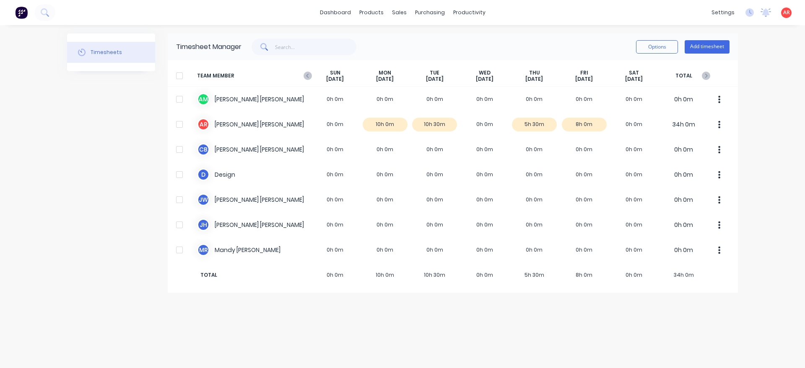
click at [705, 37] on div "Timesheet Manager Options Add timesheet" at bounding box center [453, 47] width 570 height 27
click at [705, 42] on button "Add timesheet" at bounding box center [707, 46] width 45 height 13
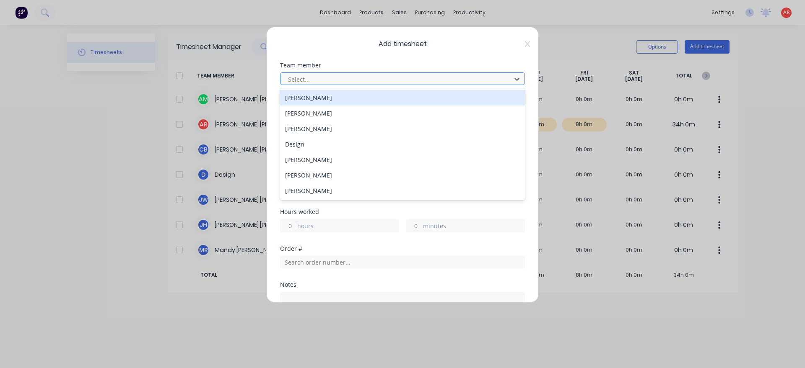
click at [354, 80] on div at bounding box center [397, 79] width 220 height 10
click at [332, 106] on div "[PERSON_NAME]" at bounding box center [402, 114] width 245 height 16
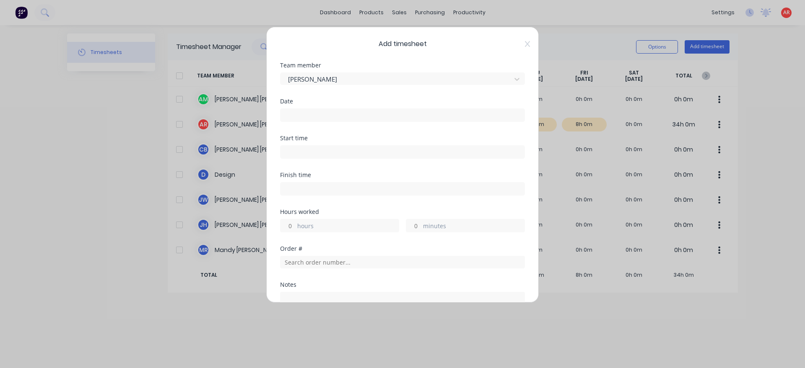
click at [329, 113] on input at bounding box center [402, 115] width 244 height 13
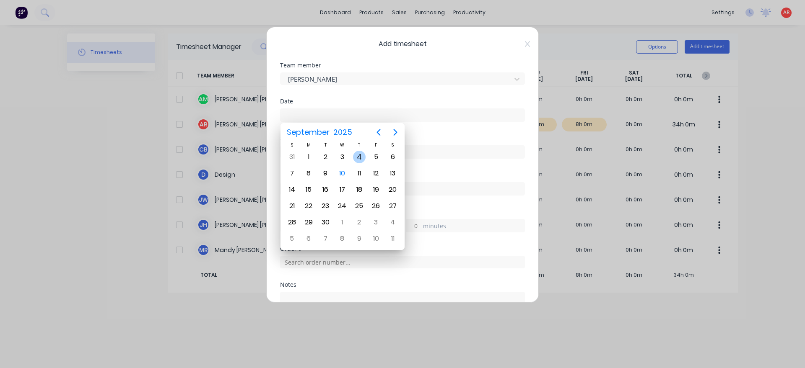
click at [359, 154] on div "4" at bounding box center [359, 157] width 13 height 13
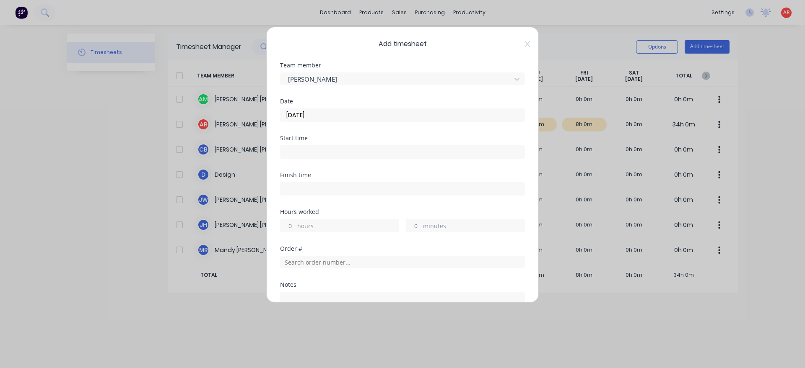
click at [325, 150] on input at bounding box center [402, 152] width 244 height 13
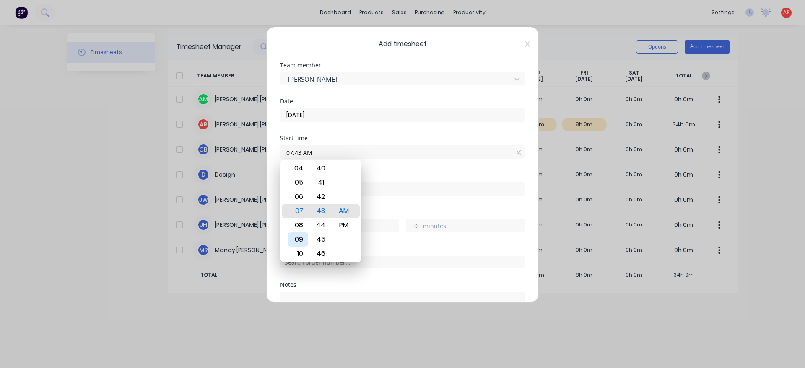
click at [303, 244] on div "09" at bounding box center [298, 240] width 21 height 14
click at [323, 172] on div "30" at bounding box center [321, 168] width 21 height 14
click at [371, 205] on div "Finish time" at bounding box center [402, 190] width 245 height 37
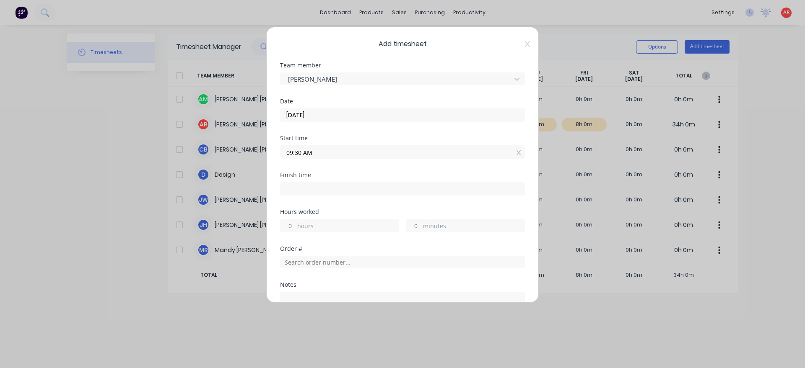
click at [364, 183] on label at bounding box center [402, 188] width 245 height 13
click at [364, 183] on input at bounding box center [402, 189] width 244 height 13
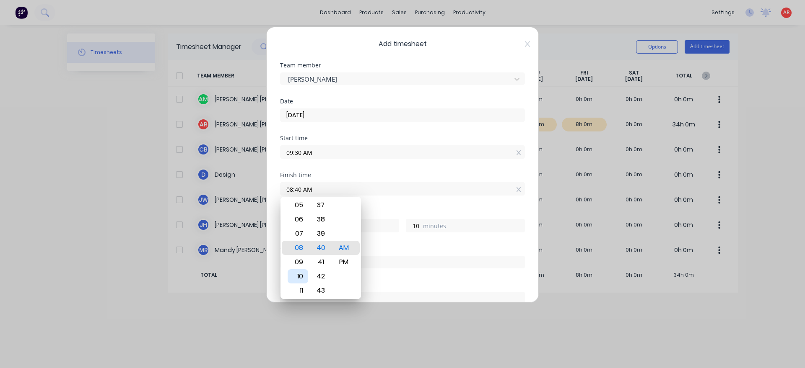
click at [301, 273] on div "10" at bounding box center [298, 277] width 21 height 14
click at [387, 244] on div "Hours worked 0 hours 45 minutes" at bounding box center [402, 227] width 245 height 37
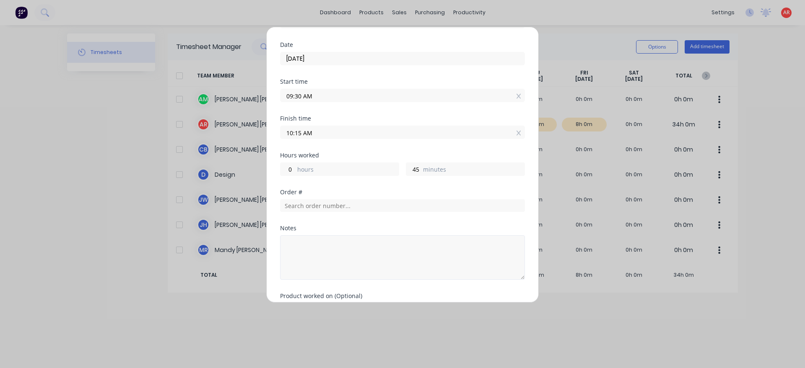
scroll to position [96, 0]
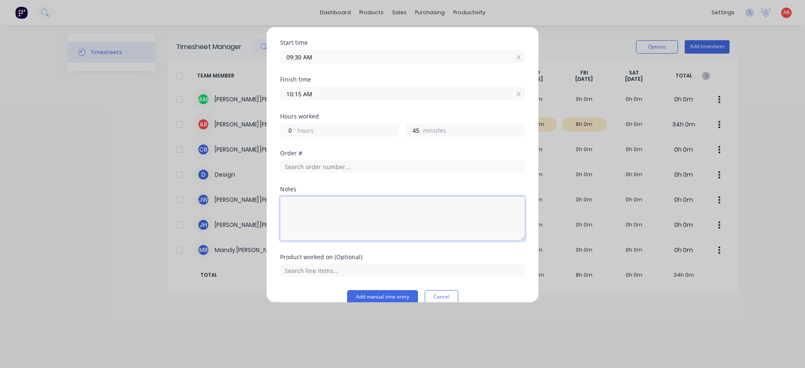
click at [330, 215] on textarea at bounding box center [402, 219] width 245 height 44
click at [383, 295] on button "Add manual time entry" at bounding box center [382, 296] width 71 height 13
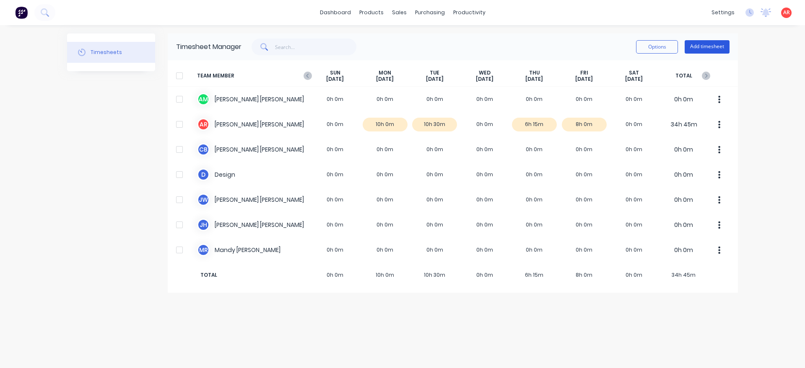
click at [720, 44] on button "Add timesheet" at bounding box center [707, 46] width 45 height 13
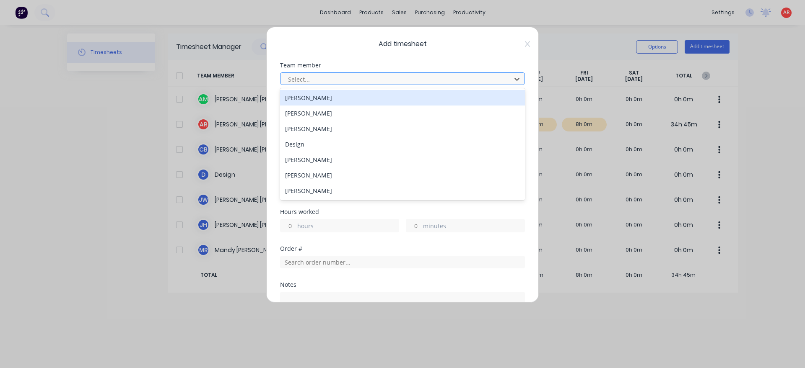
click at [449, 80] on div at bounding box center [397, 79] width 220 height 10
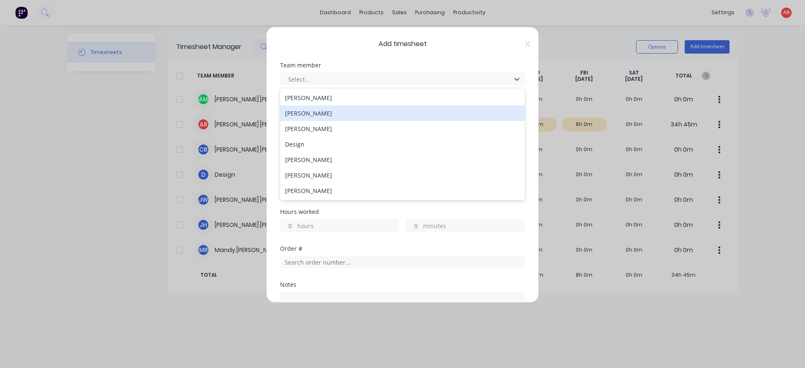
drag, startPoint x: 355, startPoint y: 117, endPoint x: 344, endPoint y: 118, distance: 10.9
click at [354, 117] on div "[PERSON_NAME]" at bounding box center [402, 114] width 245 height 16
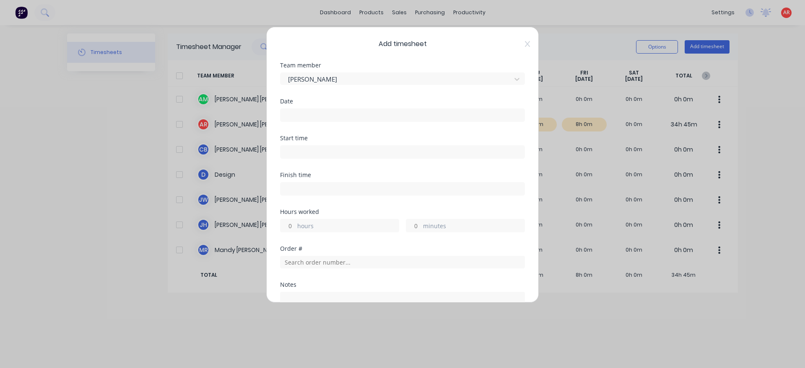
click at [344, 118] on input at bounding box center [402, 115] width 244 height 13
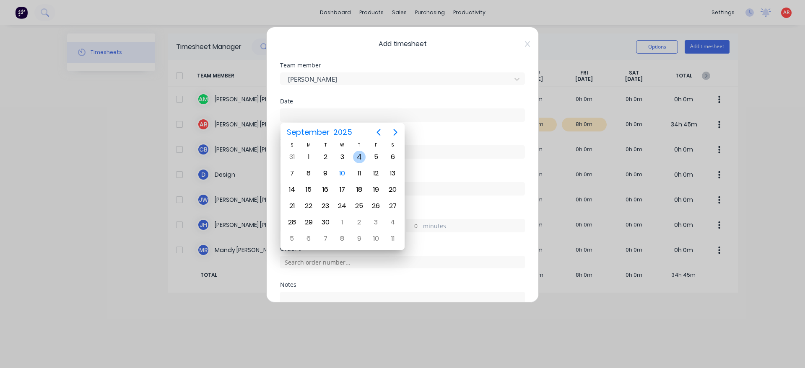
click at [359, 155] on div "4" at bounding box center [359, 157] width 13 height 13
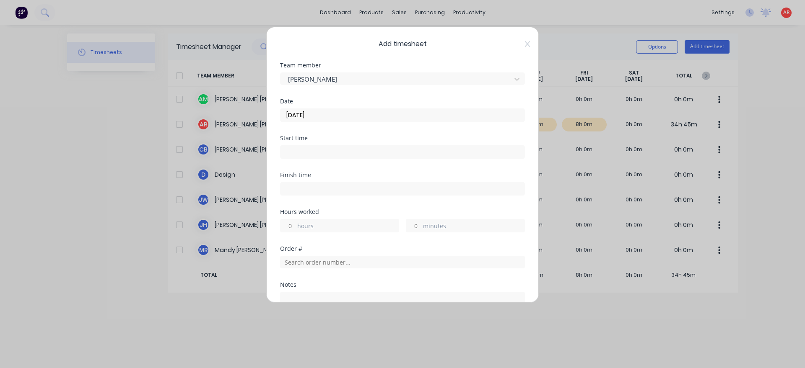
click at [342, 149] on input at bounding box center [402, 152] width 244 height 13
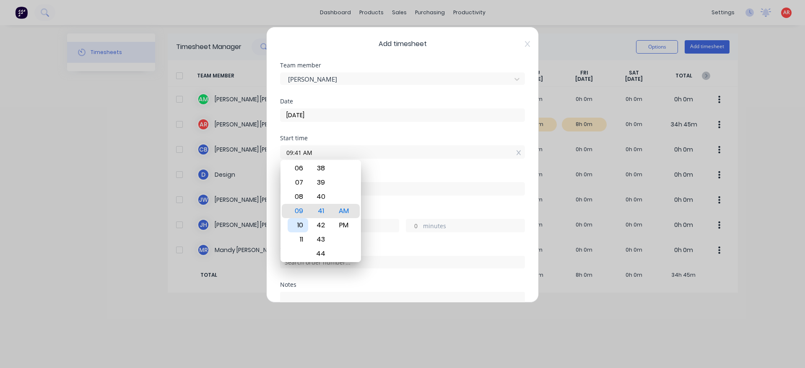
click at [305, 227] on div "10" at bounding box center [298, 225] width 21 height 14
click at [324, 195] on div "15" at bounding box center [321, 197] width 21 height 14
drag, startPoint x: 369, startPoint y: 208, endPoint x: 429, endPoint y: 154, distance: 81.0
click at [370, 208] on div "Finish time" at bounding box center [402, 190] width 245 height 37
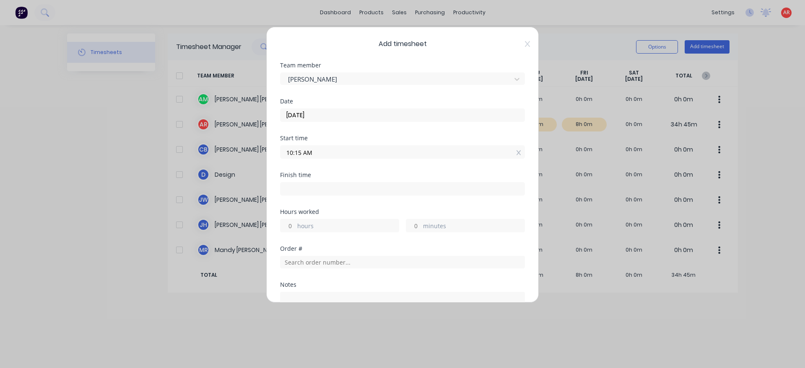
click at [299, 192] on input at bounding box center [402, 189] width 244 height 13
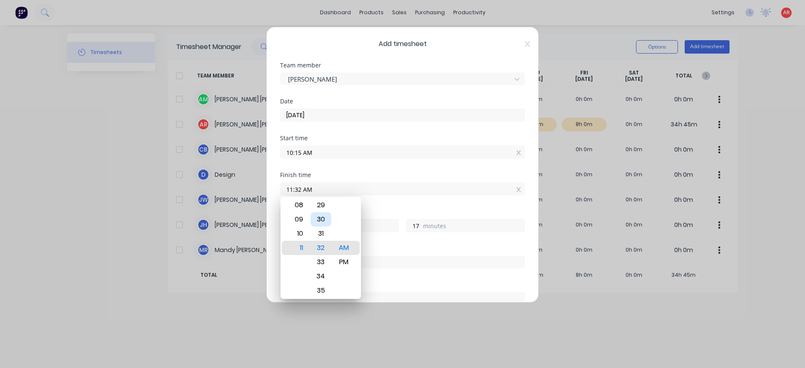
click at [329, 220] on div "30" at bounding box center [321, 220] width 21 height 14
click at [378, 249] on div "Order #" at bounding box center [402, 249] width 245 height 6
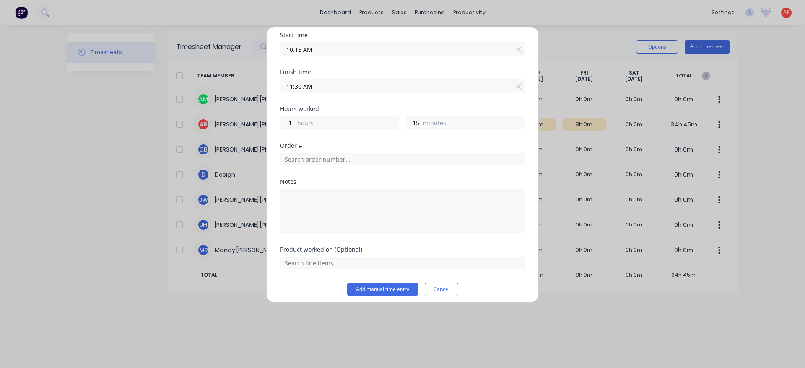
scroll to position [109, 0]
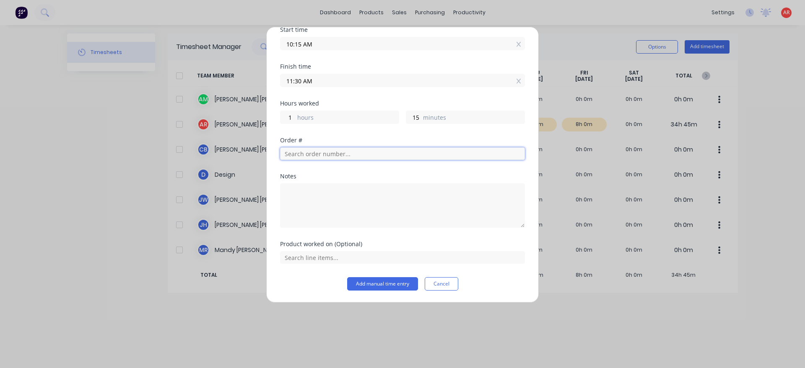
click at [325, 152] on input "text" at bounding box center [402, 154] width 245 height 13
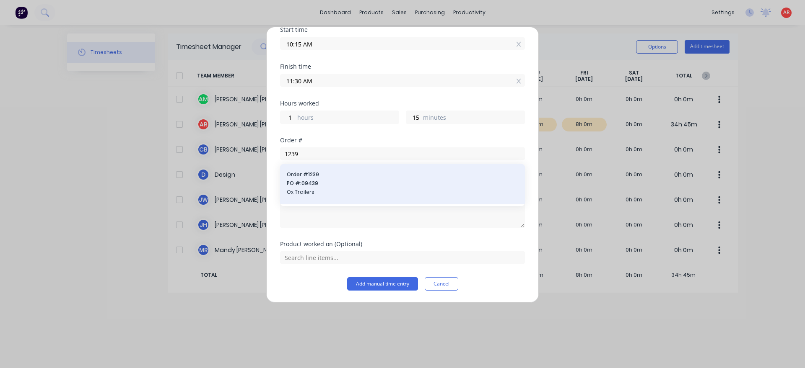
click at [319, 192] on span "Ox Trailers" at bounding box center [402, 193] width 231 height 8
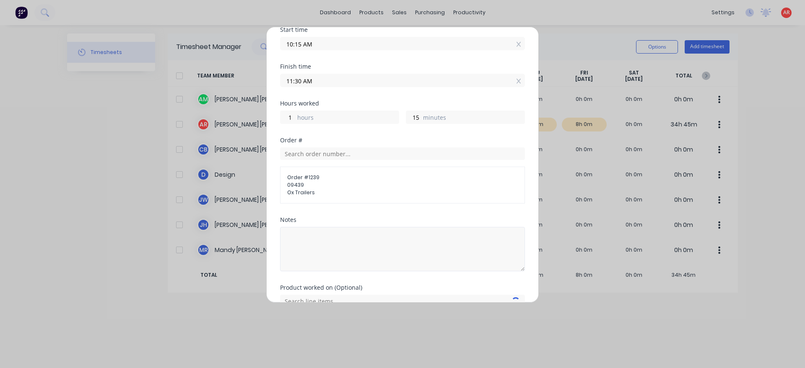
scroll to position [152, 0]
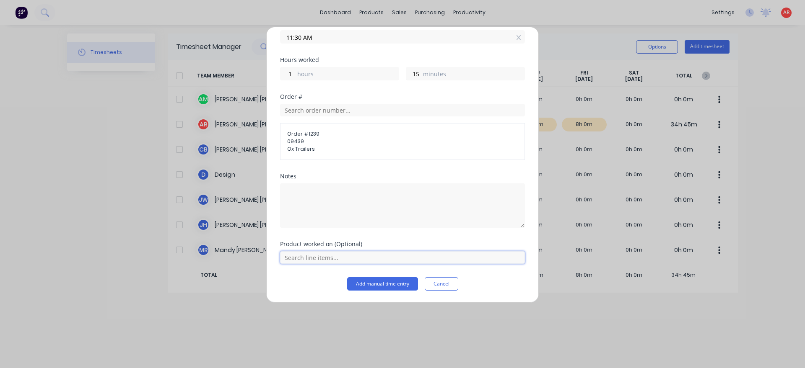
click at [325, 256] on input "text" at bounding box center [402, 258] width 245 height 13
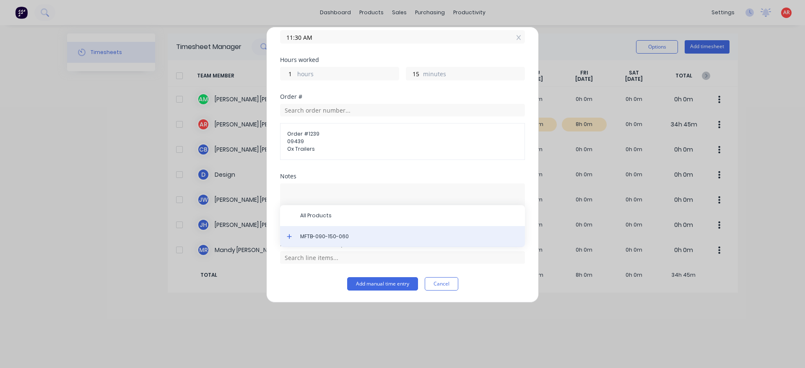
click at [315, 241] on div "MFTB-090-150-060" at bounding box center [402, 236] width 245 height 21
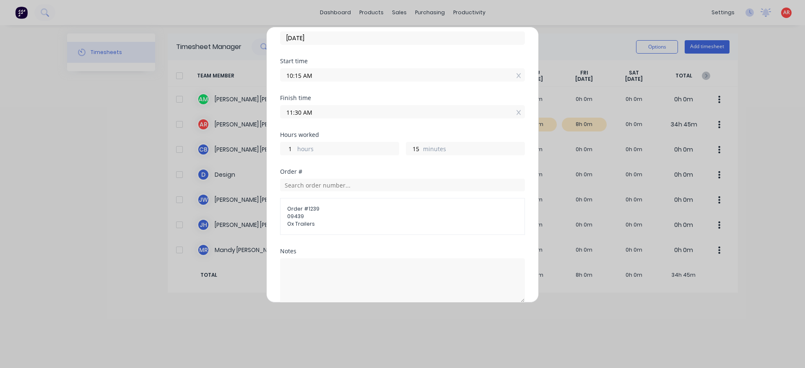
scroll to position [77, 0]
click at [321, 113] on input "11:30 AM" at bounding box center [402, 112] width 244 height 13
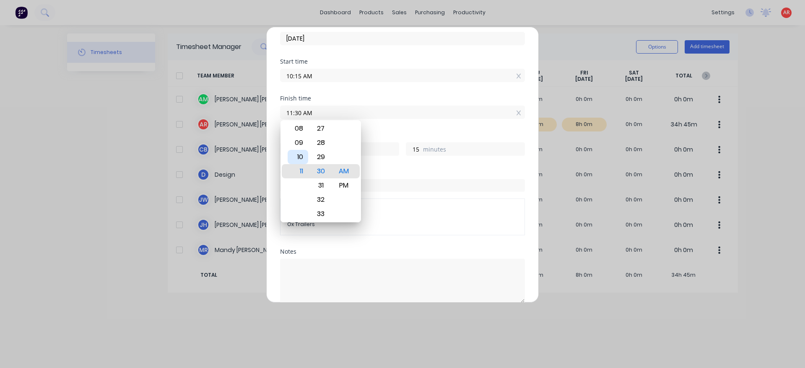
click at [299, 162] on div "10" at bounding box center [298, 157] width 21 height 14
click at [328, 210] on div "45" at bounding box center [321, 214] width 21 height 14
click at [373, 166] on div "Hours worked 0 hours 30 minutes" at bounding box center [402, 150] width 245 height 37
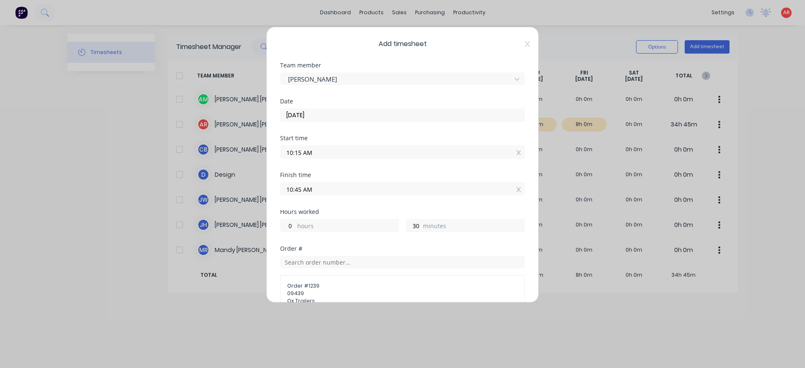
scroll to position [220, 0]
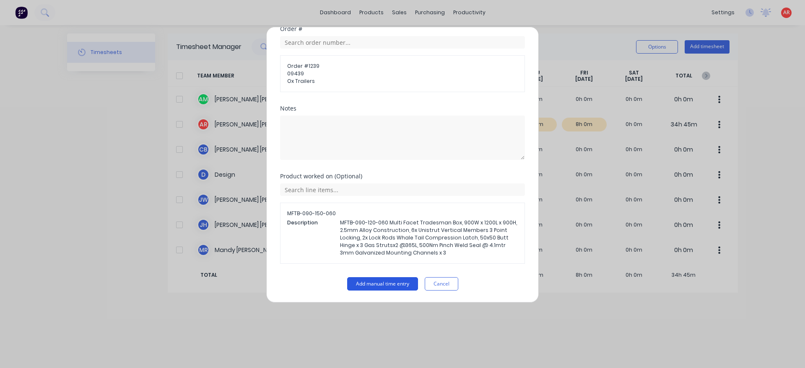
click at [383, 288] on button "Add manual time entry" at bounding box center [382, 284] width 71 height 13
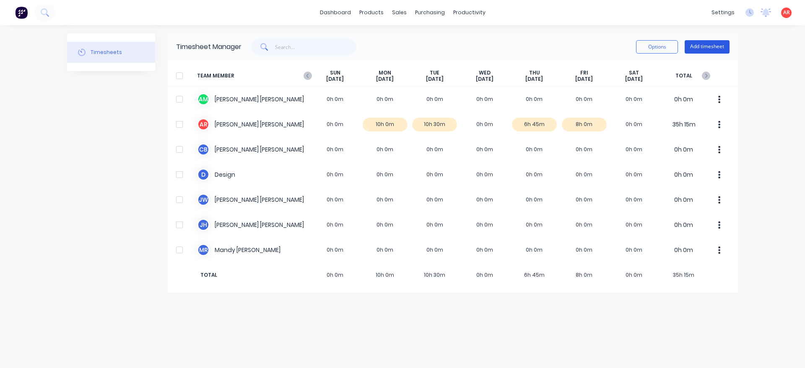
click at [711, 50] on button "Add timesheet" at bounding box center [707, 46] width 45 height 13
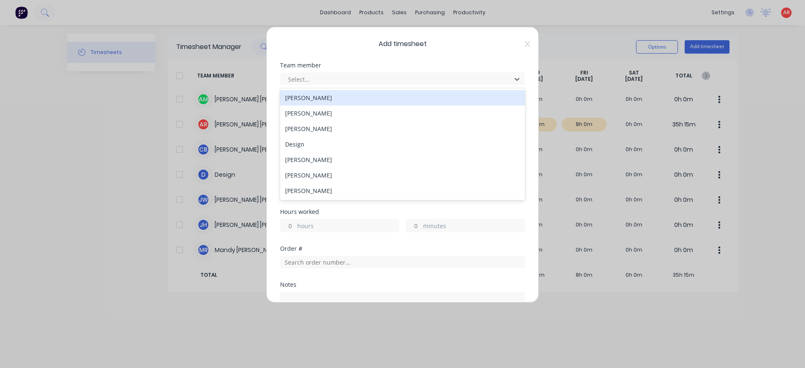
drag, startPoint x: 402, startPoint y: 80, endPoint x: 357, endPoint y: 104, distance: 50.1
click at [400, 80] on div at bounding box center [397, 79] width 220 height 10
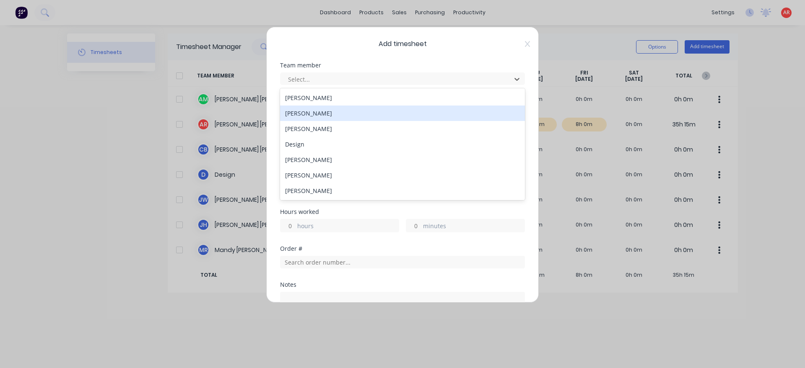
drag, startPoint x: 334, startPoint y: 114, endPoint x: 326, endPoint y: 116, distance: 8.1
click at [333, 114] on div "[PERSON_NAME]" at bounding box center [402, 114] width 245 height 16
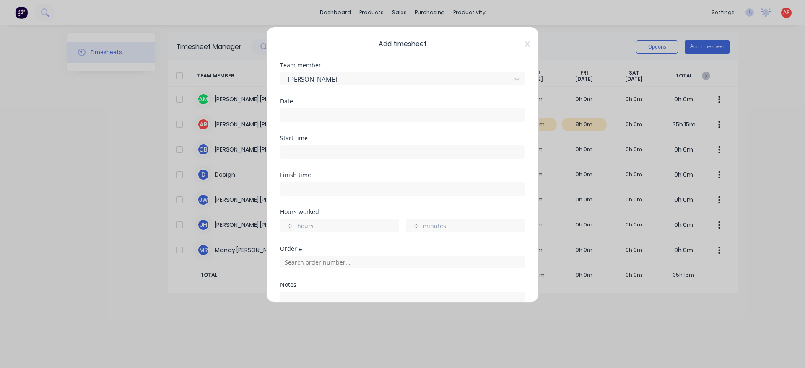
click at [325, 116] on input at bounding box center [402, 115] width 244 height 13
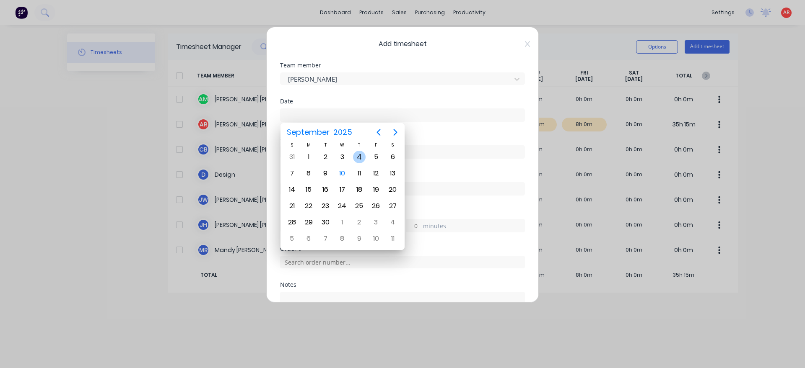
click at [360, 154] on div "4" at bounding box center [359, 157] width 13 height 13
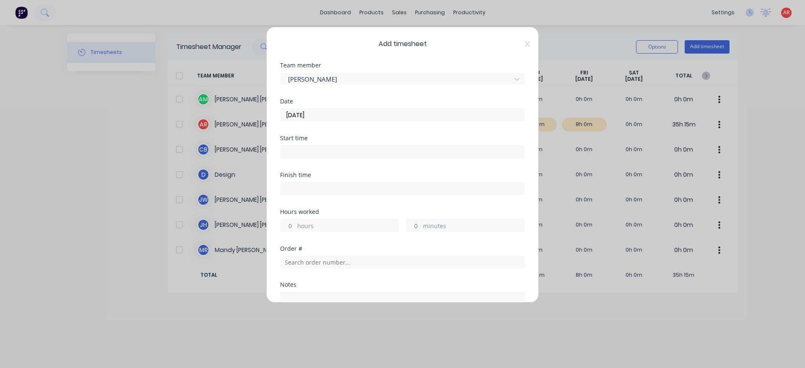
click at [313, 152] on input at bounding box center [402, 152] width 244 height 13
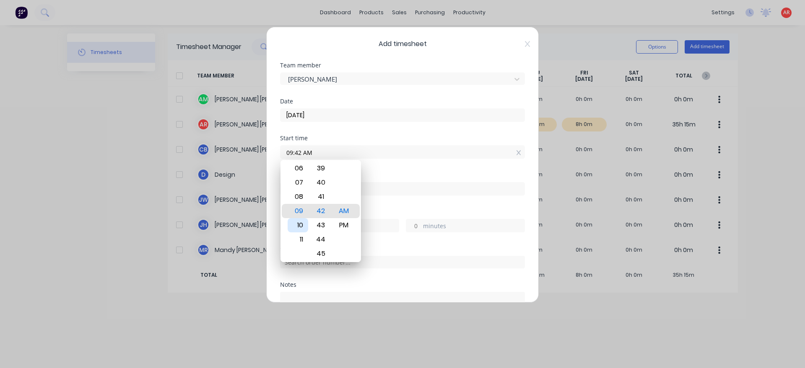
click at [305, 227] on div "10" at bounding box center [298, 225] width 21 height 14
click at [321, 189] on div "45" at bounding box center [321, 183] width 21 height 14
click at [372, 172] on div "Finish time" at bounding box center [402, 175] width 245 height 6
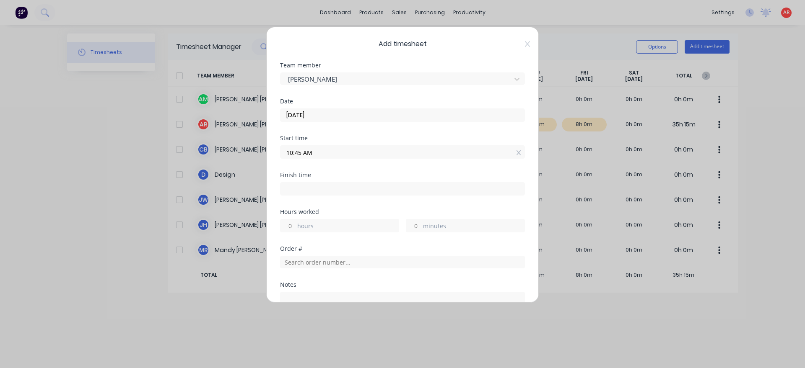
click at [344, 187] on input at bounding box center [402, 189] width 244 height 13
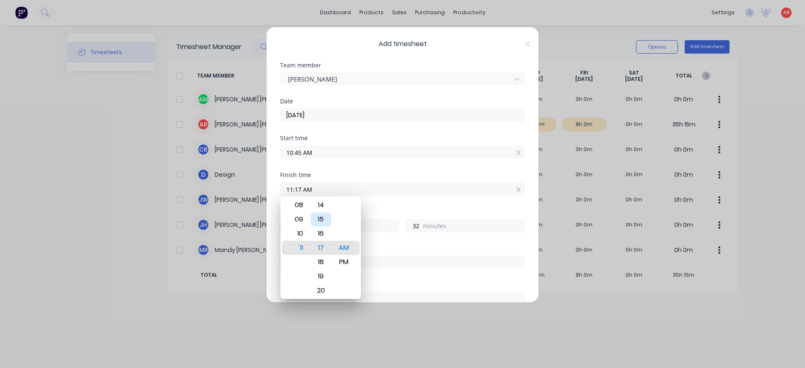
click at [323, 219] on div "15" at bounding box center [321, 220] width 21 height 14
click at [386, 212] on div "Hours worked" at bounding box center [402, 212] width 245 height 6
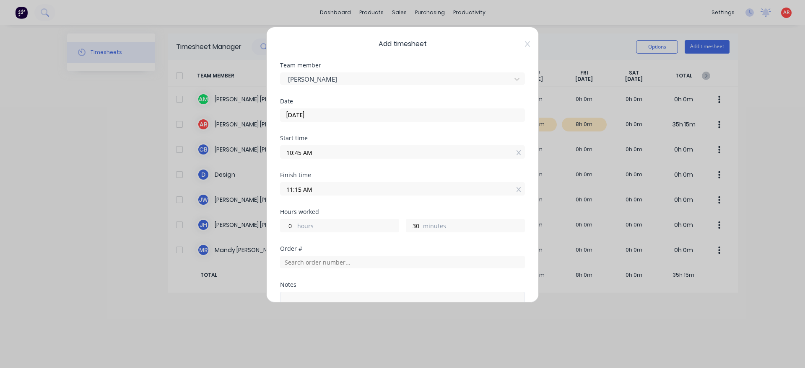
scroll to position [109, 0]
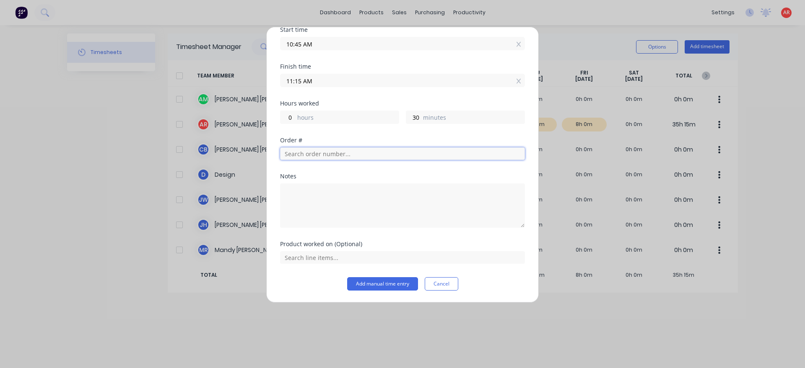
click at [319, 148] on input "text" at bounding box center [402, 154] width 245 height 13
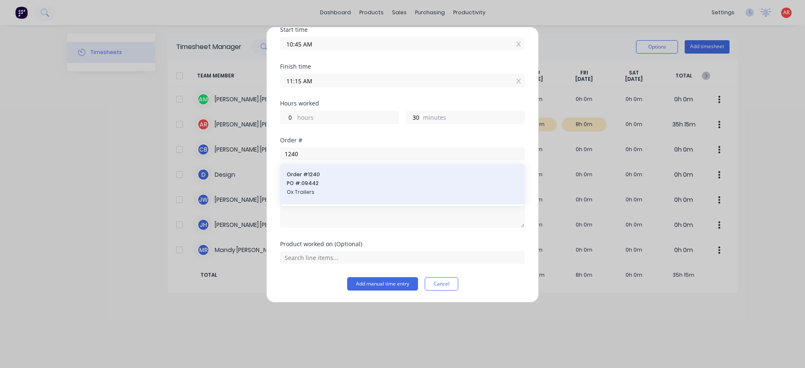
click at [320, 184] on span "PO #: 09442" at bounding box center [402, 184] width 231 height 8
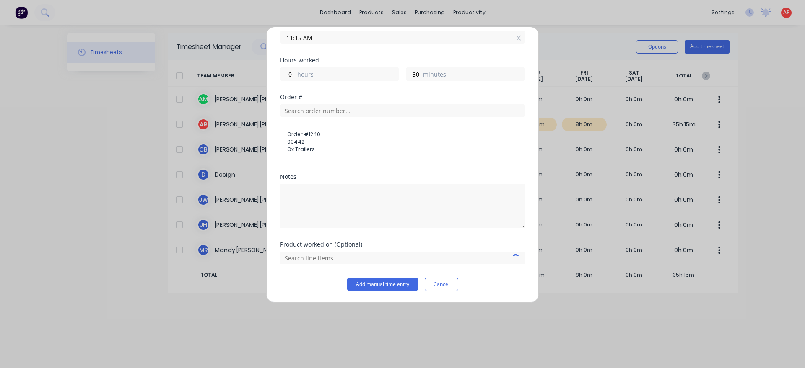
scroll to position [152, 0]
click at [334, 258] on input "text" at bounding box center [402, 258] width 245 height 13
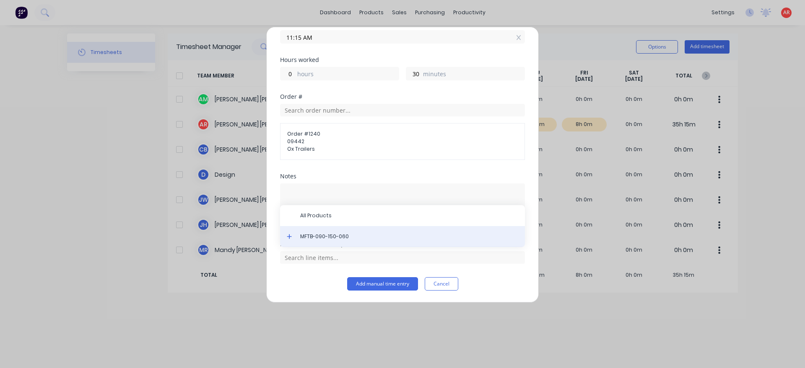
click at [324, 246] on div "MFTB-090-150-060" at bounding box center [402, 236] width 245 height 21
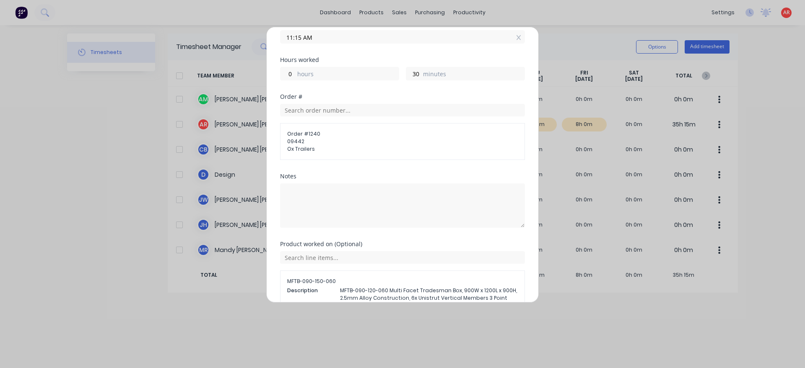
scroll to position [220, 0]
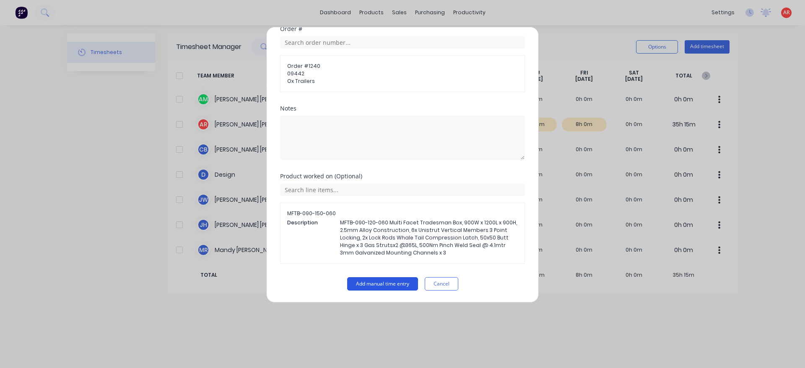
click at [389, 280] on button "Add manual time entry" at bounding box center [382, 284] width 71 height 13
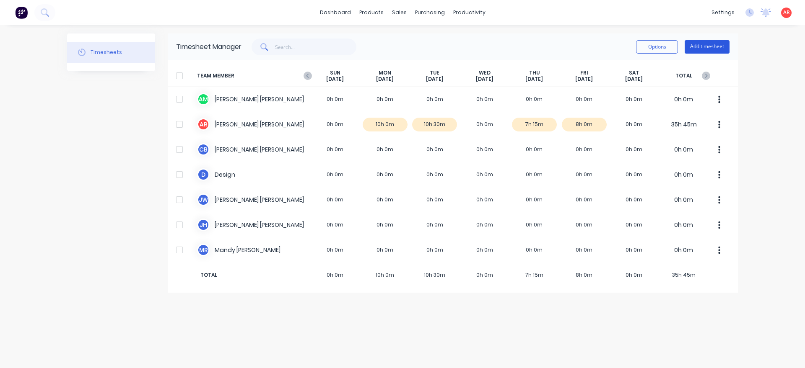
click at [701, 45] on button "Add timesheet" at bounding box center [707, 46] width 45 height 13
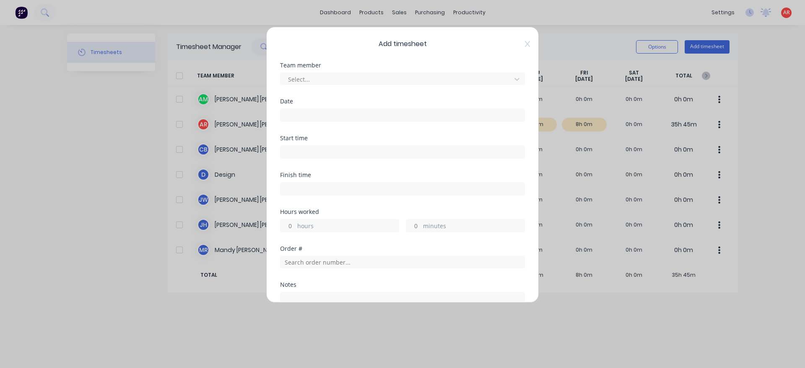
drag, startPoint x: 367, startPoint y: 71, endPoint x: 356, endPoint y: 86, distance: 18.3
click at [364, 74] on div "Select..." at bounding box center [402, 77] width 245 height 15
click at [356, 86] on div "Team member Select..." at bounding box center [402, 80] width 245 height 36
click at [333, 80] on div at bounding box center [397, 79] width 220 height 10
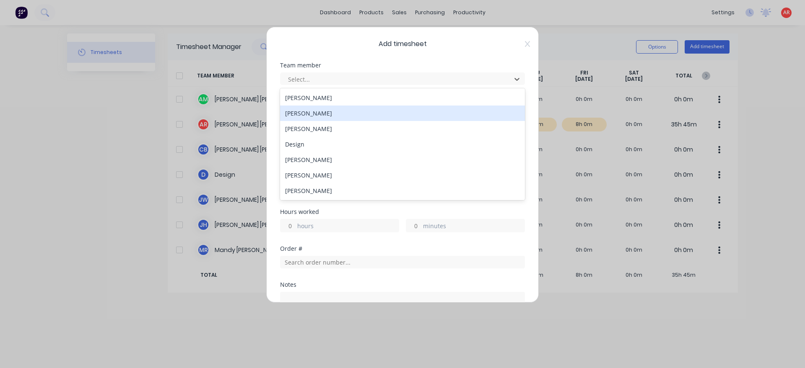
click at [315, 119] on div "[PERSON_NAME]" at bounding box center [402, 114] width 245 height 16
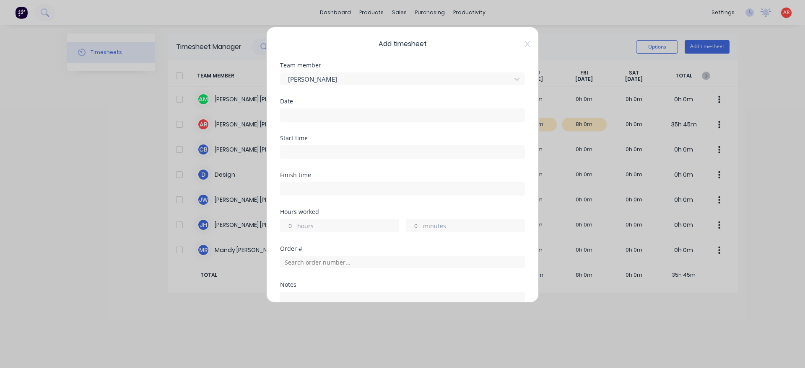
click at [316, 115] on input at bounding box center [402, 115] width 244 height 13
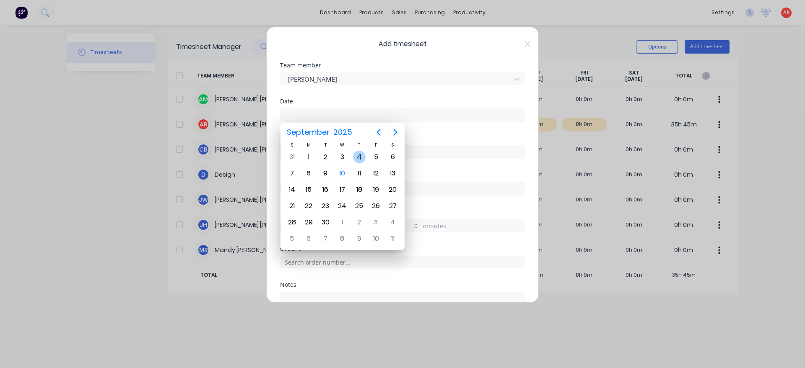
click at [358, 154] on div "4" at bounding box center [359, 157] width 13 height 13
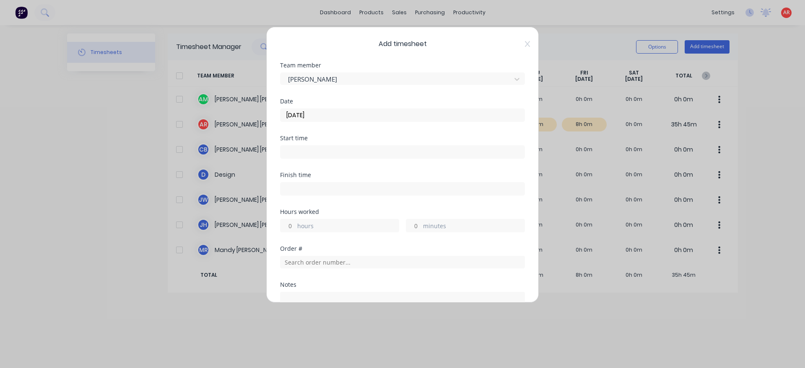
click at [318, 151] on input at bounding box center [402, 152] width 244 height 13
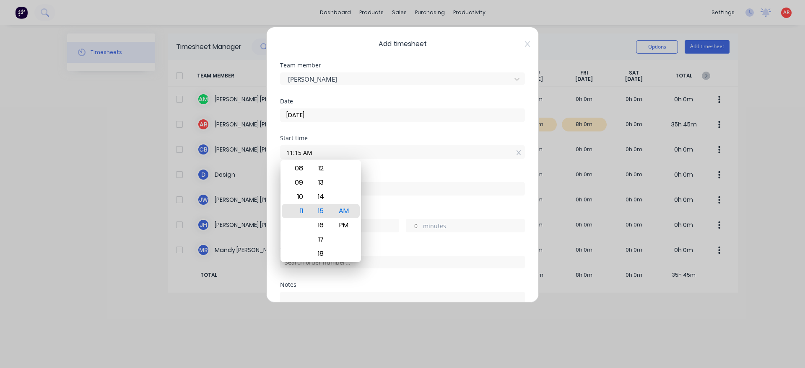
click at [378, 205] on div "Finish time" at bounding box center [402, 190] width 245 height 37
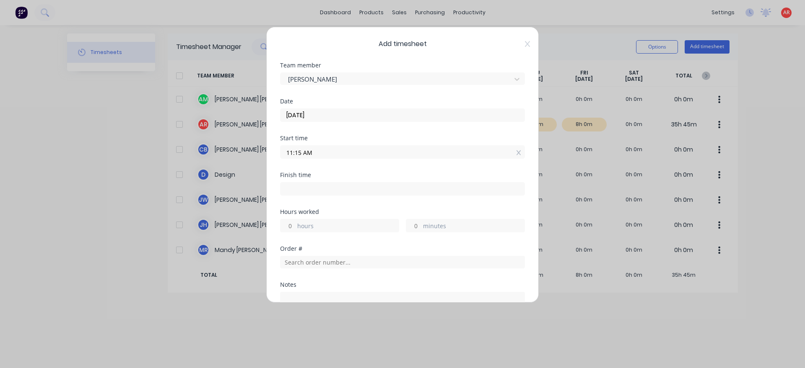
click at [314, 191] on input at bounding box center [402, 189] width 244 height 13
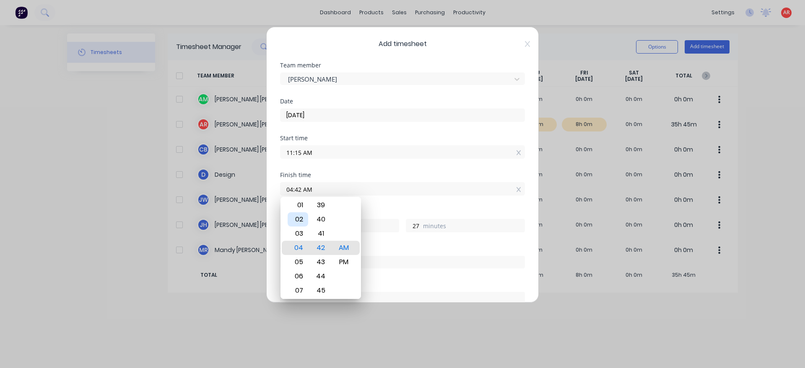
click at [299, 213] on div "02" at bounding box center [298, 220] width 21 height 14
click at [324, 274] on div "30" at bounding box center [321, 277] width 21 height 14
click at [348, 262] on div "PM" at bounding box center [344, 262] width 21 height 14
click at [374, 241] on div "Hours worked 3 hours 15 minutes" at bounding box center [402, 227] width 245 height 37
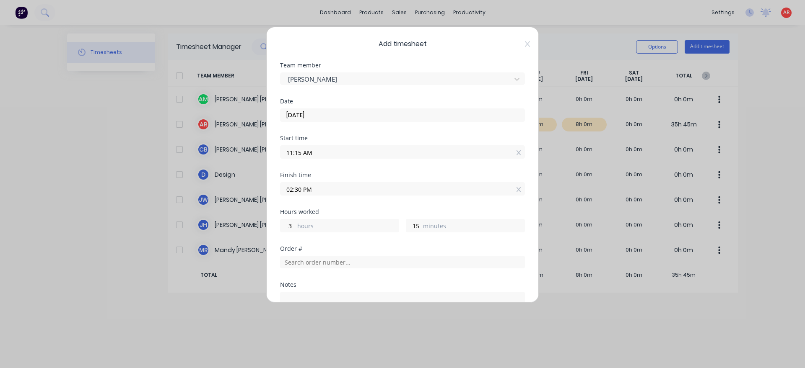
scroll to position [109, 0]
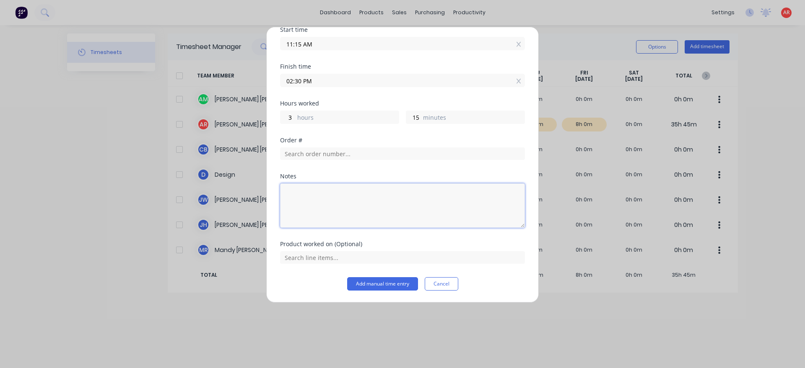
click at [353, 200] on textarea at bounding box center [402, 206] width 245 height 44
click at [394, 283] on button "Add manual time entry" at bounding box center [382, 284] width 71 height 13
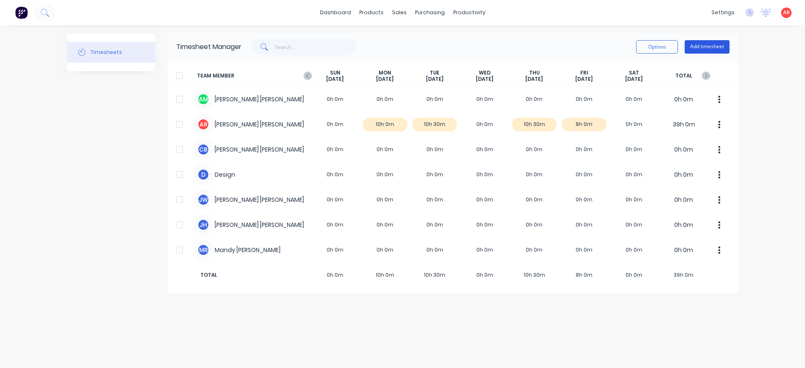
click at [702, 47] on button "Add timesheet" at bounding box center [707, 46] width 45 height 13
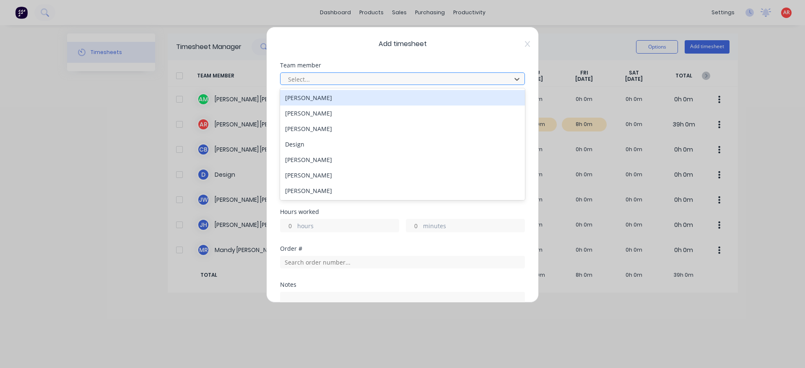
click at [377, 83] on div at bounding box center [397, 79] width 220 height 10
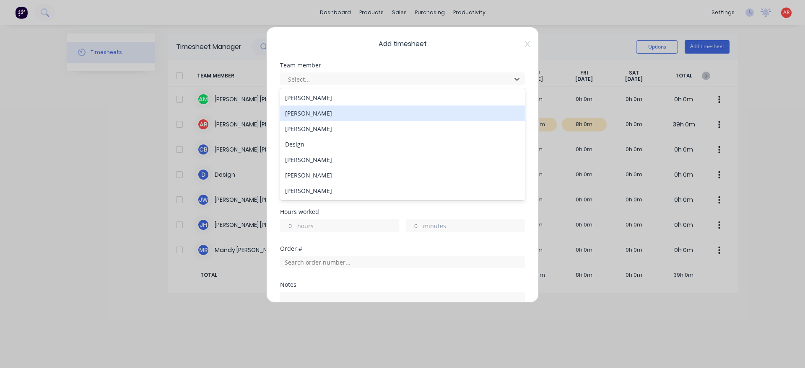
click at [327, 113] on div "[PERSON_NAME]" at bounding box center [402, 114] width 245 height 16
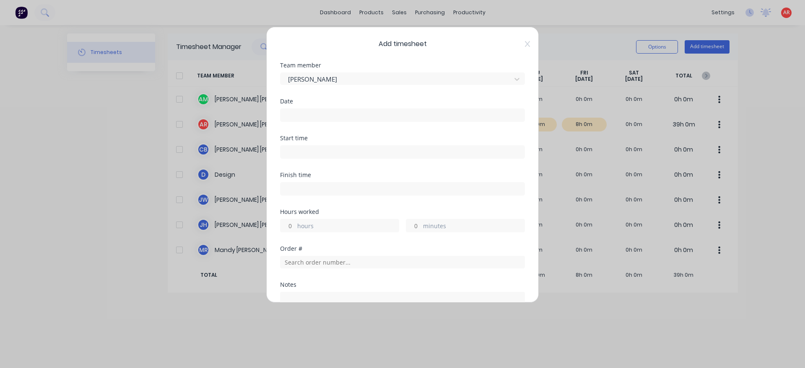
click at [324, 113] on input at bounding box center [402, 115] width 244 height 13
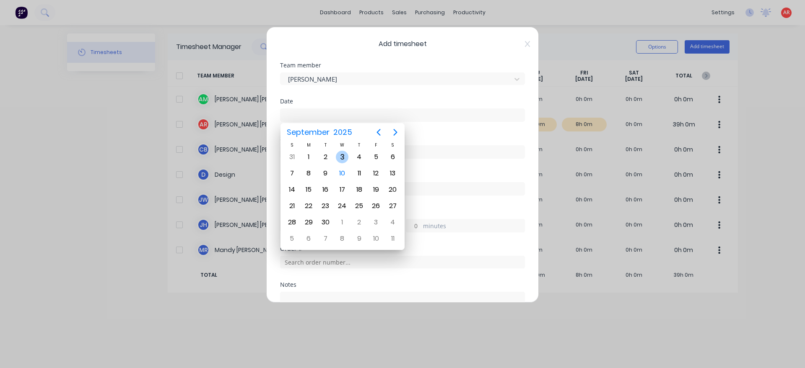
click at [345, 156] on div "3" at bounding box center [342, 157] width 13 height 13
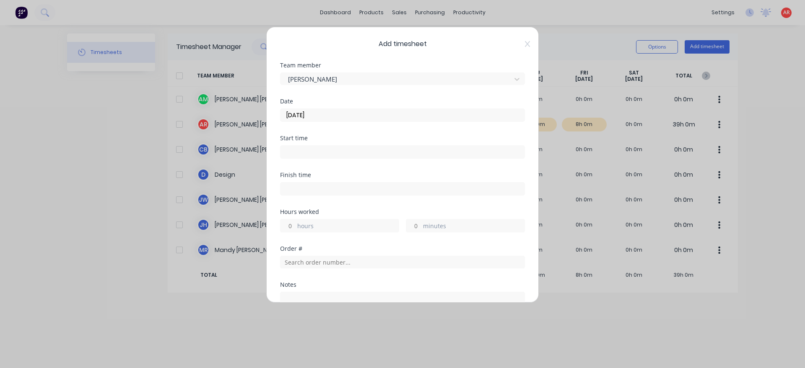
click at [312, 151] on input at bounding box center [402, 152] width 244 height 13
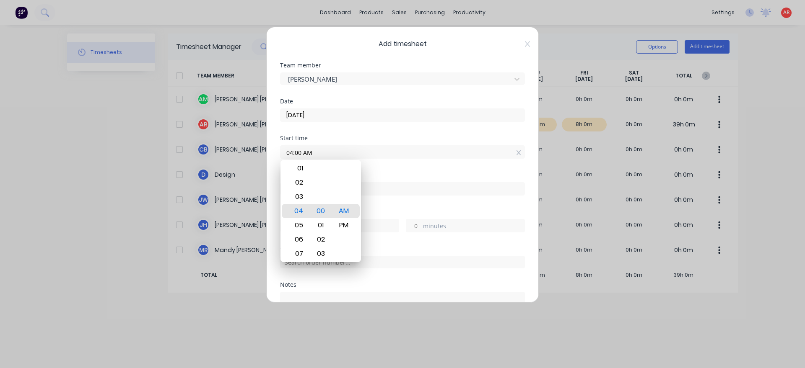
click at [398, 203] on div "Finish time" at bounding box center [402, 190] width 245 height 37
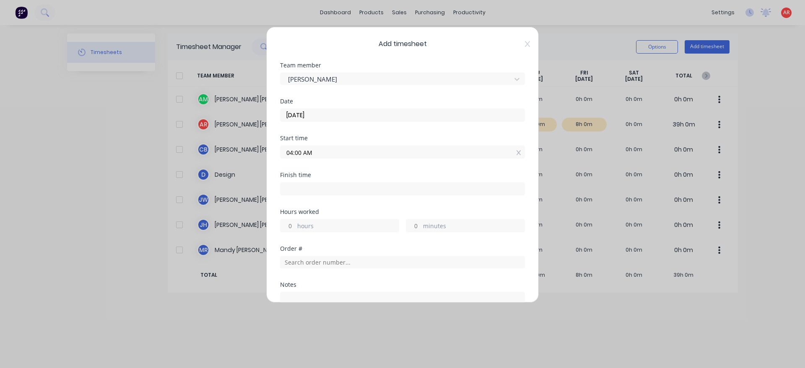
click at [357, 186] on input at bounding box center [402, 189] width 244 height 13
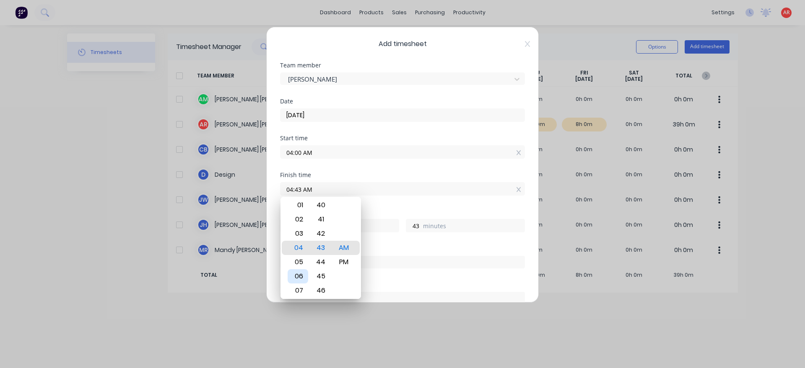
click at [297, 256] on div "05" at bounding box center [298, 262] width 21 height 14
click at [380, 208] on div "Finish time 05:00 AM" at bounding box center [402, 190] width 245 height 37
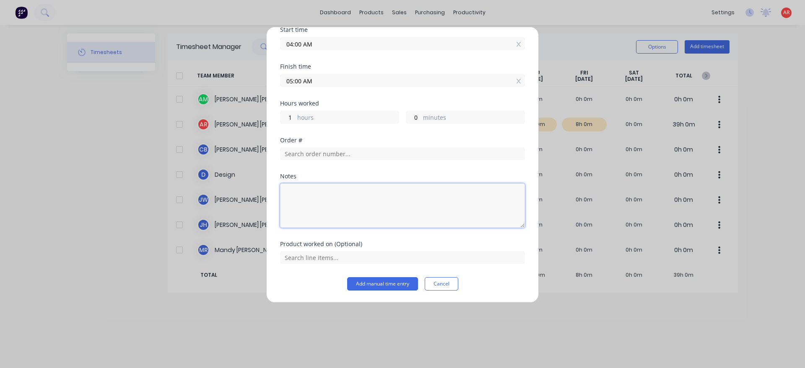
click at [354, 201] on textarea at bounding box center [402, 206] width 245 height 44
click at [395, 287] on button "Add manual time entry" at bounding box center [382, 284] width 71 height 13
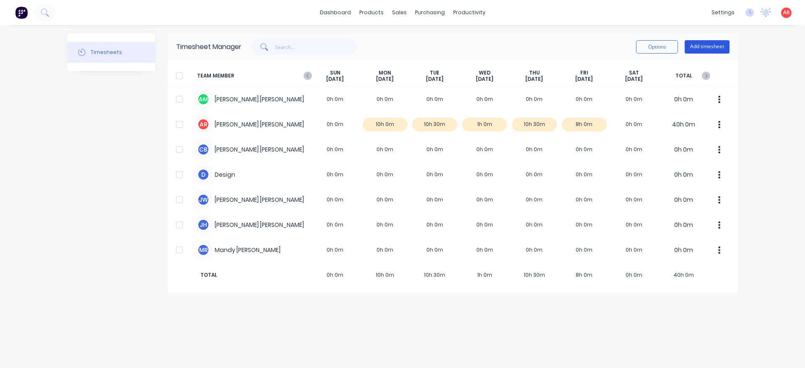
click at [713, 49] on button "Add timesheet" at bounding box center [707, 46] width 45 height 13
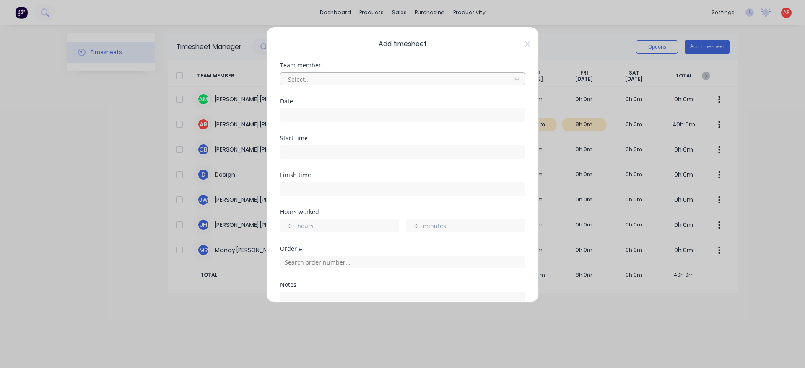
click at [356, 83] on div at bounding box center [397, 79] width 220 height 10
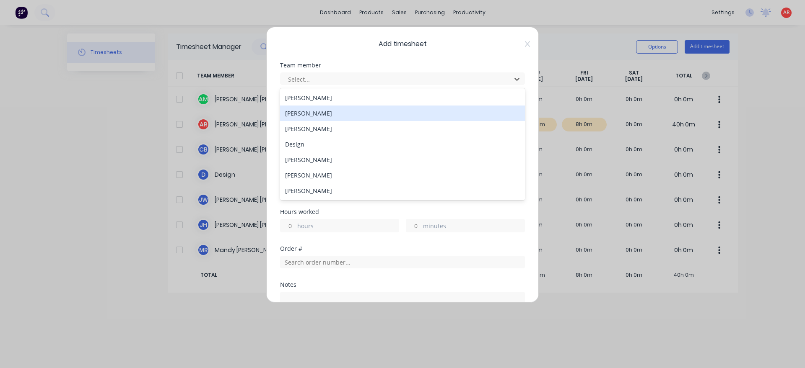
click at [327, 116] on div "[PERSON_NAME]" at bounding box center [402, 114] width 245 height 16
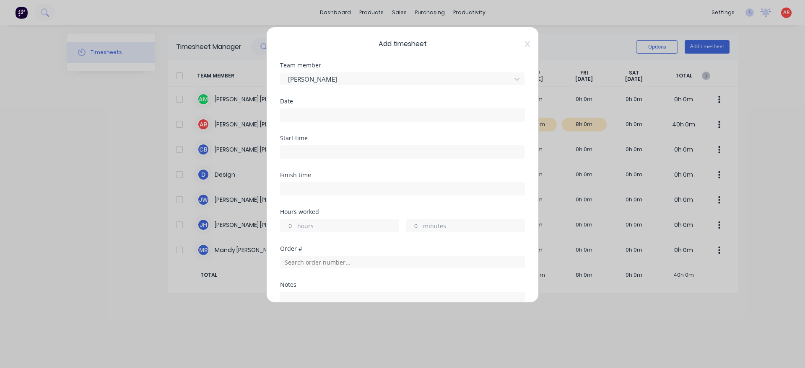
click at [323, 118] on input at bounding box center [402, 115] width 244 height 13
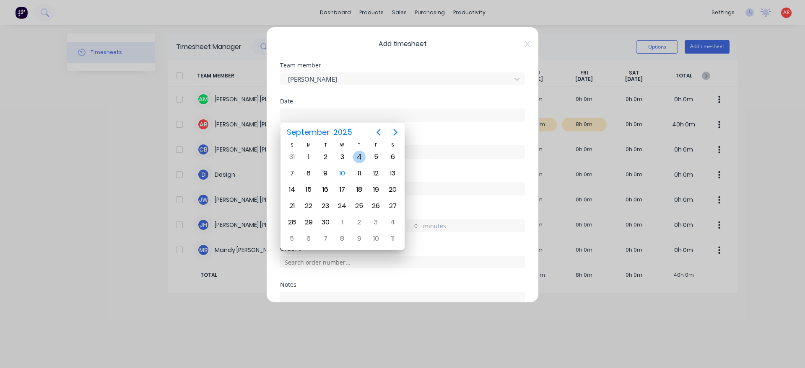
click at [358, 160] on div "4" at bounding box center [359, 157] width 13 height 13
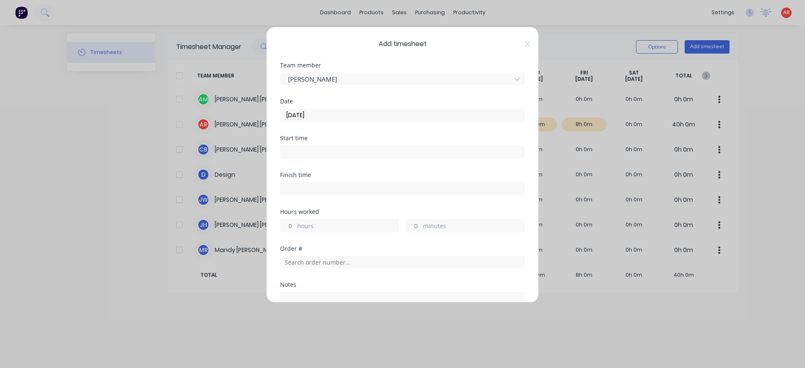
click at [321, 153] on input at bounding box center [402, 152] width 244 height 13
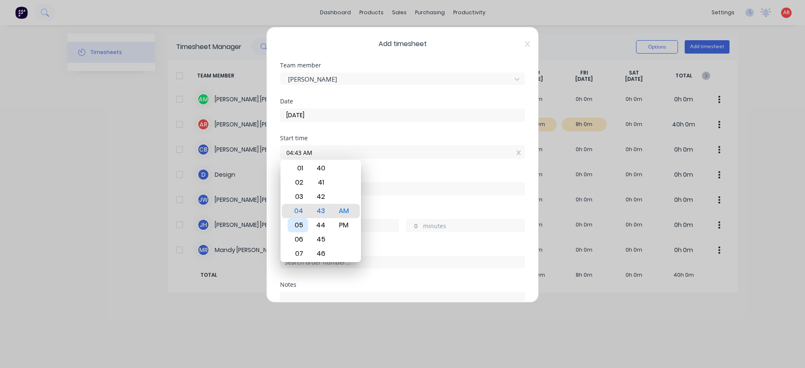
click at [301, 228] on div "05" at bounding box center [298, 225] width 21 height 14
click at [379, 213] on div "Hours worked" at bounding box center [402, 212] width 245 height 6
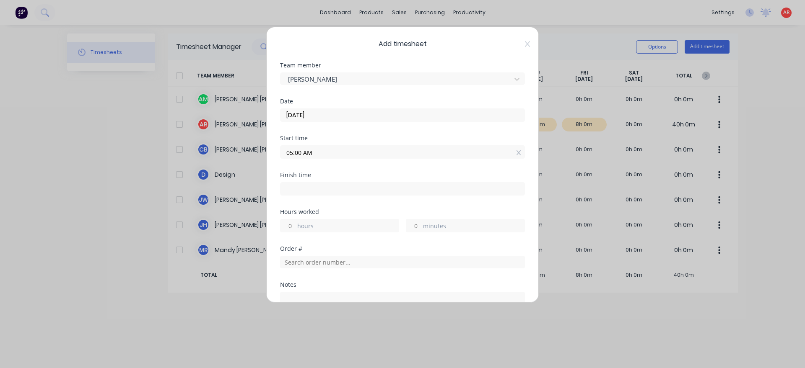
click at [364, 185] on input at bounding box center [402, 189] width 244 height 13
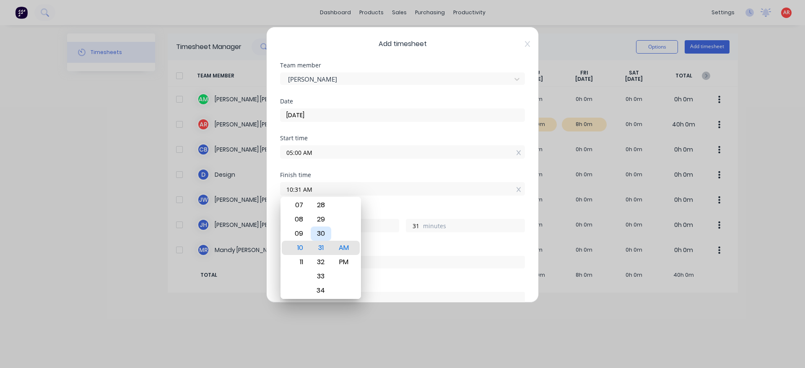
click at [318, 236] on div "30" at bounding box center [321, 234] width 21 height 14
click at [376, 209] on div "Finish time 10:30 AM" at bounding box center [402, 190] width 245 height 37
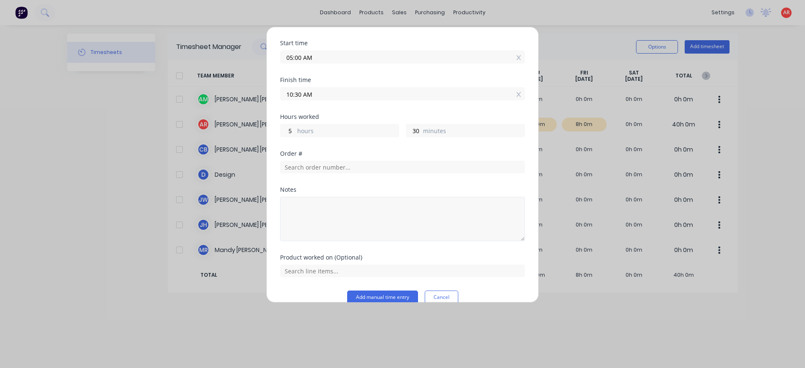
scroll to position [96, 0]
click at [324, 169] on input "text" at bounding box center [402, 167] width 245 height 13
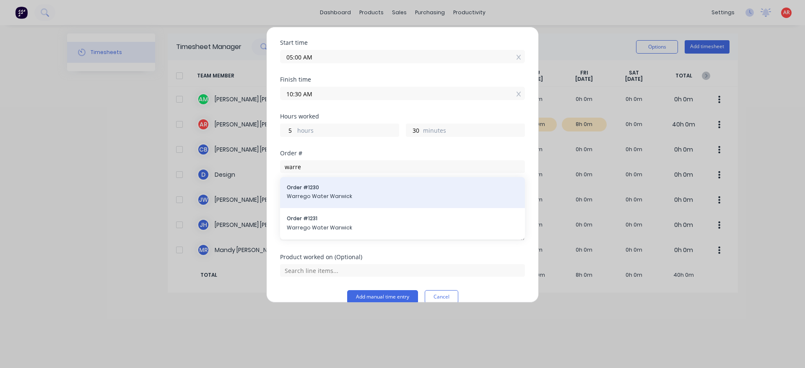
click at [322, 185] on span "Order # 1230" at bounding box center [402, 188] width 231 height 8
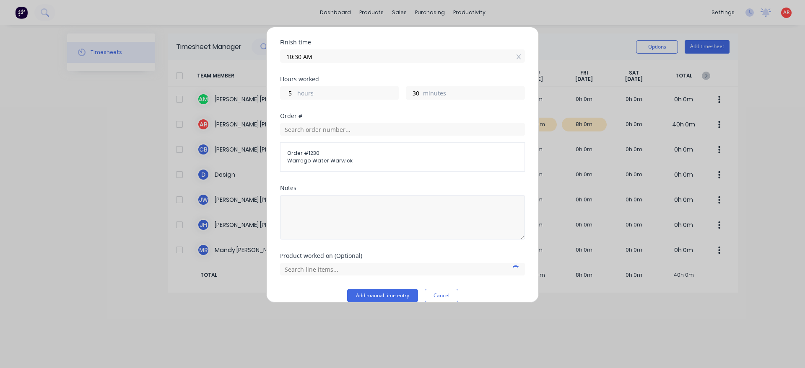
scroll to position [145, 0]
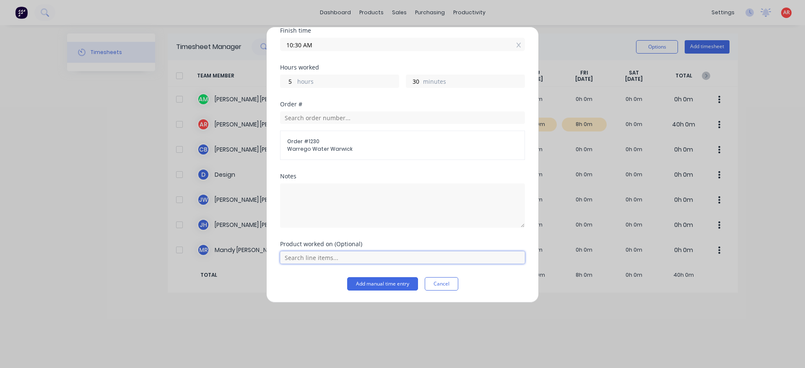
click at [327, 257] on input "text" at bounding box center [402, 258] width 245 height 13
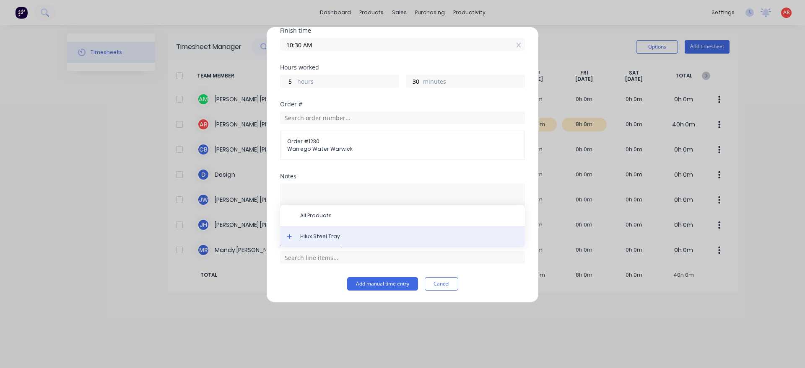
click at [322, 241] on div "Hilux Steel Tray" at bounding box center [402, 236] width 245 height 21
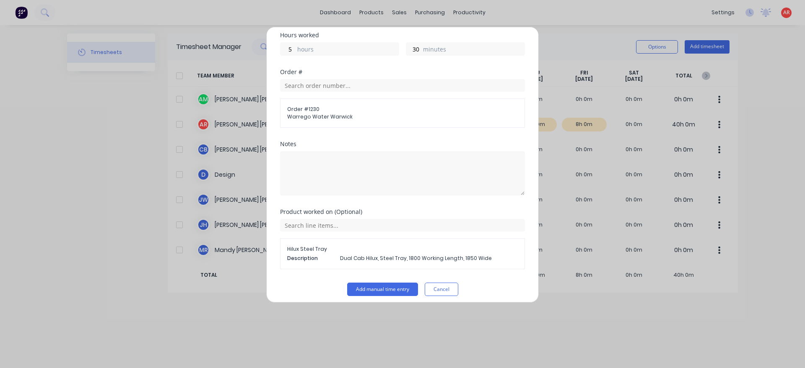
scroll to position [182, 0]
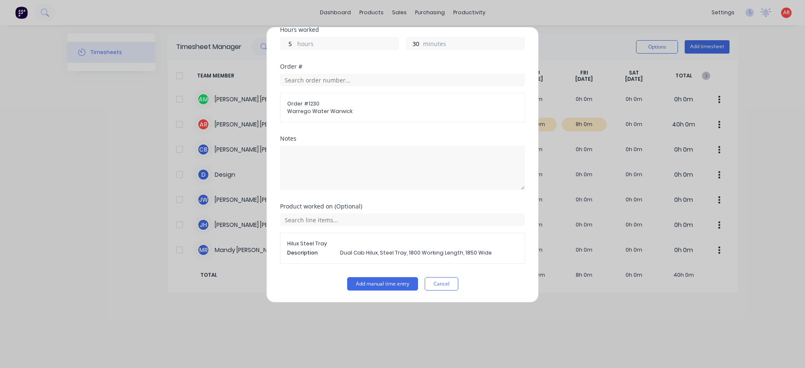
click at [384, 276] on div "Product worked on (Optional) Hilux Steel Tray Description Dual Cab Hilux, Steel…" at bounding box center [402, 241] width 245 height 74
click at [384, 282] on button "Add manual time entry" at bounding box center [382, 284] width 71 height 13
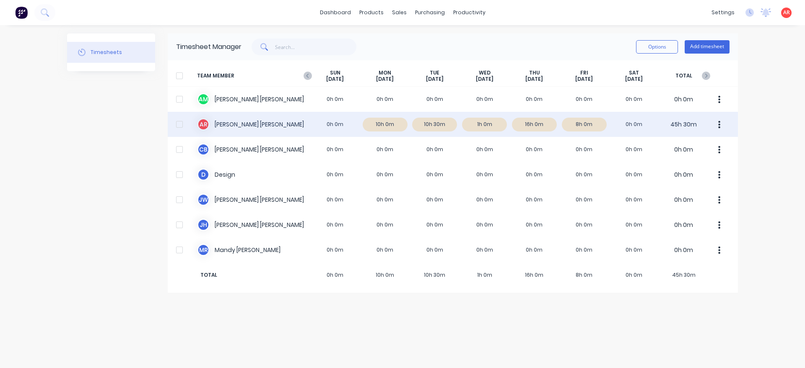
click at [534, 122] on div "A R [PERSON_NAME] 0h 0m 10h 0m 10h 30m 1h 0m 16h 0m 8h 0m 0h 0m 45h 30m" at bounding box center [453, 124] width 570 height 25
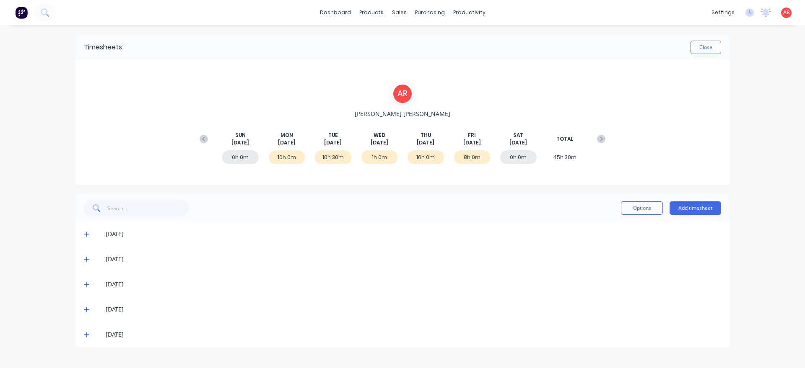
click at [424, 157] on div "16h 0m" at bounding box center [425, 157] width 36 height 14
click at [80, 311] on div "[DATE]" at bounding box center [402, 309] width 654 height 25
click at [88, 311] on icon at bounding box center [86, 310] width 5 height 6
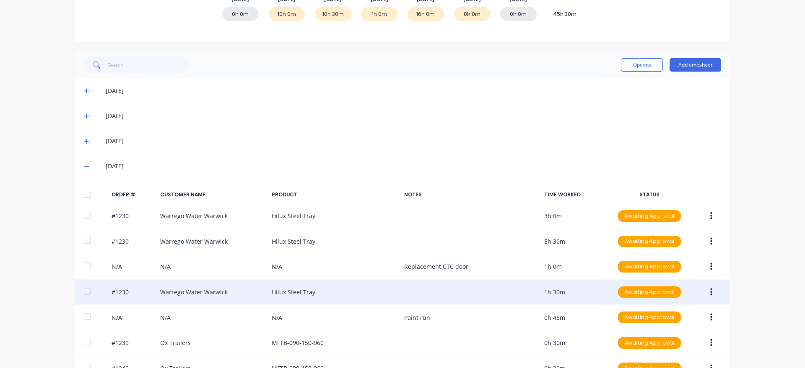
scroll to position [239, 0]
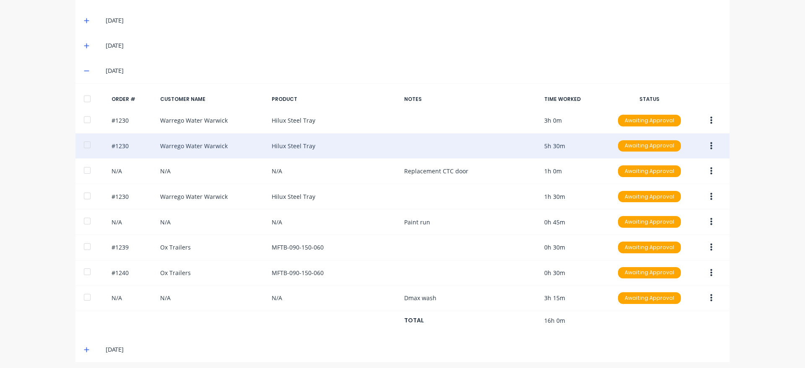
click at [711, 147] on icon "button" at bounding box center [711, 146] width 2 height 8
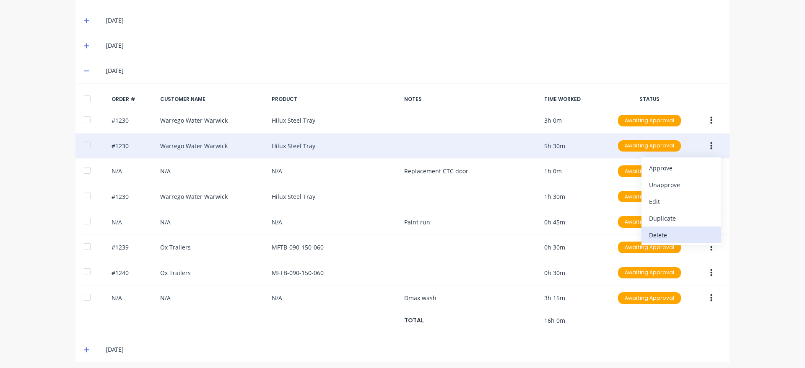
click at [679, 232] on div "Delete" at bounding box center [681, 235] width 65 height 12
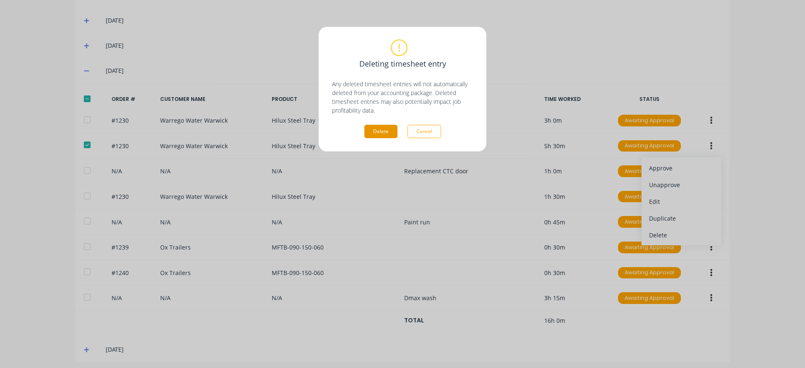
click at [386, 136] on button "Delete" at bounding box center [380, 131] width 33 height 13
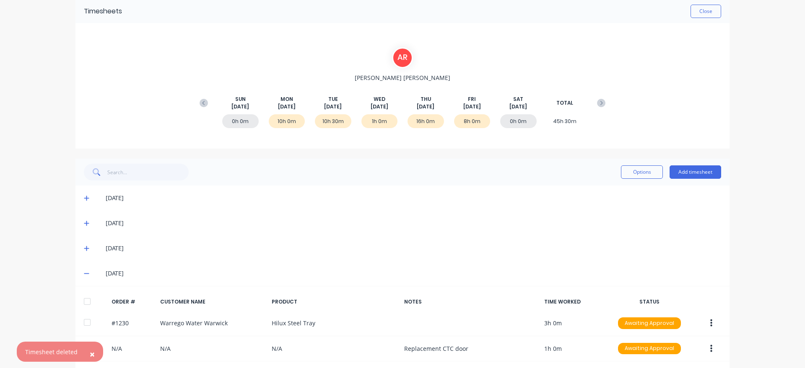
scroll to position [0, 0]
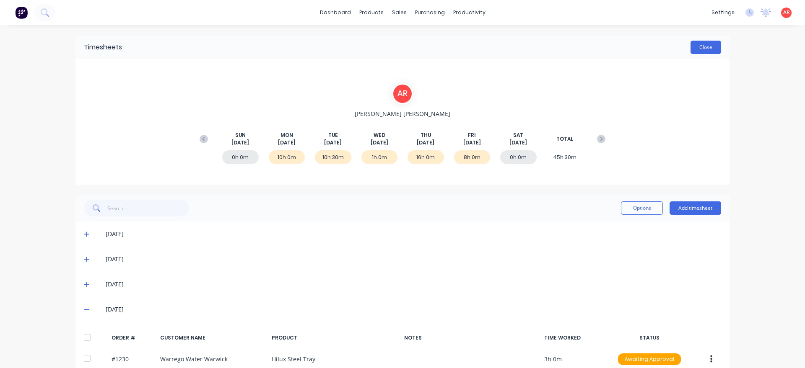
click at [705, 52] on button "Close" at bounding box center [705, 47] width 31 height 13
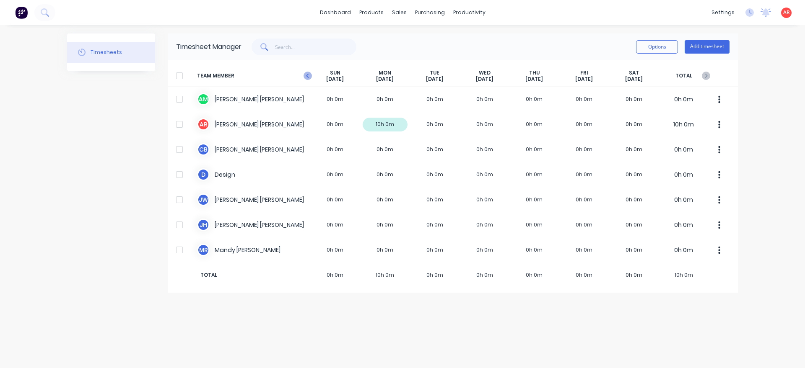
click at [306, 78] on icon "button" at bounding box center [307, 76] width 8 height 8
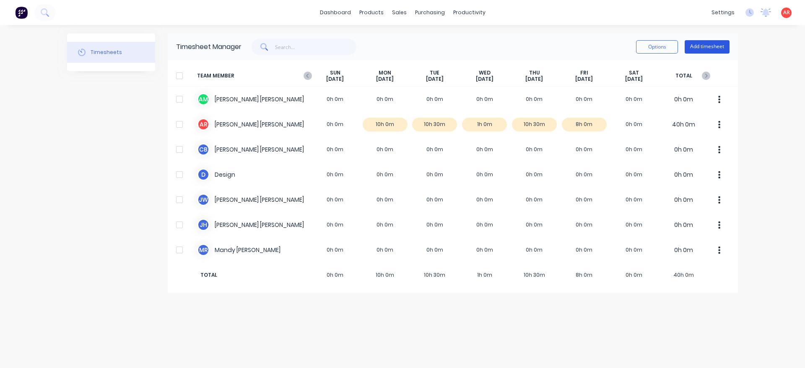
click at [717, 50] on button "Add timesheet" at bounding box center [707, 46] width 45 height 13
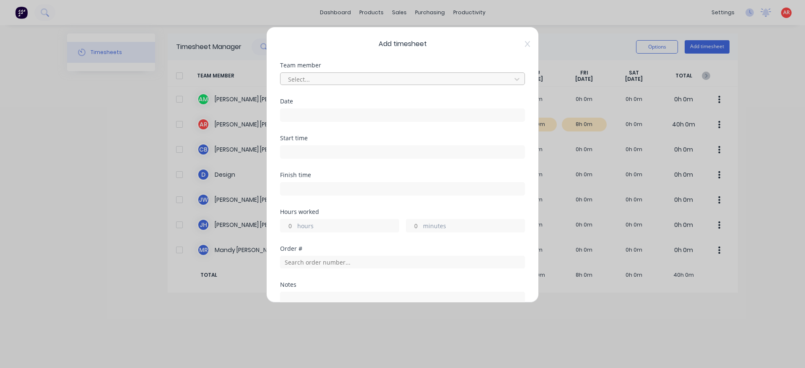
click at [451, 82] on div at bounding box center [397, 79] width 220 height 10
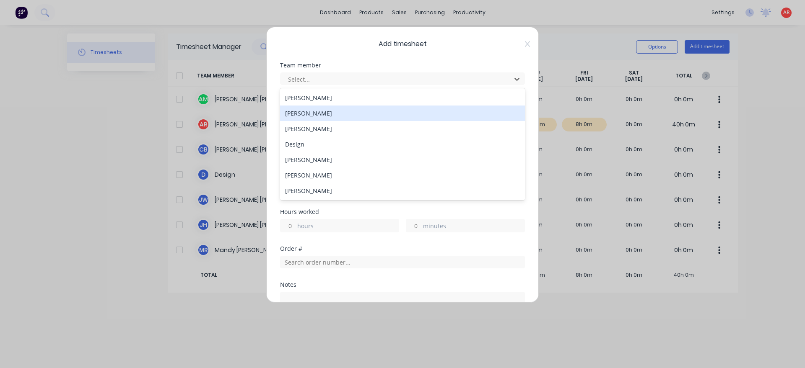
click at [370, 116] on div "[PERSON_NAME]" at bounding box center [402, 114] width 245 height 16
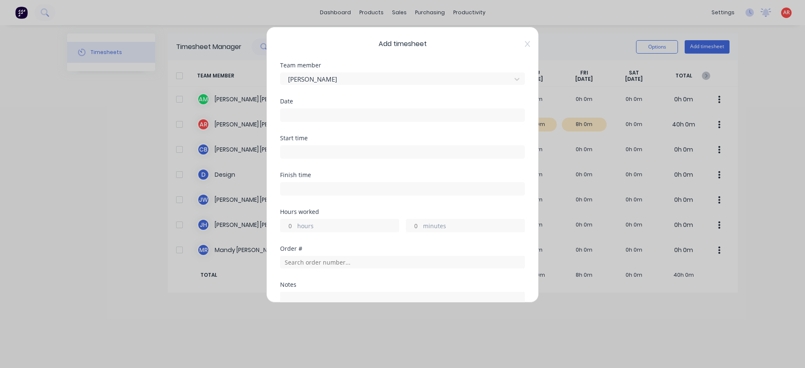
click at [370, 113] on input at bounding box center [402, 115] width 244 height 13
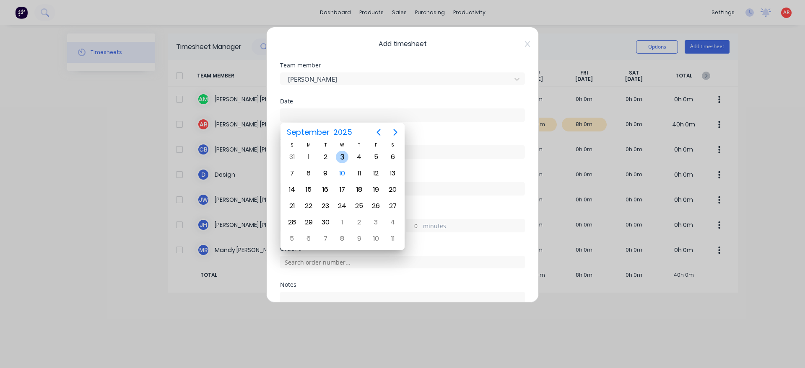
click at [346, 160] on div "3" at bounding box center [342, 157] width 13 height 13
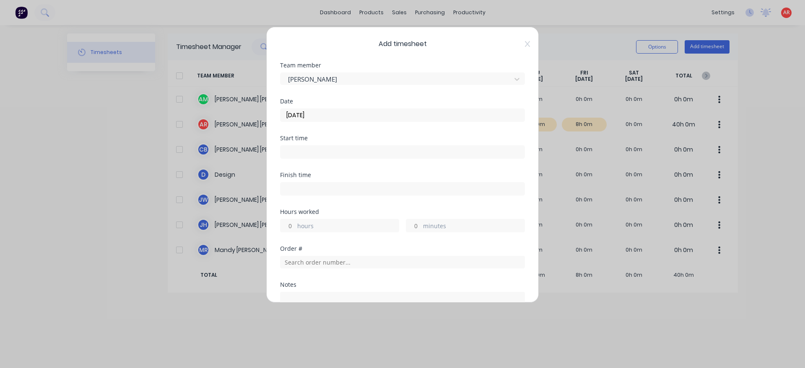
click at [332, 145] on div at bounding box center [402, 151] width 245 height 16
click at [332, 146] on label at bounding box center [402, 151] width 245 height 13
click at [332, 146] on input at bounding box center [402, 152] width 244 height 13
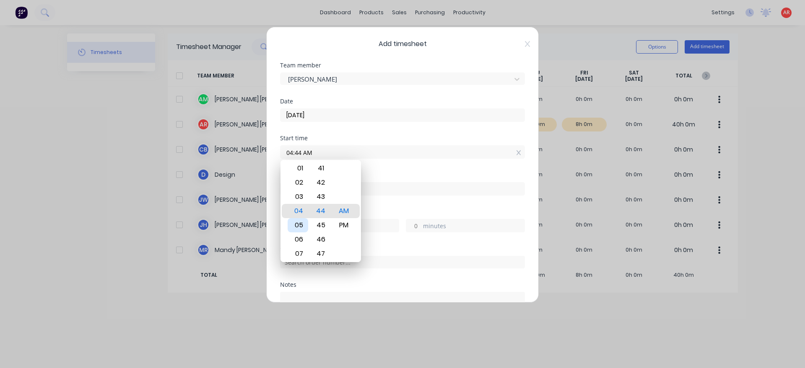
click at [301, 226] on div "05" at bounding box center [298, 225] width 21 height 14
drag, startPoint x: 379, startPoint y: 213, endPoint x: 365, endPoint y: 195, distance: 23.6
click at [379, 213] on div "Hours worked" at bounding box center [402, 212] width 245 height 6
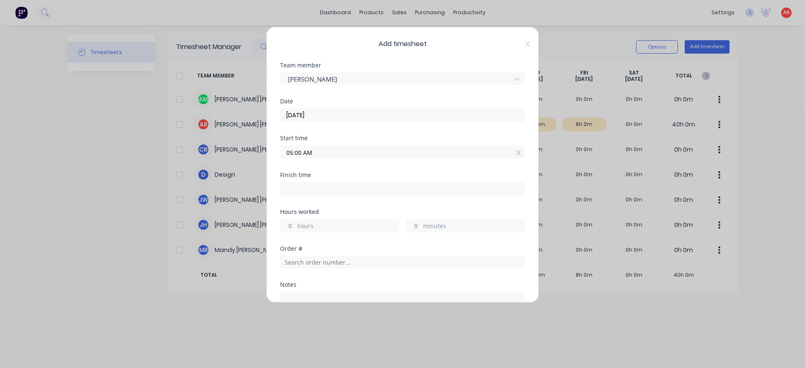
click at [363, 192] on input at bounding box center [402, 189] width 244 height 13
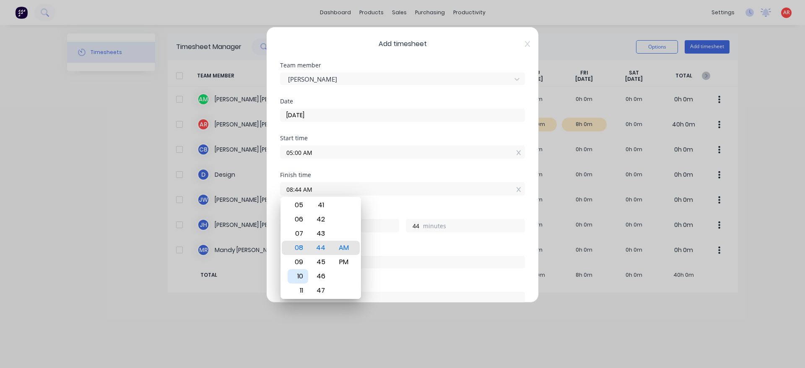
click at [303, 274] on div "10" at bounding box center [298, 277] width 21 height 14
click at [326, 234] on div "30" at bounding box center [321, 234] width 21 height 14
click at [373, 210] on div "Hours worked" at bounding box center [402, 212] width 245 height 6
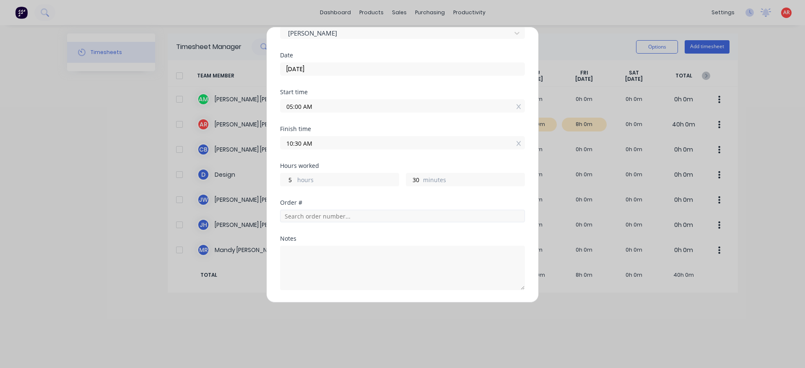
scroll to position [48, 0]
click at [346, 213] on input "text" at bounding box center [402, 214] width 245 height 13
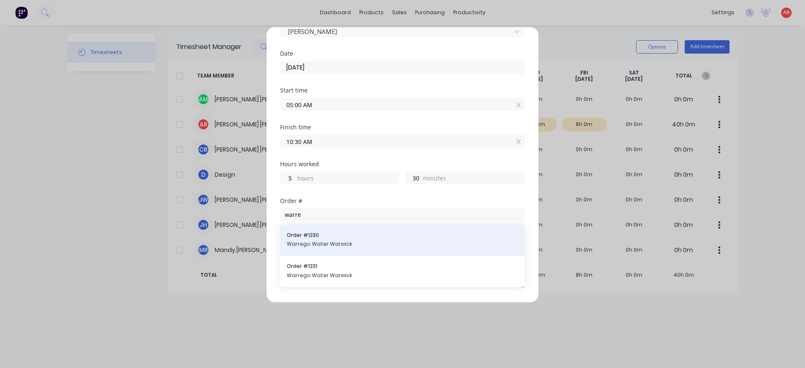
click at [341, 236] on span "Order # 1230" at bounding box center [402, 236] width 231 height 8
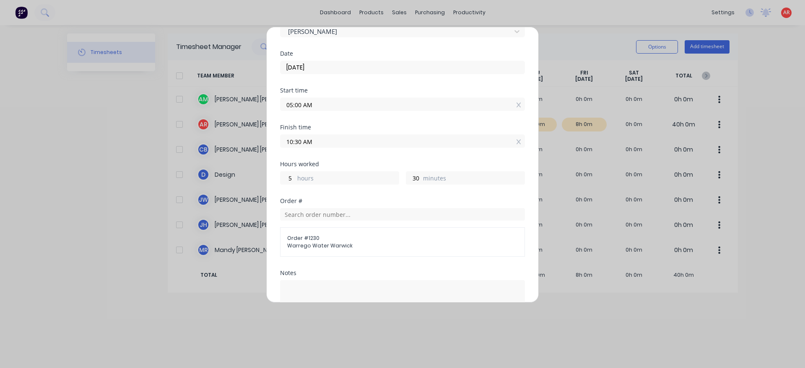
scroll to position [145, 0]
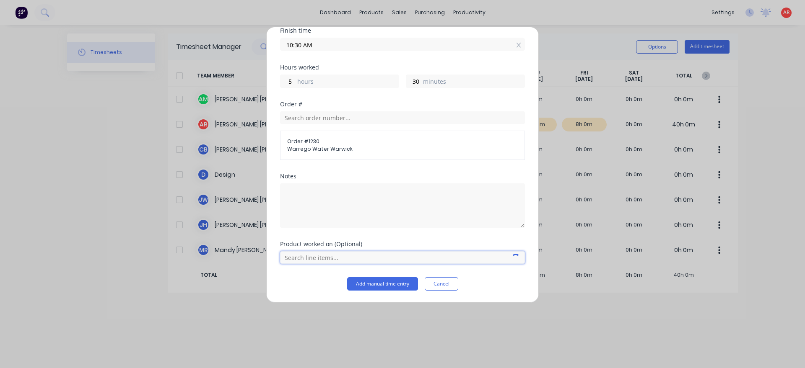
click at [348, 257] on input "text" at bounding box center [402, 258] width 245 height 13
click at [335, 249] on div at bounding box center [402, 256] width 245 height 15
click at [334, 255] on input "text" at bounding box center [402, 258] width 245 height 13
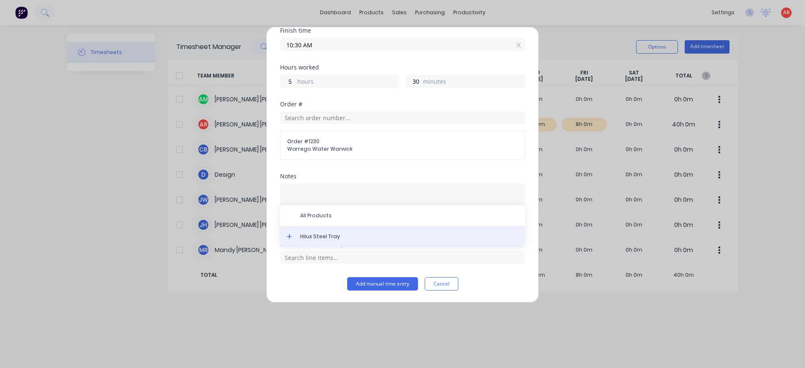
click at [334, 240] on span "Hilux Steel Tray" at bounding box center [409, 237] width 218 height 8
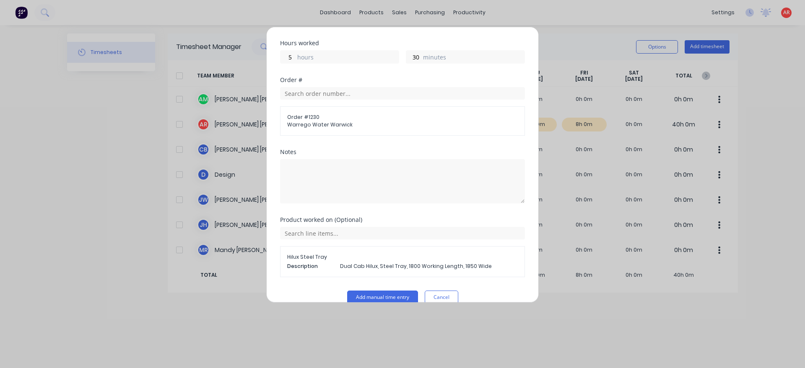
scroll to position [182, 0]
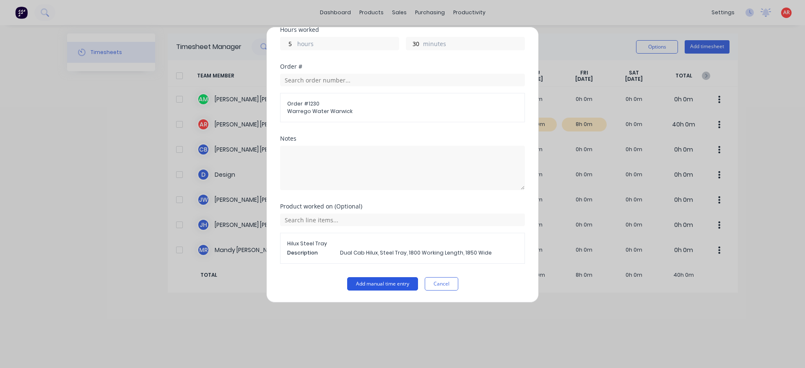
click at [373, 282] on button "Add manual time entry" at bounding box center [382, 284] width 71 height 13
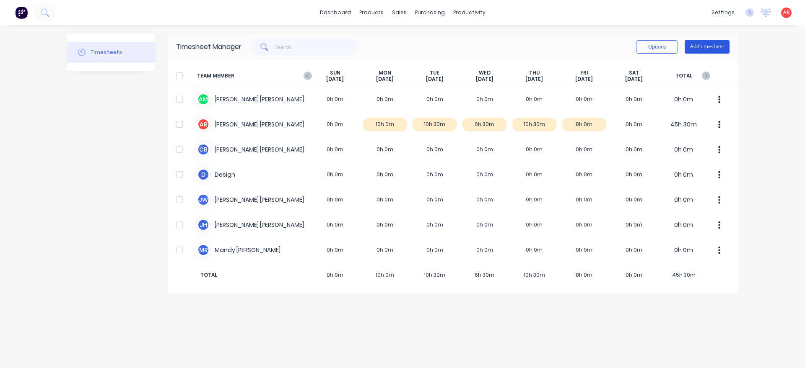
click at [700, 42] on button "Add timesheet" at bounding box center [707, 46] width 45 height 13
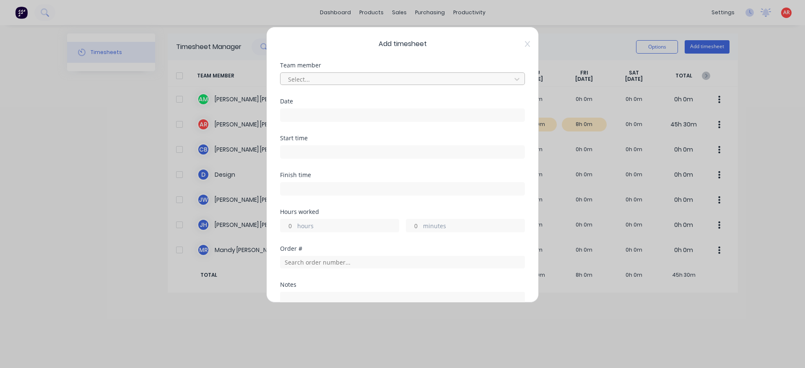
click at [402, 84] on div at bounding box center [397, 79] width 220 height 10
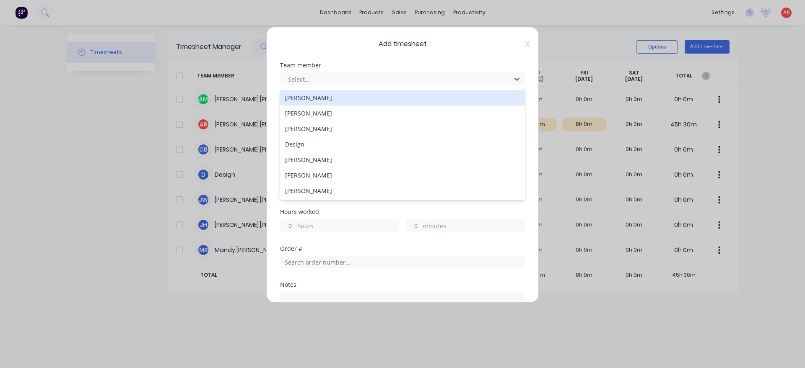
click at [350, 111] on div "[PERSON_NAME]" at bounding box center [402, 114] width 245 height 16
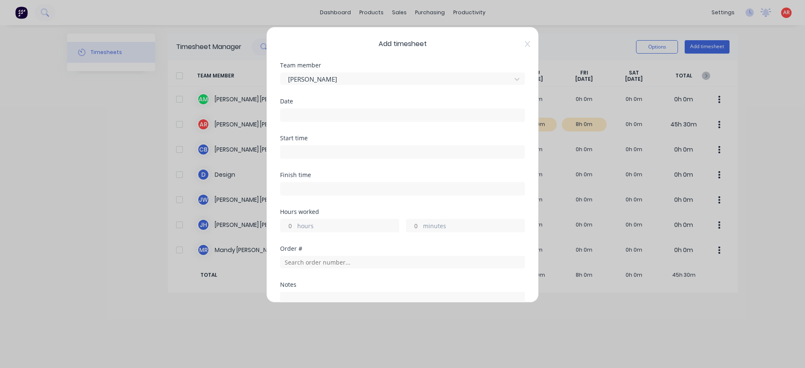
click at [335, 121] on input at bounding box center [402, 115] width 244 height 13
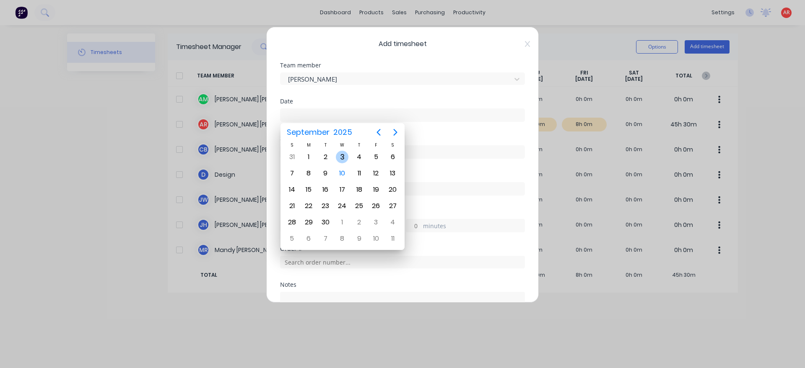
click at [346, 160] on div "3" at bounding box center [342, 157] width 13 height 13
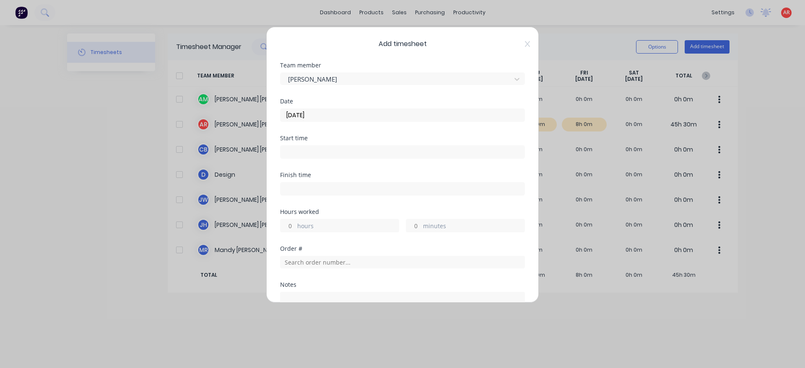
click at [328, 151] on input at bounding box center [402, 152] width 244 height 13
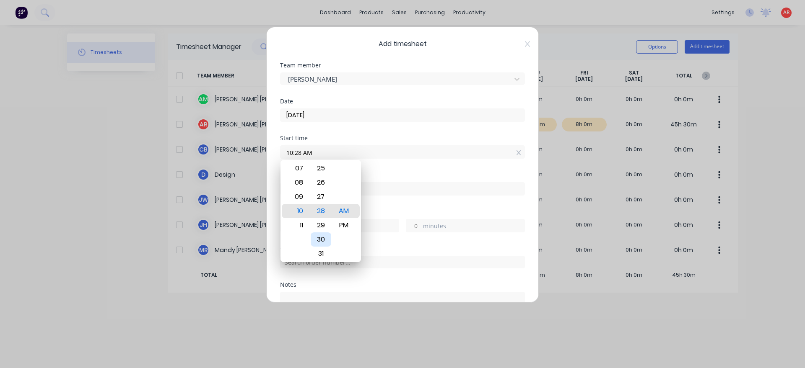
click at [325, 239] on div "30" at bounding box center [321, 240] width 21 height 14
click at [379, 211] on div "Hours worked" at bounding box center [402, 212] width 245 height 6
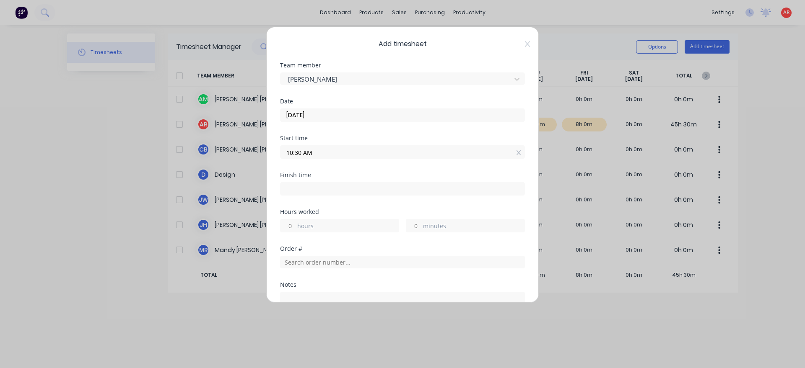
click at [365, 191] on input at bounding box center [402, 189] width 244 height 13
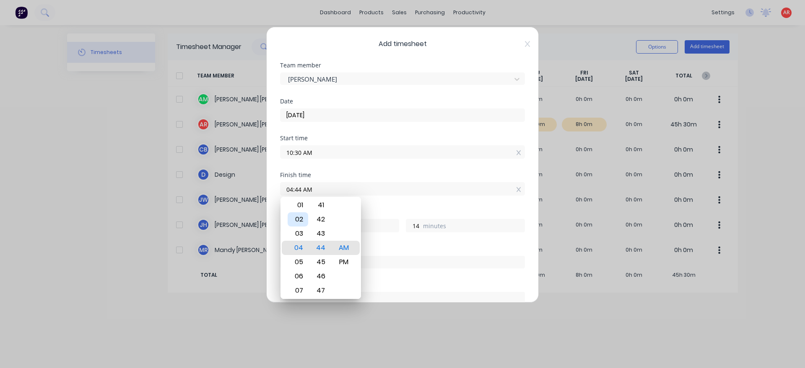
click at [297, 216] on div "02" at bounding box center [298, 220] width 21 height 14
click at [327, 233] on div "15" at bounding box center [321, 234] width 21 height 14
click at [344, 262] on div "PM" at bounding box center [344, 262] width 21 height 14
click at [376, 209] on div "Finish time 02:15 PM" at bounding box center [402, 190] width 245 height 37
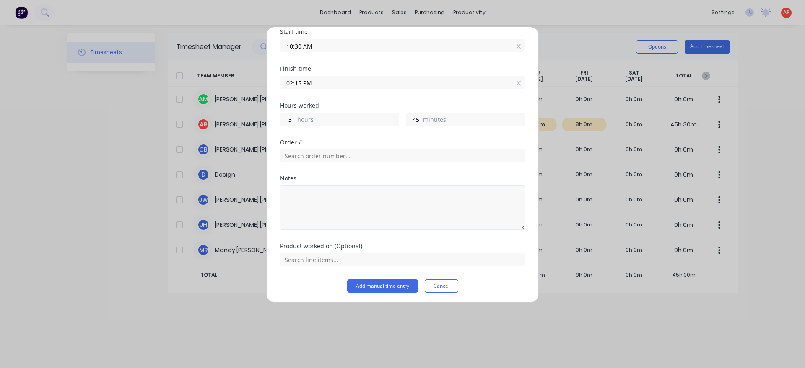
scroll to position [109, 0]
click at [373, 207] on textarea at bounding box center [402, 206] width 245 height 44
click at [393, 285] on button "Add manual time entry" at bounding box center [382, 284] width 71 height 13
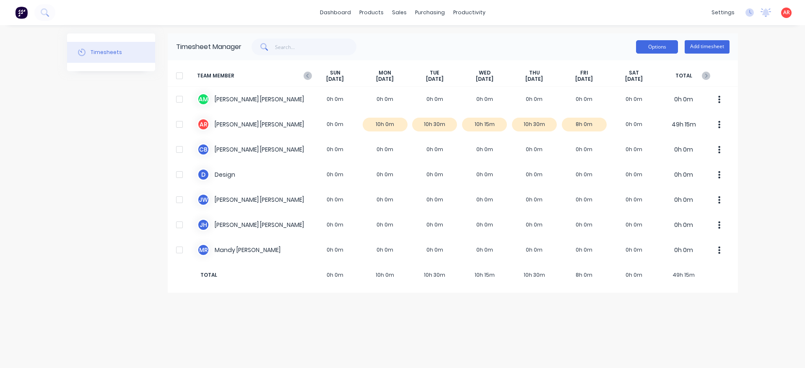
click at [666, 48] on button "Options" at bounding box center [657, 46] width 42 height 13
click at [620, 27] on div "dashboard products sales purchasing productivity dashboard products Product Cat…" at bounding box center [402, 184] width 805 height 368
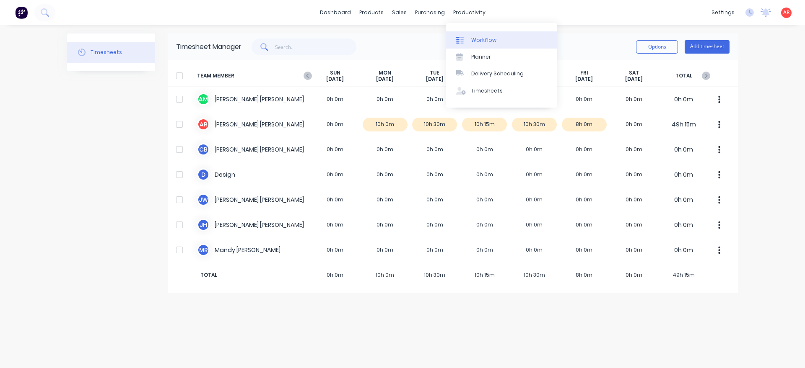
click at [464, 36] on link "Workflow" at bounding box center [501, 39] width 111 height 17
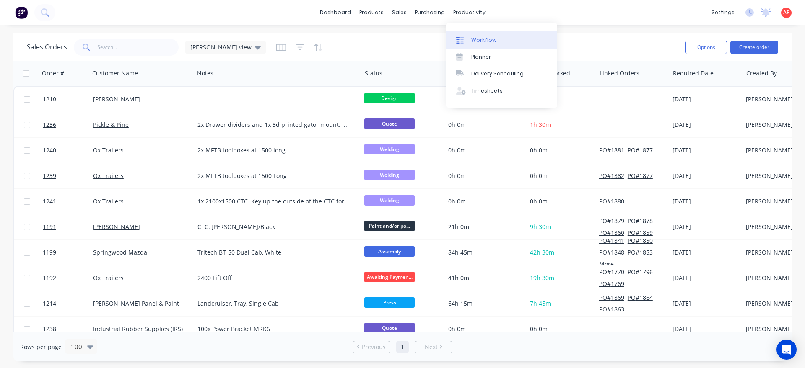
click at [478, 39] on div "Workflow" at bounding box center [483, 40] width 25 height 8
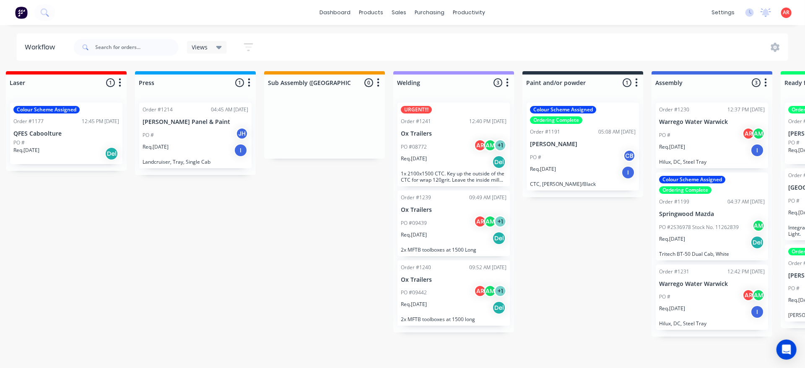
scroll to position [0, 533]
